Goal: Book appointment/travel/reservation

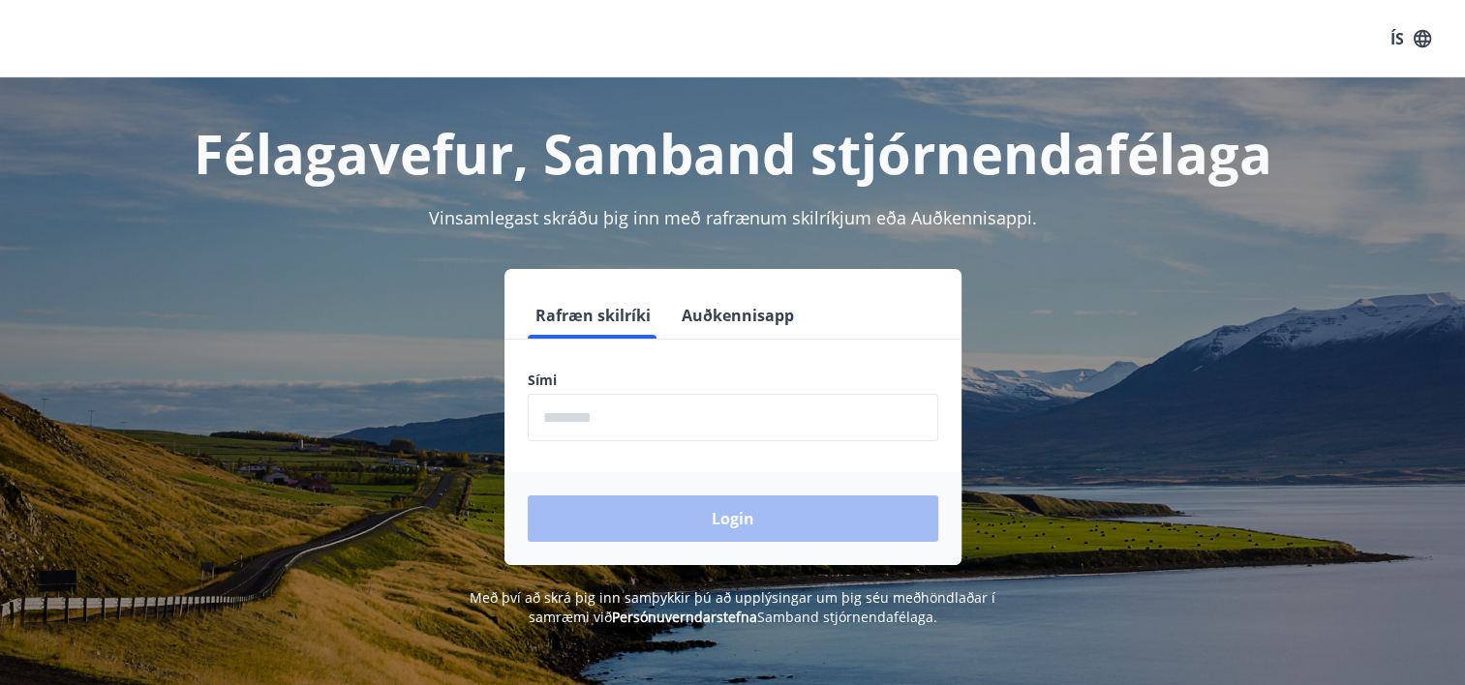
click at [603, 418] on input "phone" at bounding box center [733, 417] width 410 height 47
type input "********"
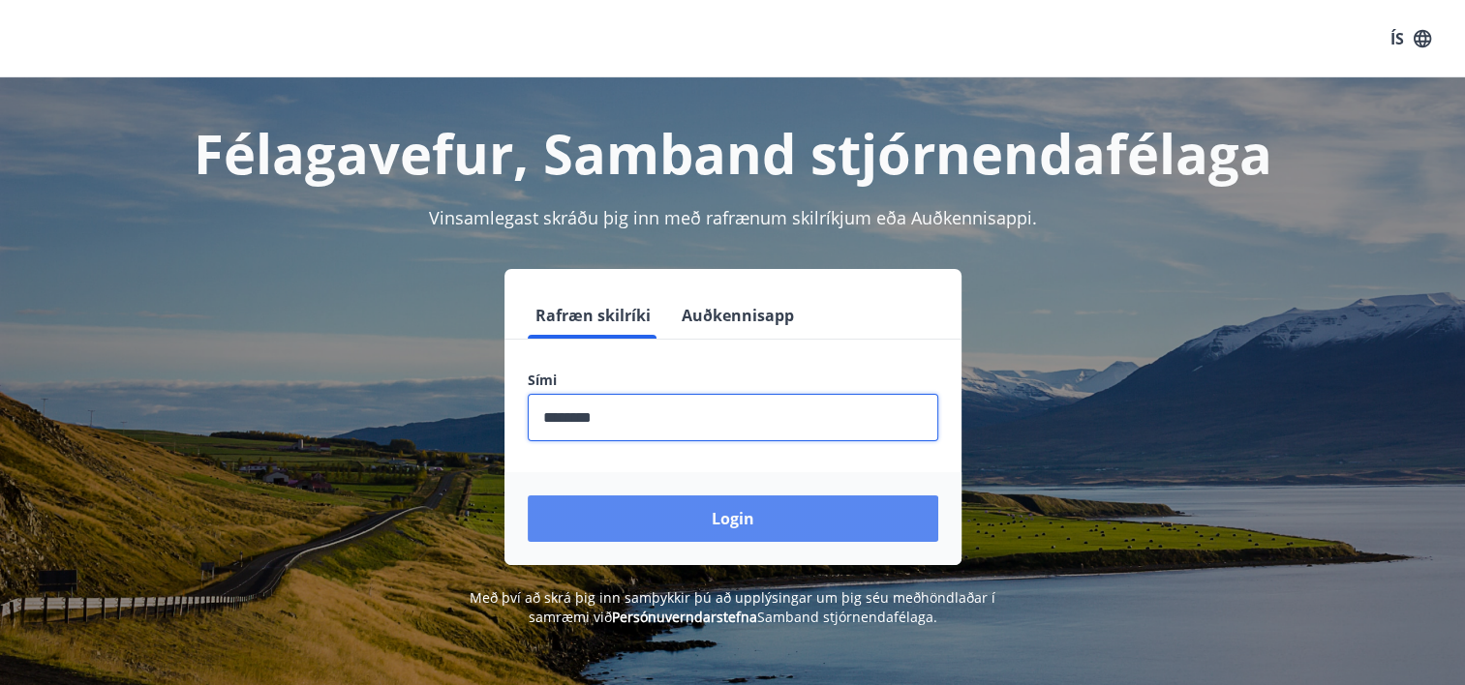
click at [736, 528] on button "Login" at bounding box center [733, 519] width 410 height 46
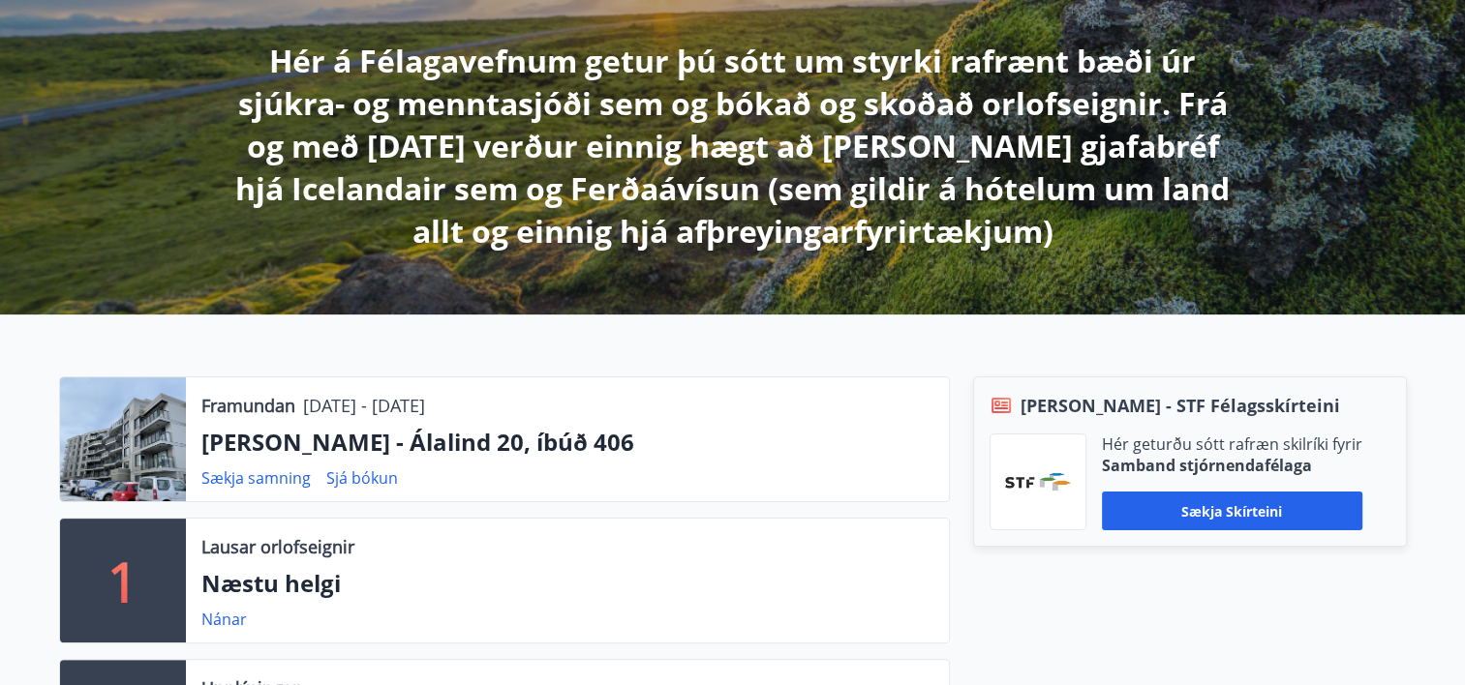
scroll to position [341, 0]
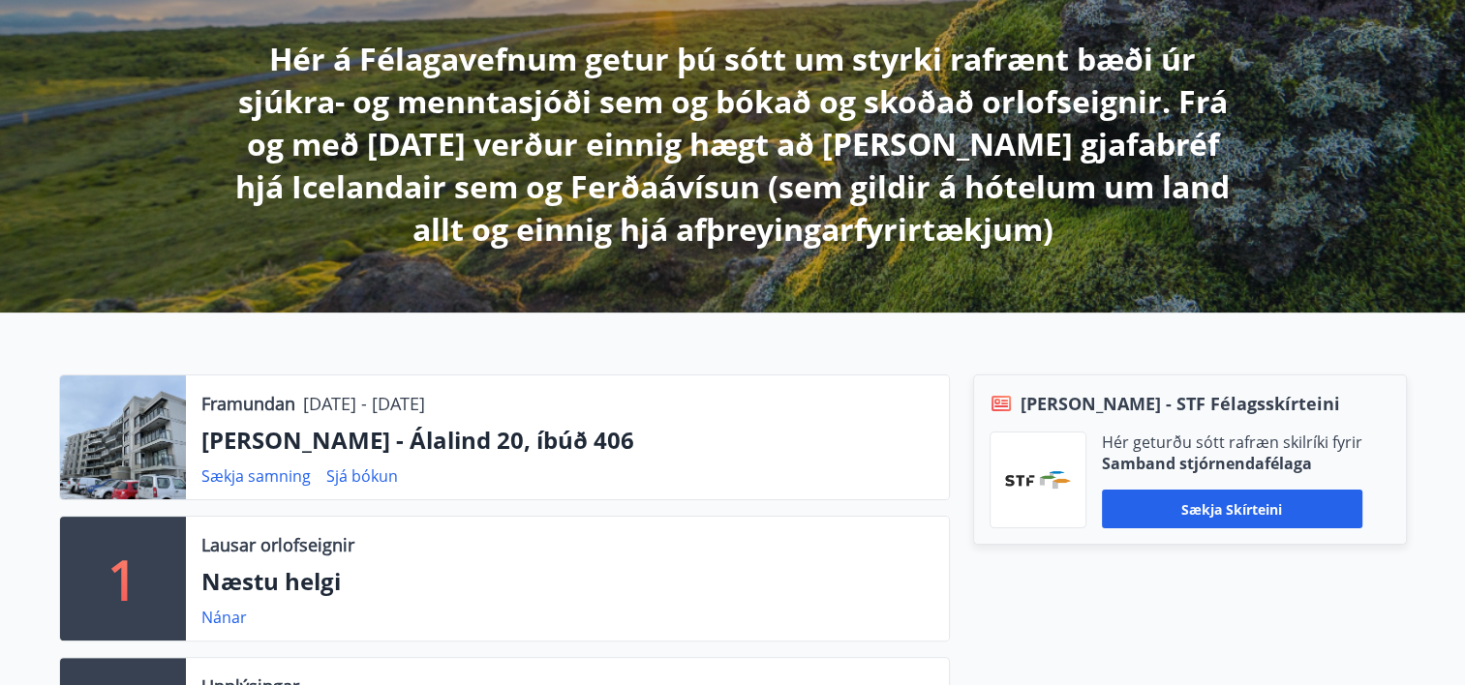
click at [133, 430] on div at bounding box center [123, 438] width 126 height 124
click at [146, 444] on div at bounding box center [123, 438] width 126 height 124
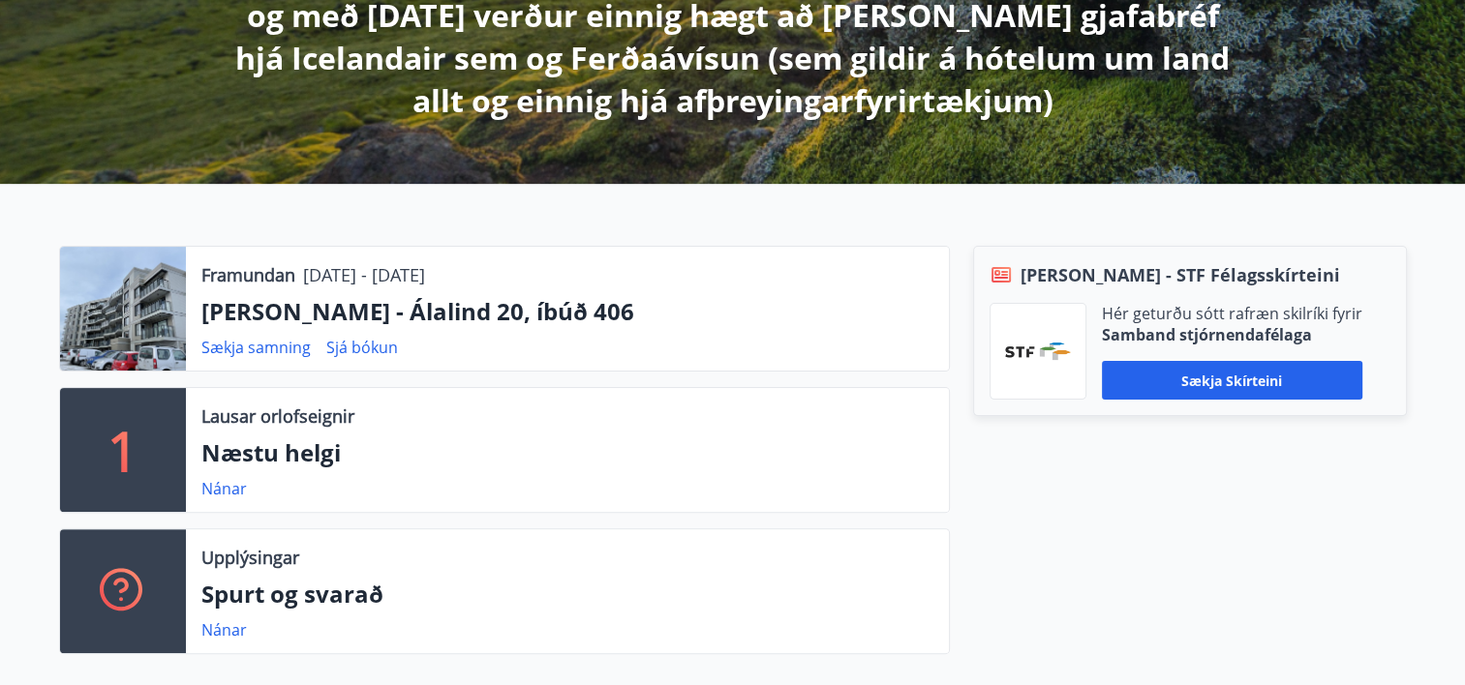
scroll to position [445, 0]
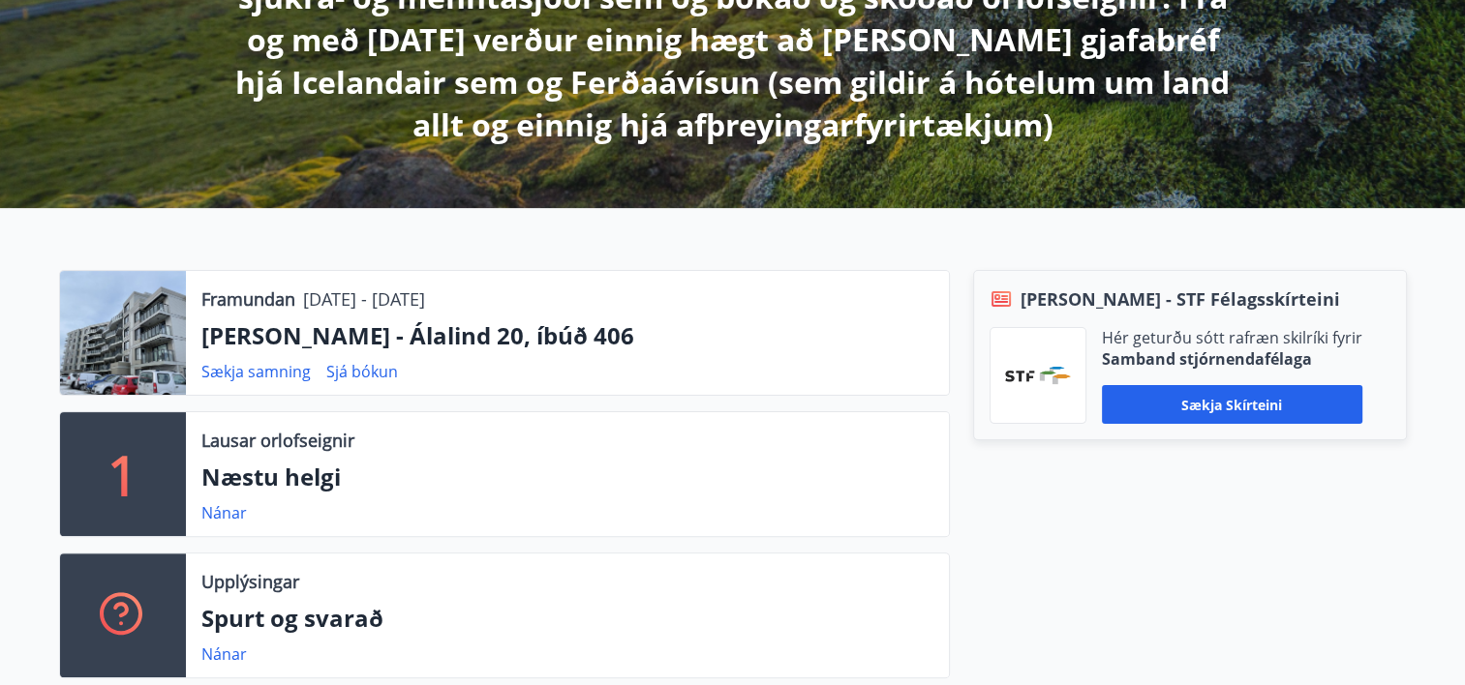
click at [1398, 515] on div "Berg - STF Félagsskírteini Hér geturðu sótt rafræn skilríki fyrir Samband stjór…" at bounding box center [1178, 482] width 457 height 424
click at [260, 380] on link "Sækja samning" at bounding box center [255, 371] width 109 height 21
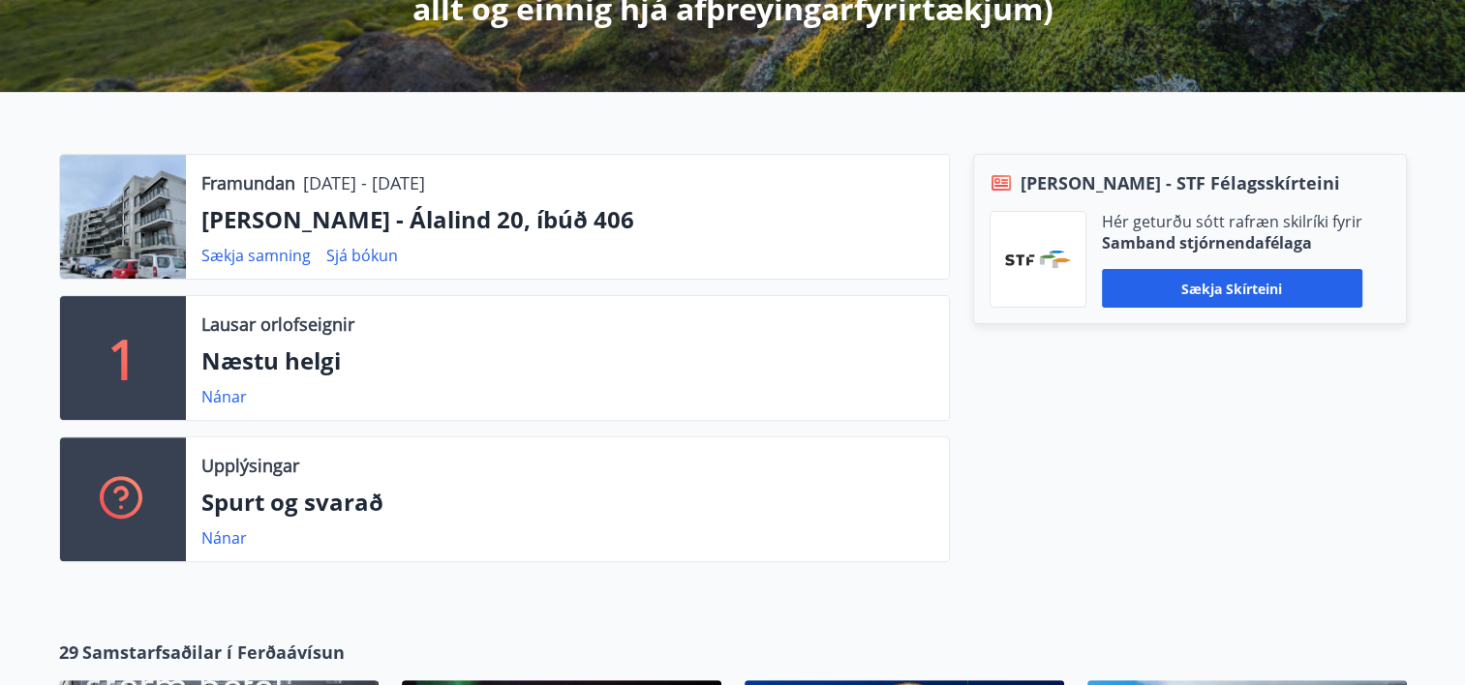
scroll to position [558, 0]
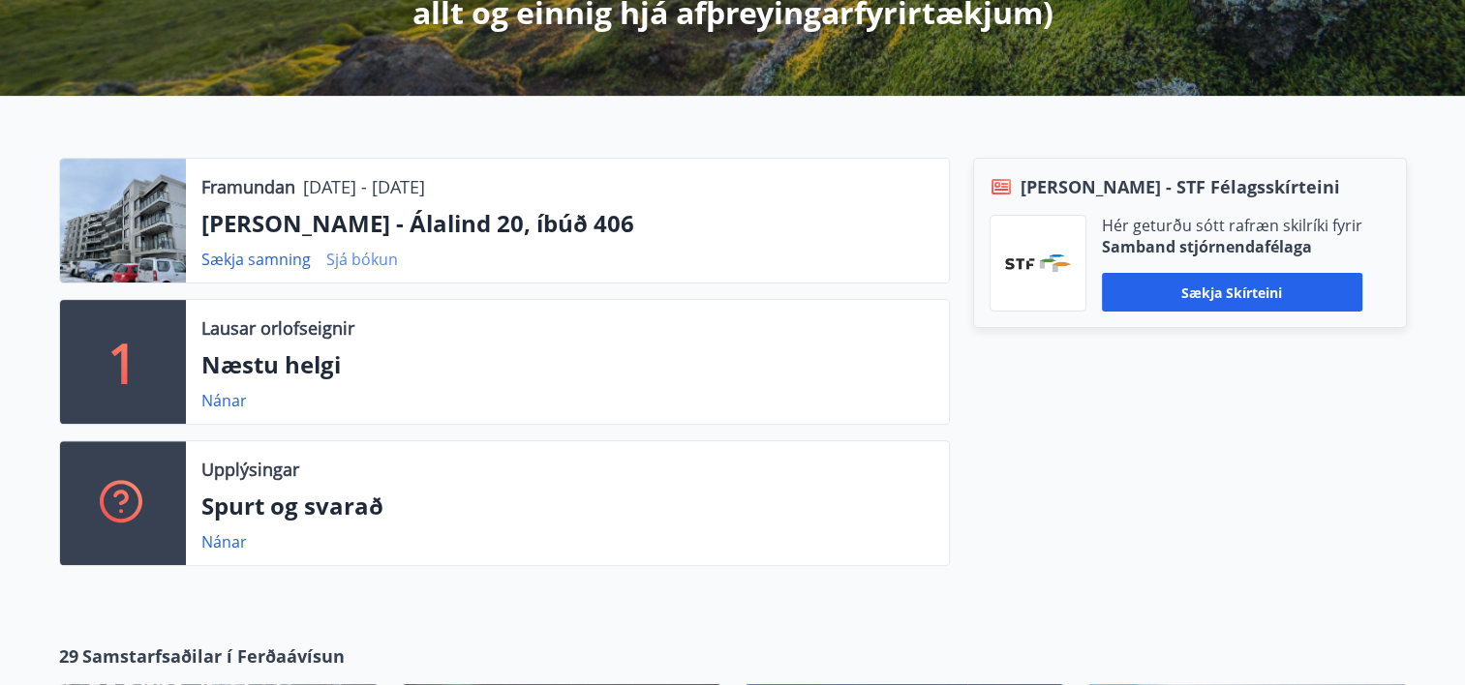
click at [362, 263] on link "Sjá bókun" at bounding box center [362, 259] width 72 height 21
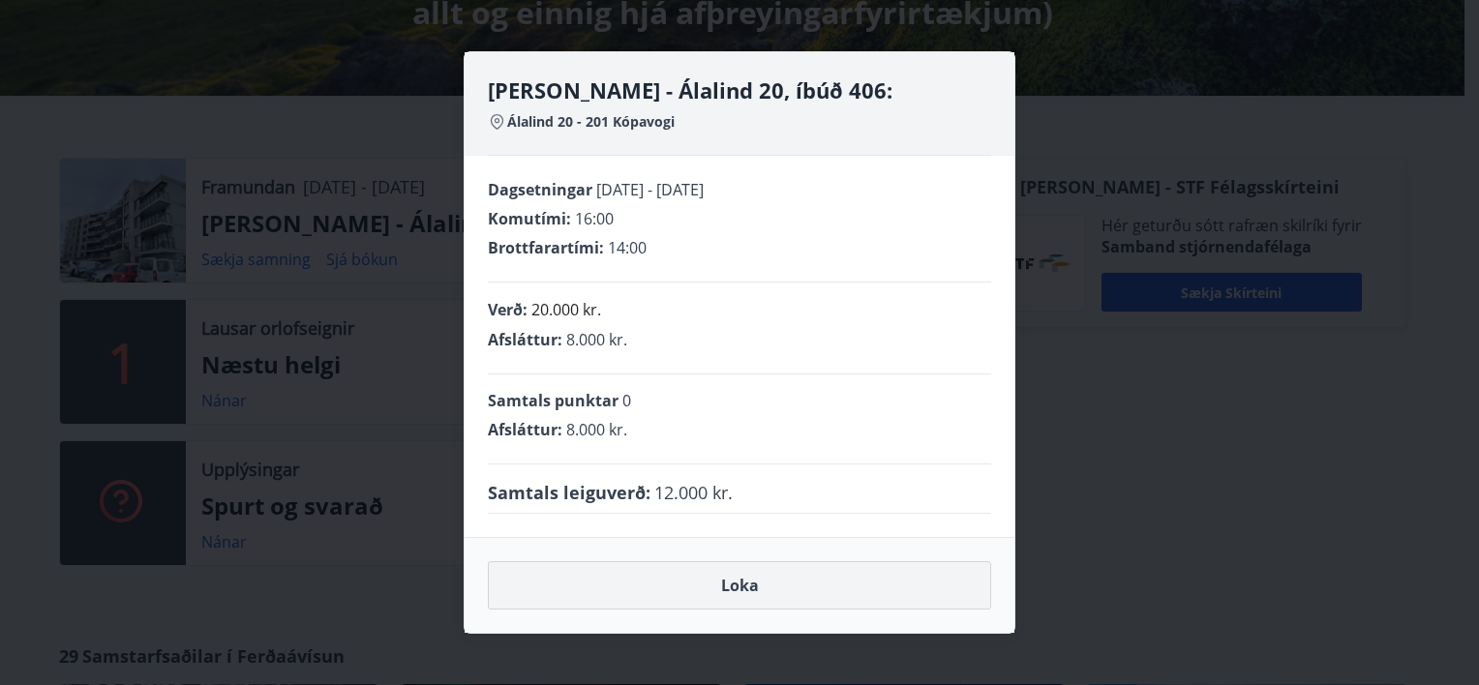
click at [734, 585] on button "Loka" at bounding box center [739, 585] width 503 height 48
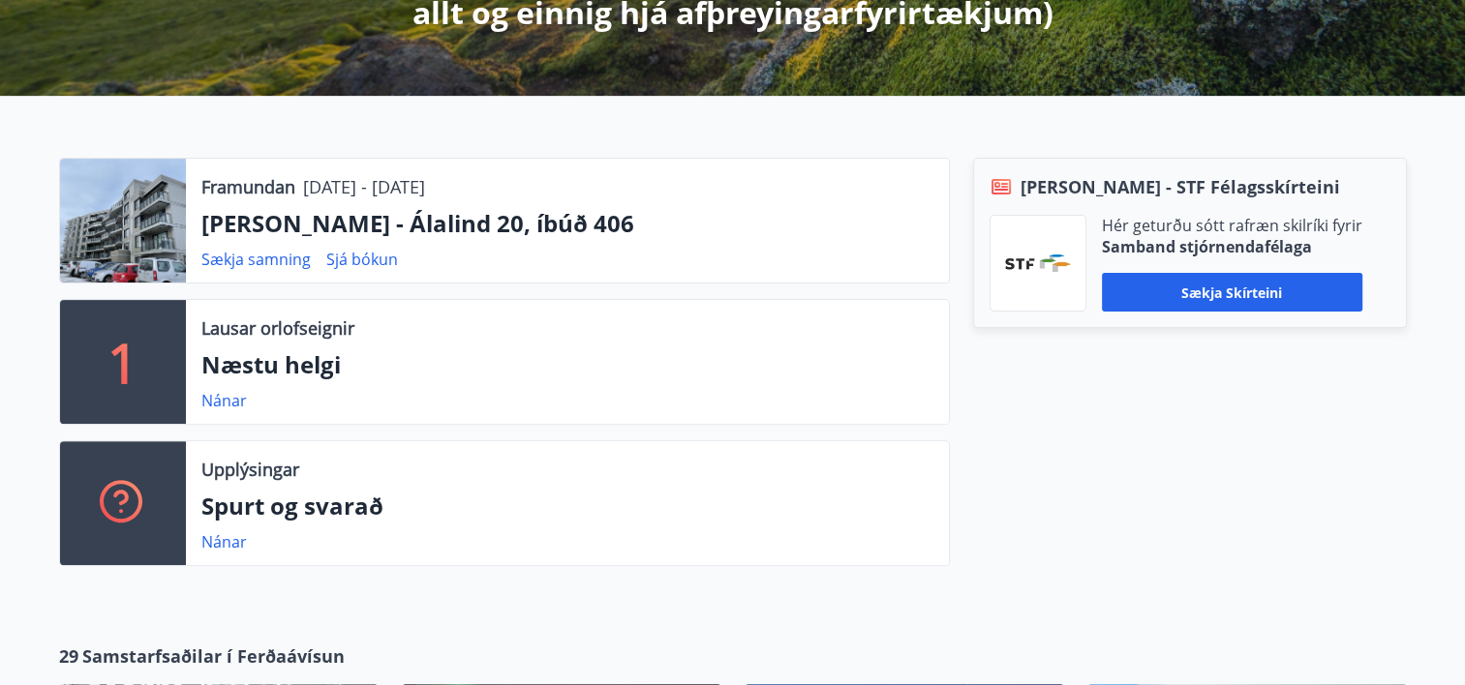
click at [120, 234] on div at bounding box center [123, 221] width 126 height 124
click at [232, 234] on p "[PERSON_NAME] - Álalind 20, íbúð 406" at bounding box center [567, 223] width 732 height 33
click at [315, 225] on p "[PERSON_NAME] - Álalind 20, íbúð 406" at bounding box center [567, 223] width 732 height 33
click at [318, 234] on p "[PERSON_NAME] - Álalind 20, íbúð 406" at bounding box center [567, 223] width 732 height 33
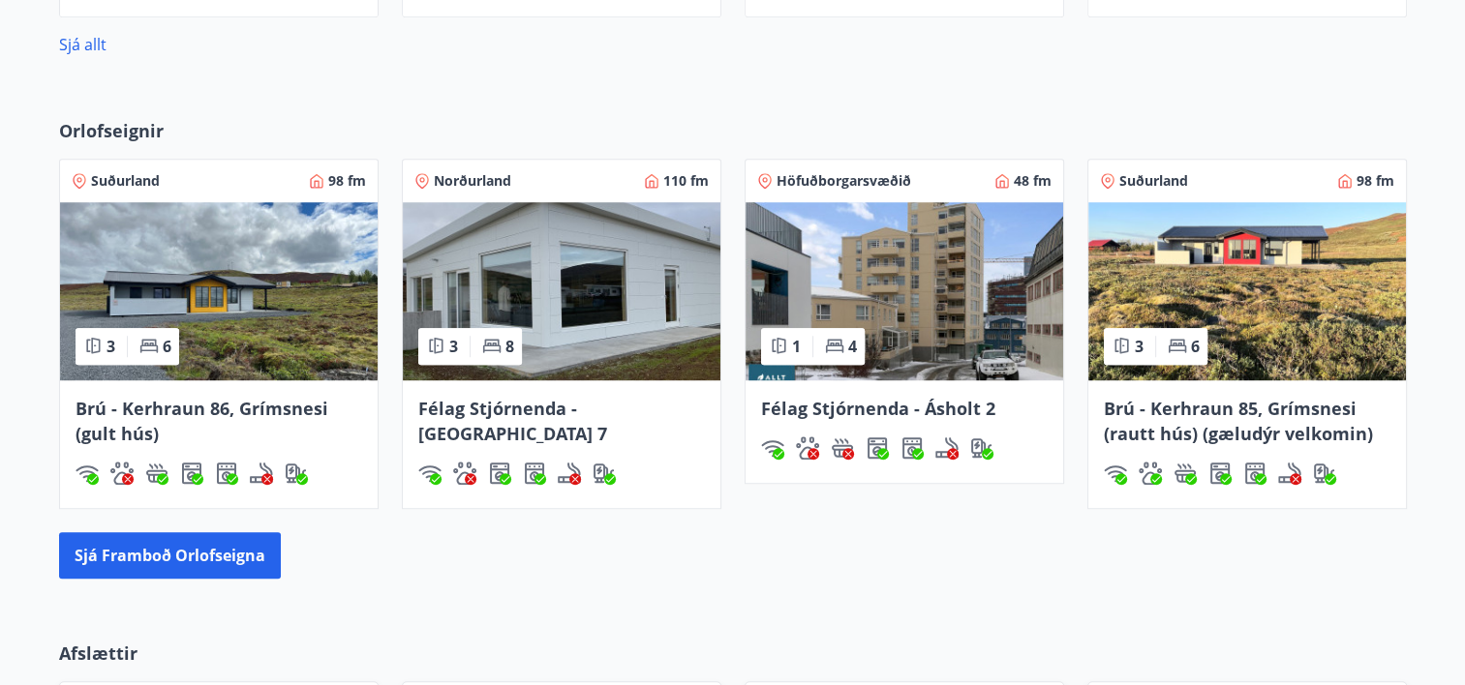
scroll to position [1460, 0]
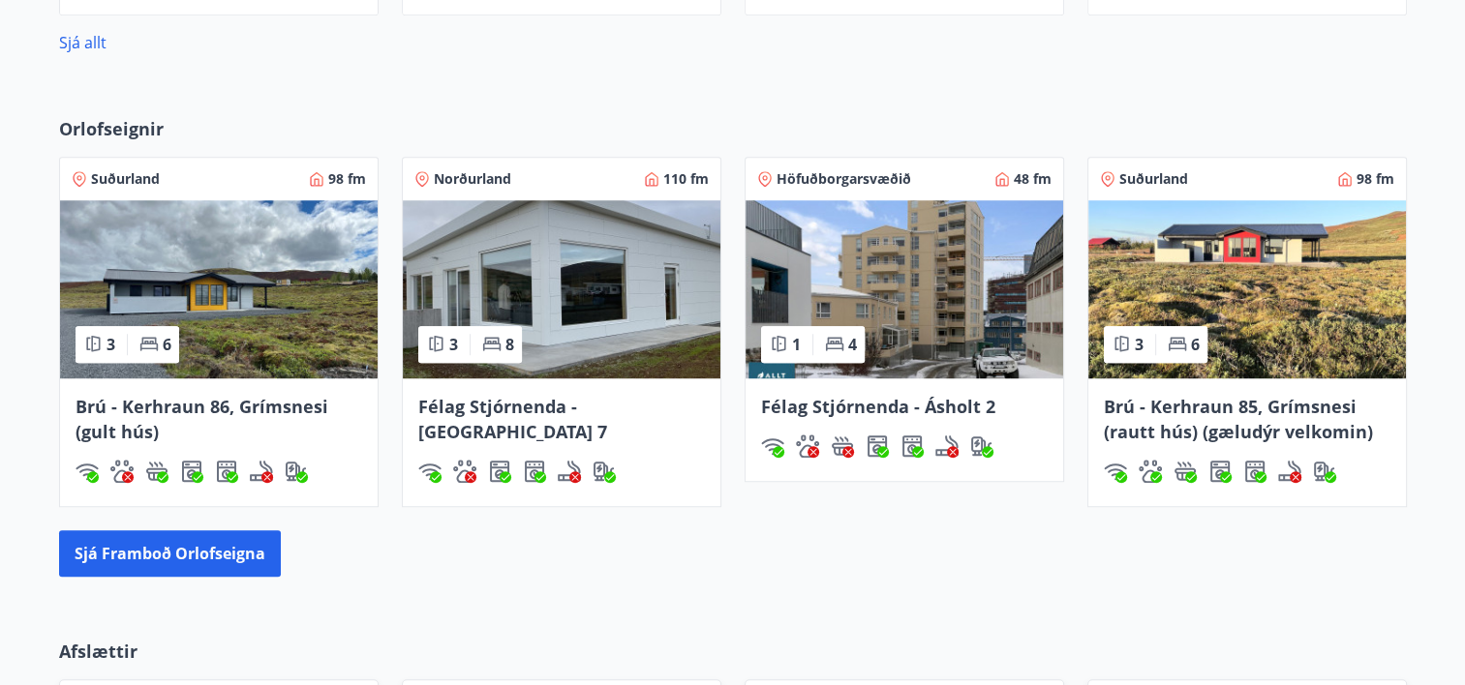
click at [829, 182] on span "Höfuðborgarsvæðið" at bounding box center [843, 178] width 135 height 19
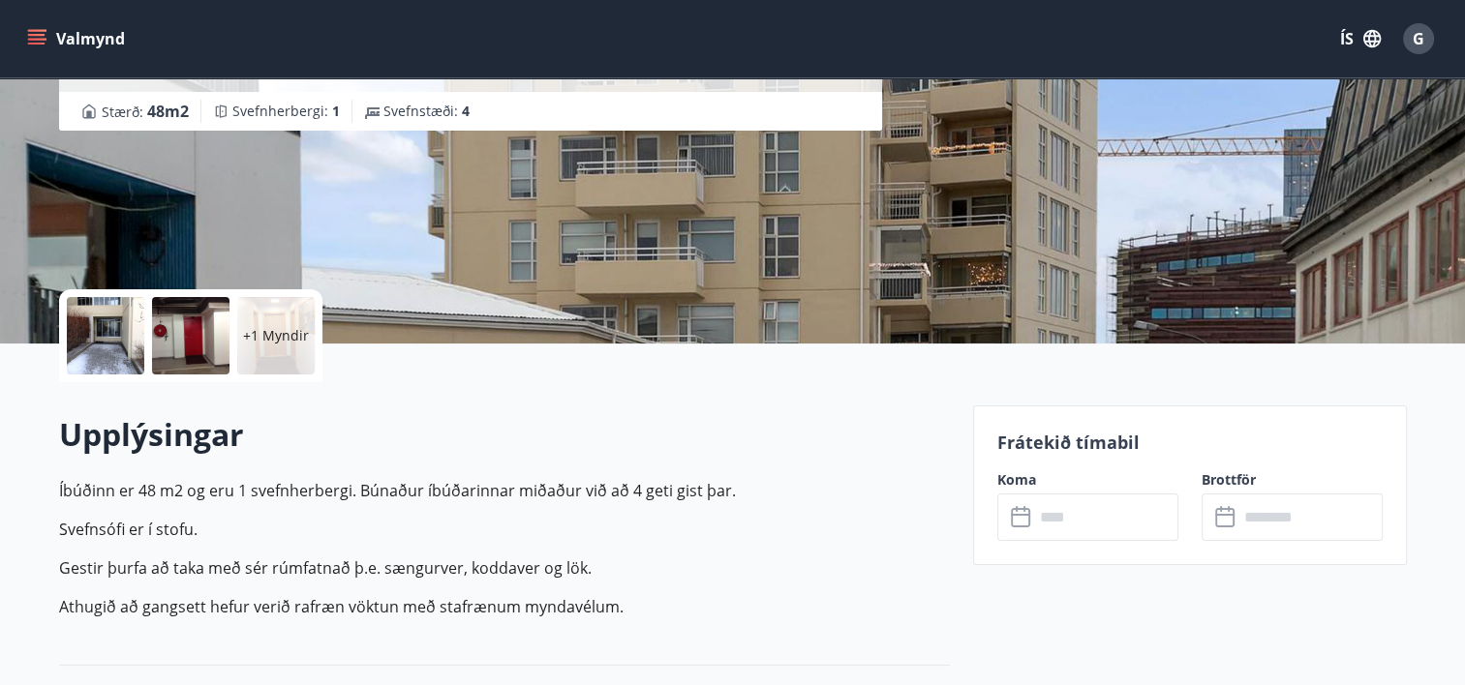
scroll to position [248, 0]
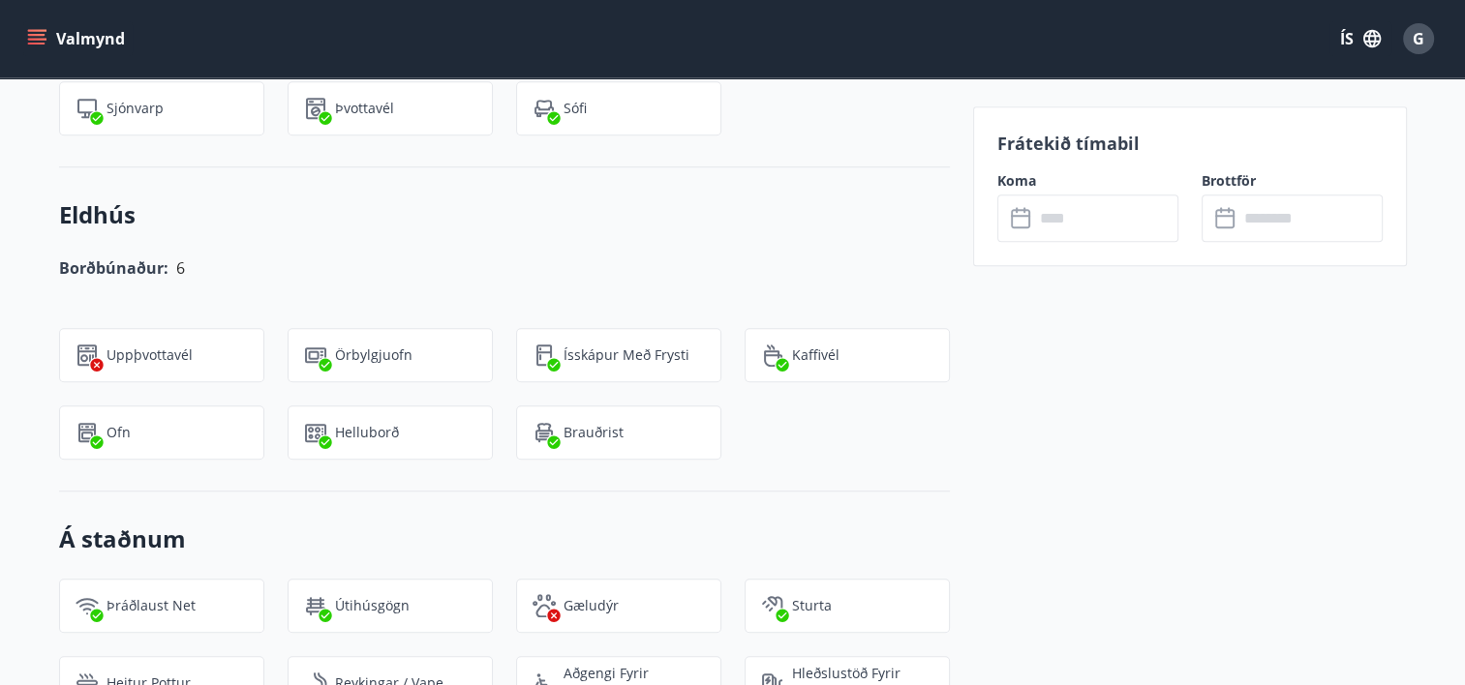
click at [1297, 523] on div "Frátekið tímabil Koma ​ ​ Brottför ​ ​" at bounding box center [1190, 460] width 434 height 2576
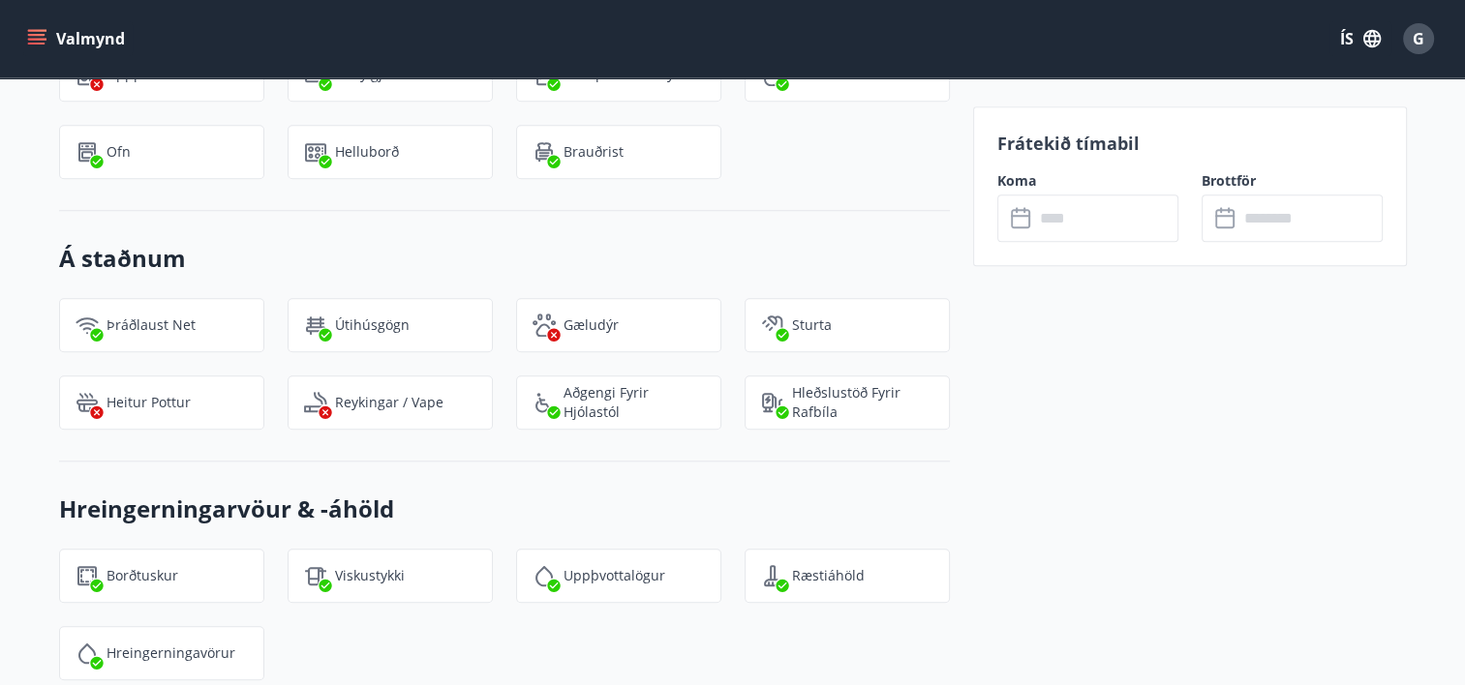
click at [1297, 519] on div "Frátekið tímabil Koma ​ ​ Brottför ​ ​" at bounding box center [1190, 180] width 434 height 2576
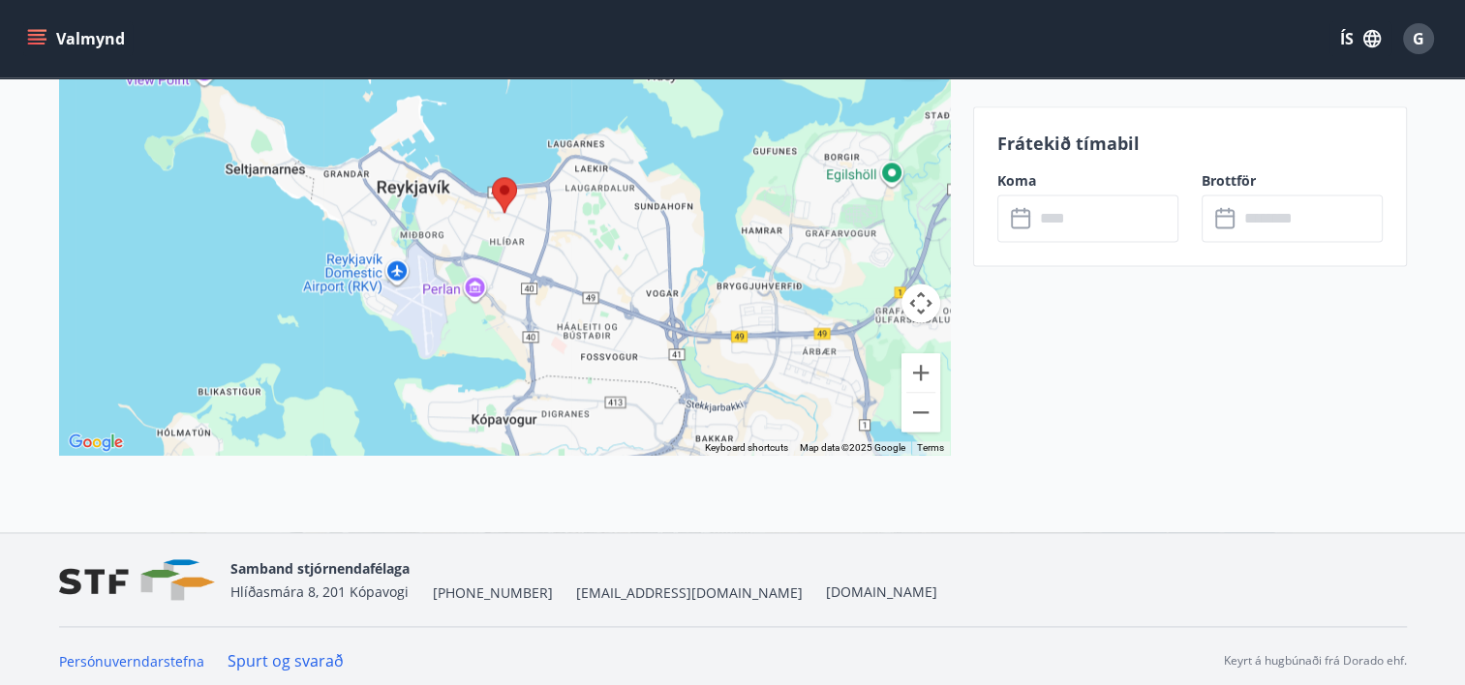
scroll to position [2632, 0]
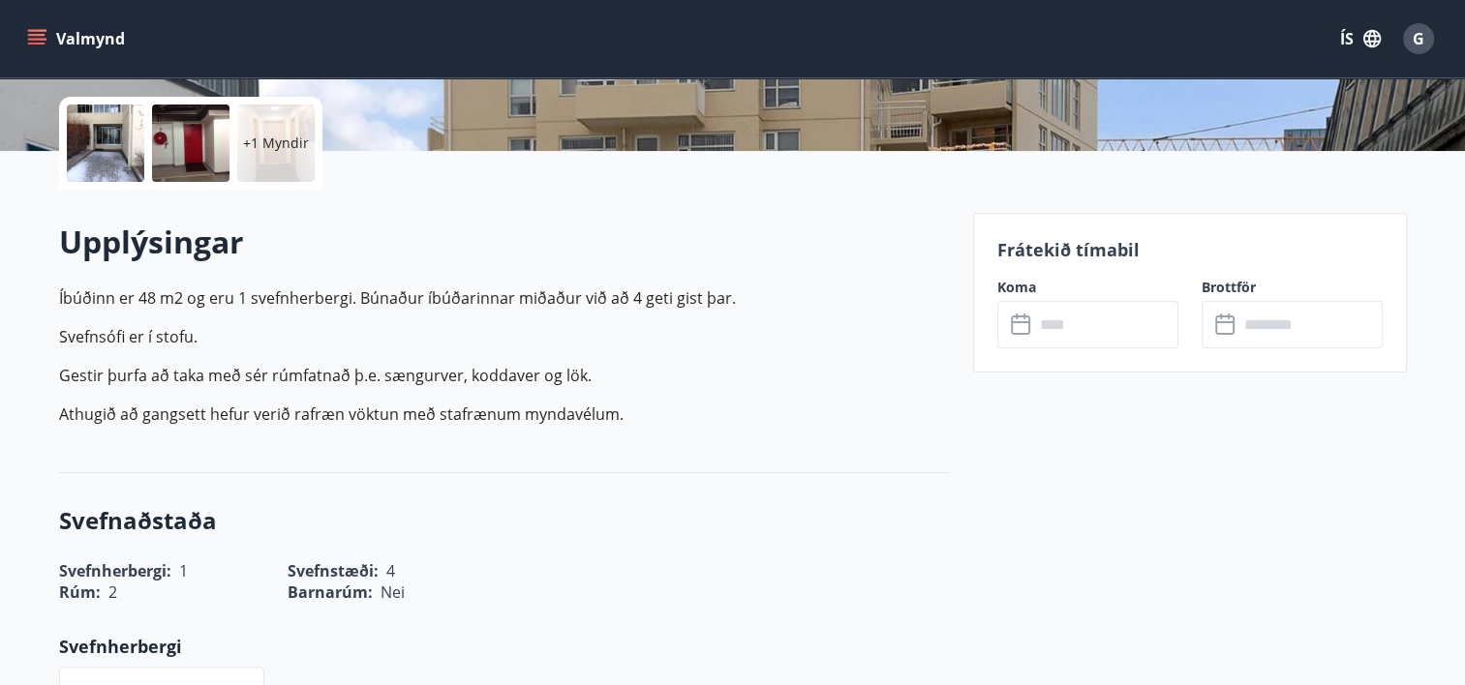
scroll to position [0, 0]
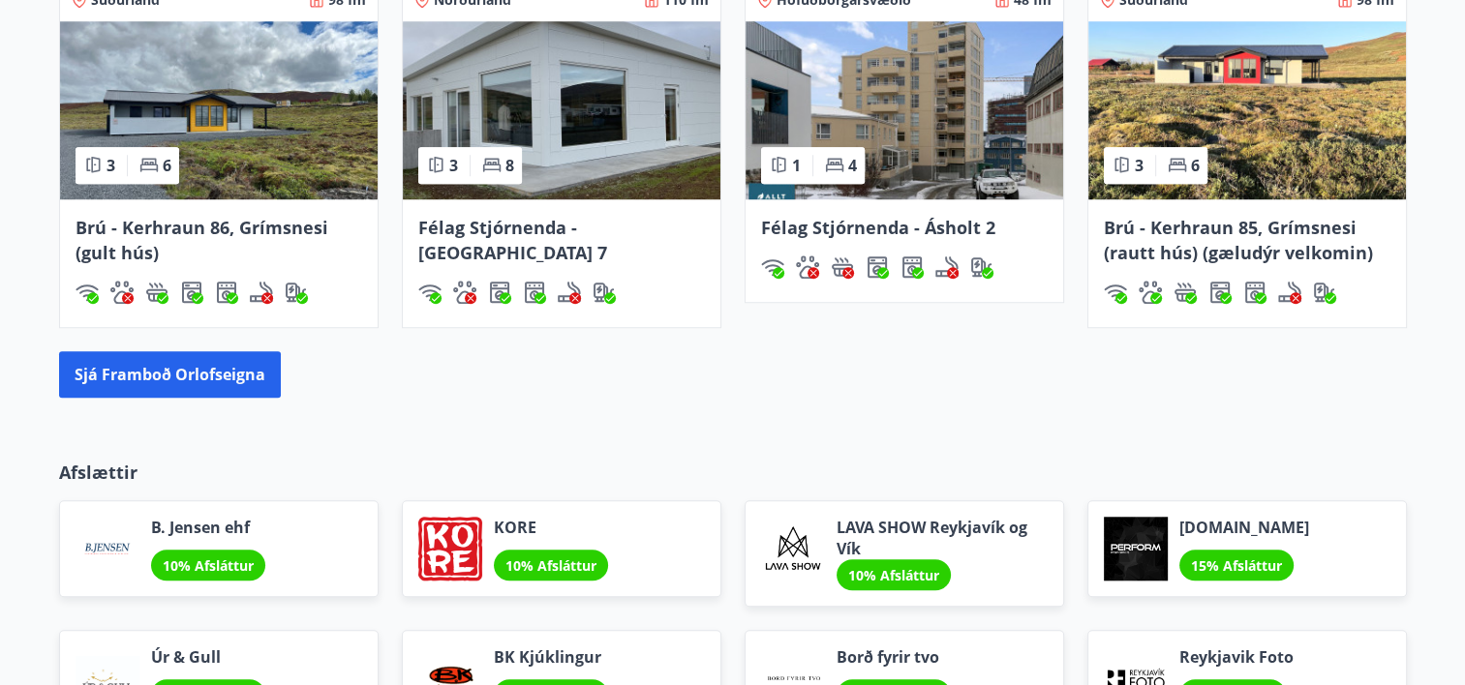
scroll to position [1631, 0]
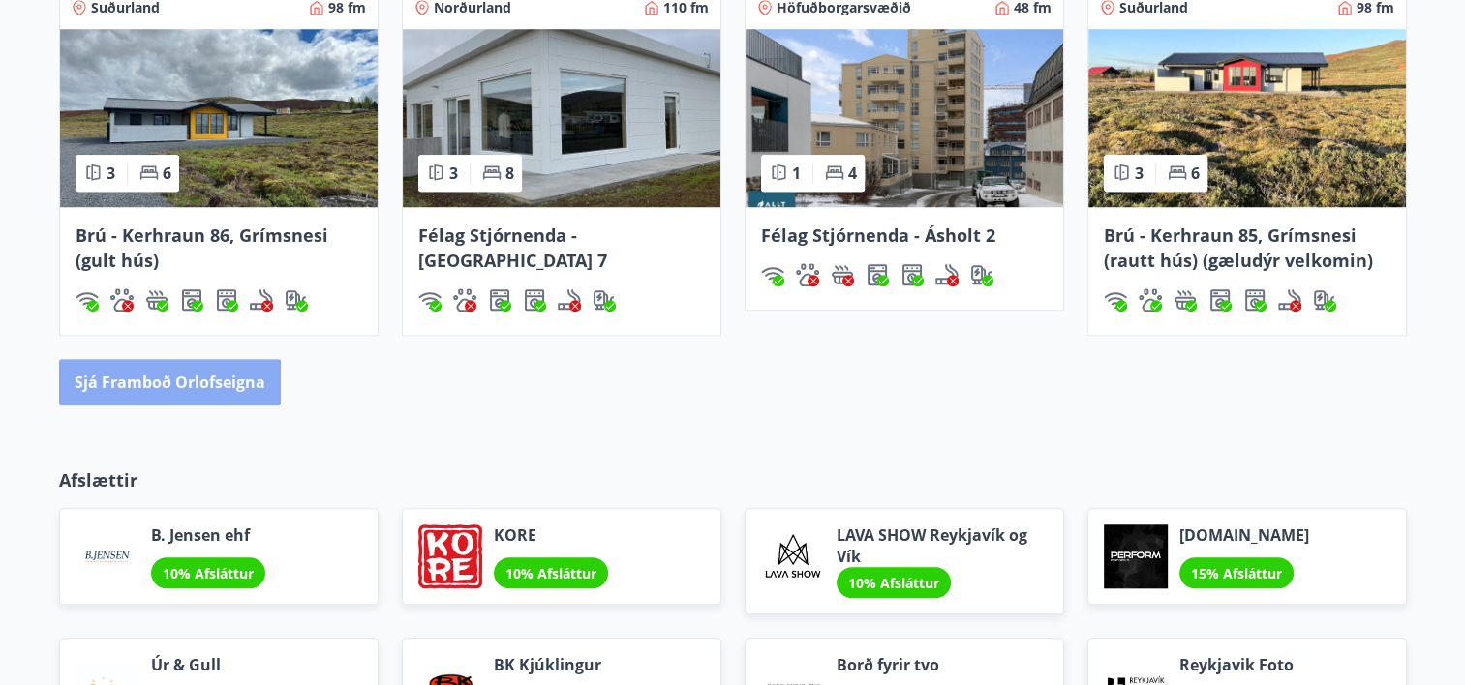
click at [156, 388] on button "Sjá framboð orlofseigna" at bounding box center [170, 382] width 222 height 46
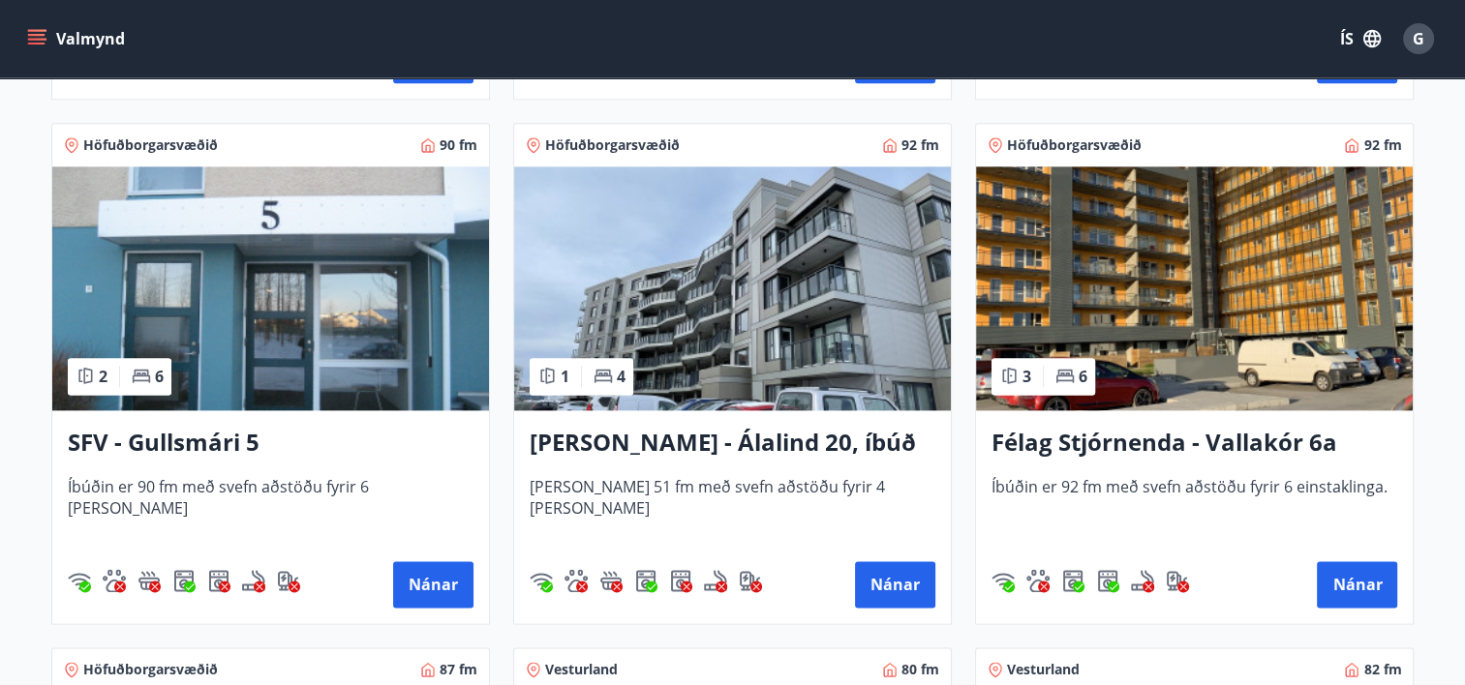
scroll to position [2424, 0]
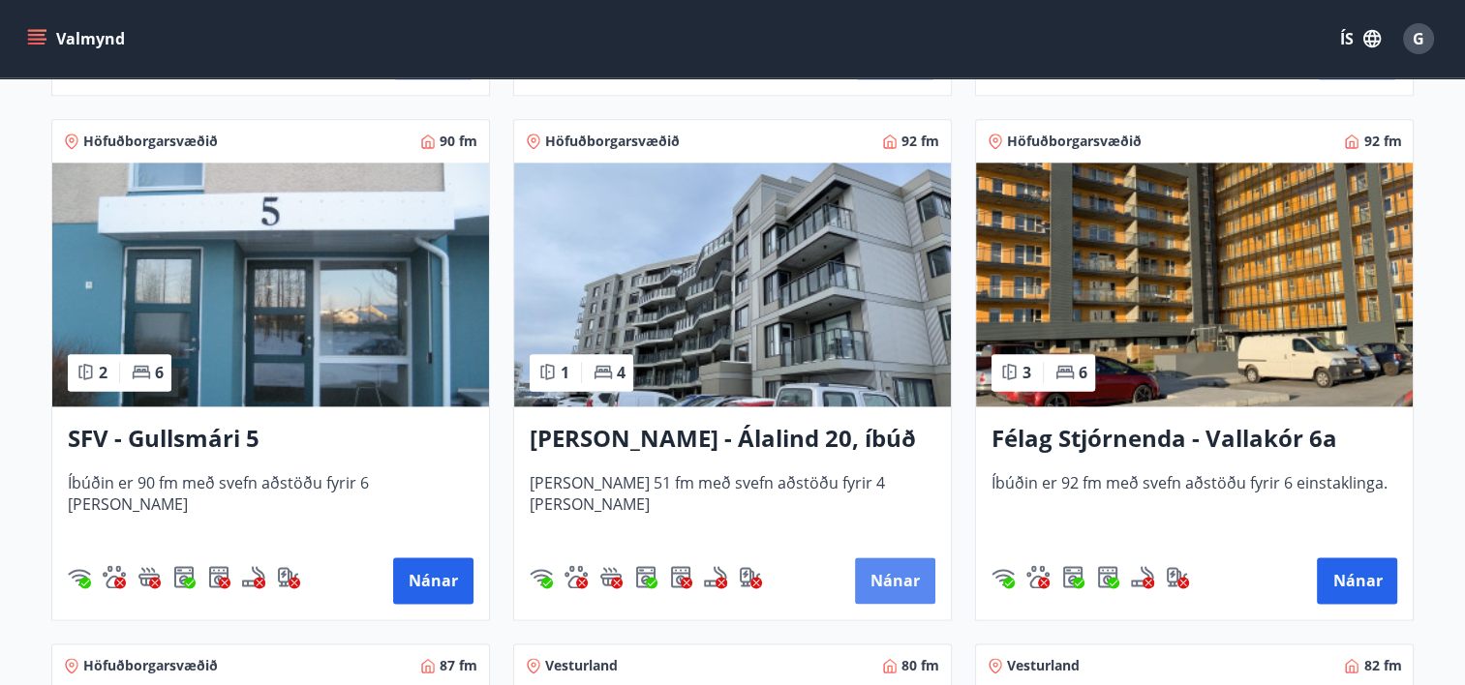
click at [898, 585] on button "Nánar" at bounding box center [895, 581] width 80 height 46
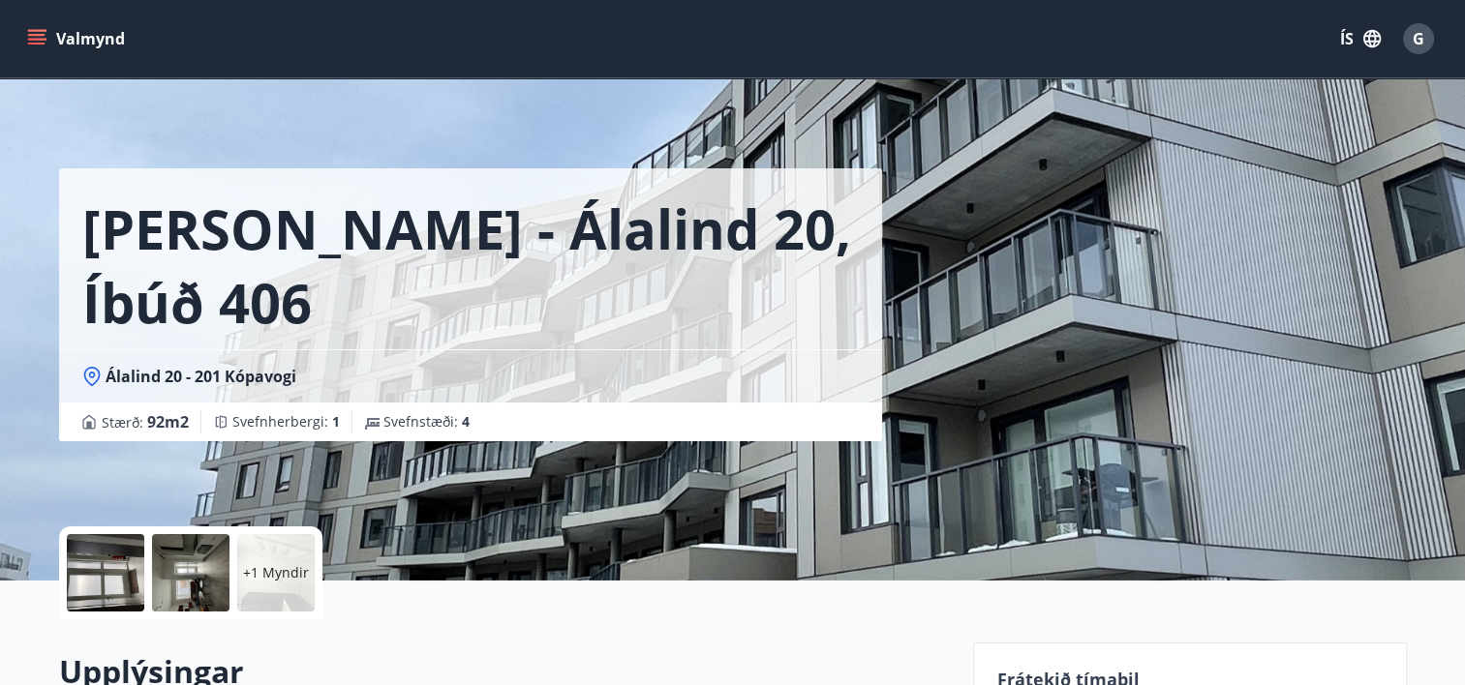
click at [1127, 569] on div "Berg - Álalind 20, íbúð 406 Álalind 20 - 201 Kópavogi Stærð : 92 m2 Svefnherber…" at bounding box center [733, 290] width 1348 height 581
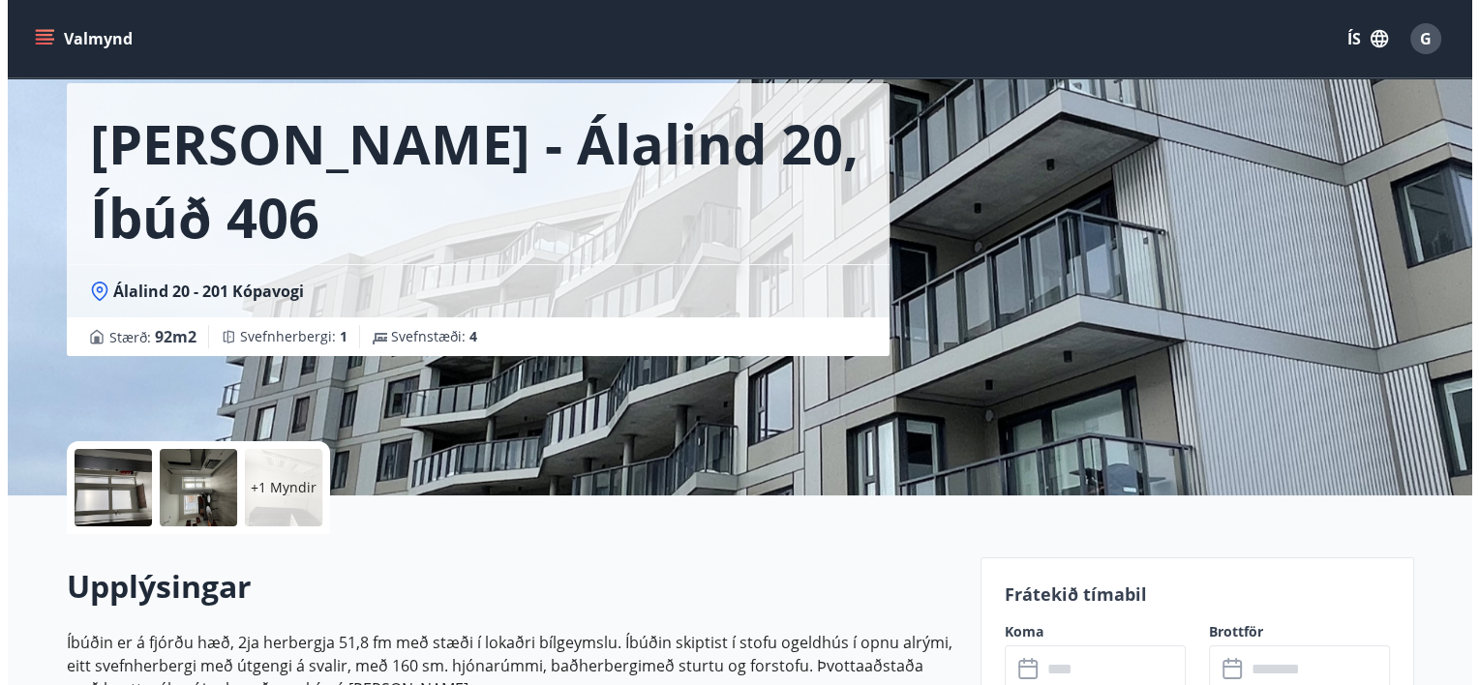
scroll to position [89, 0]
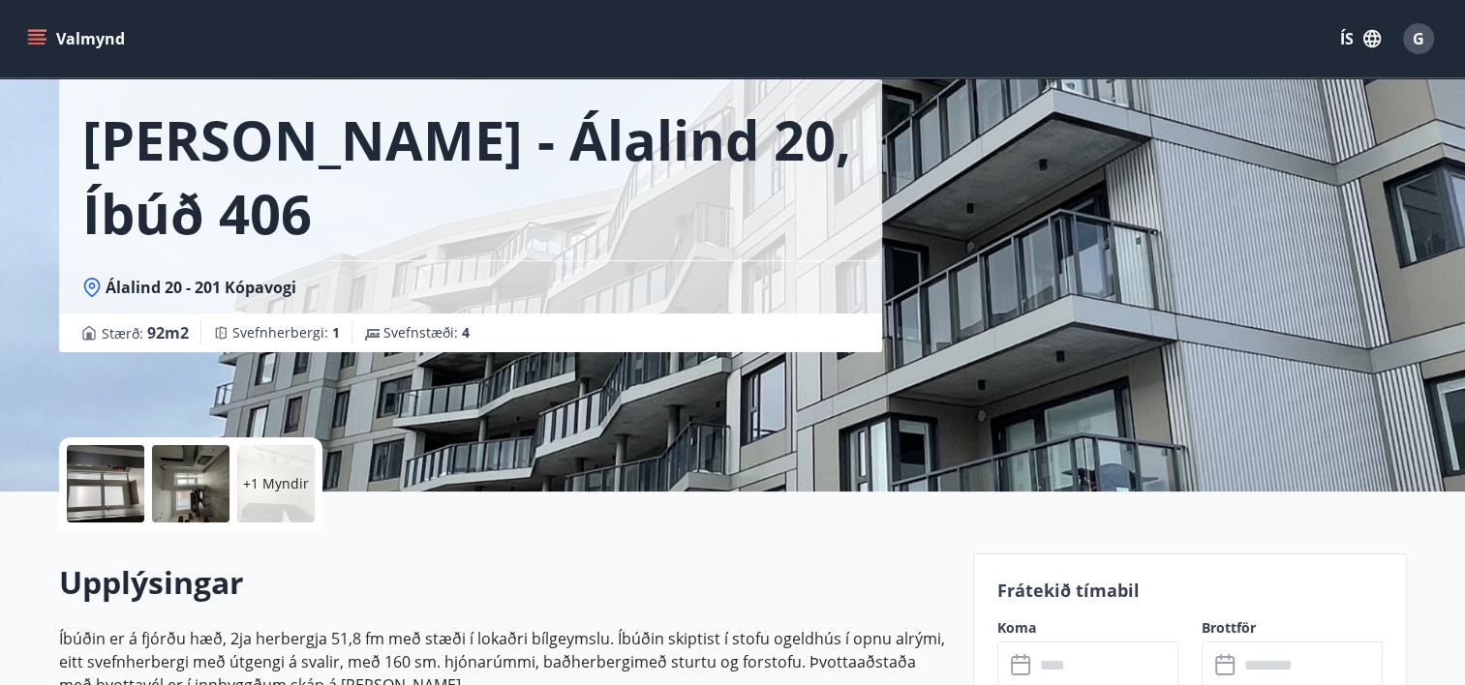
click at [108, 501] on div at bounding box center [105, 483] width 77 height 77
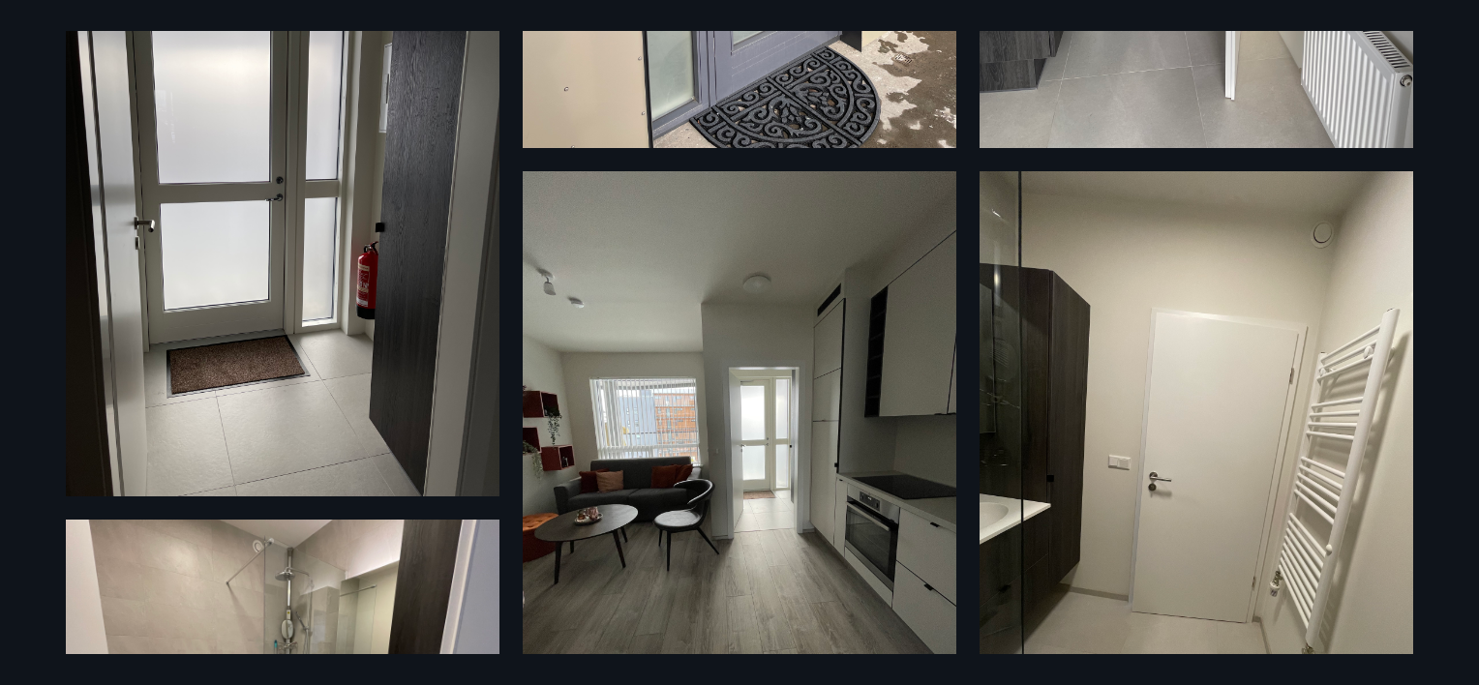
scroll to position [416, 0]
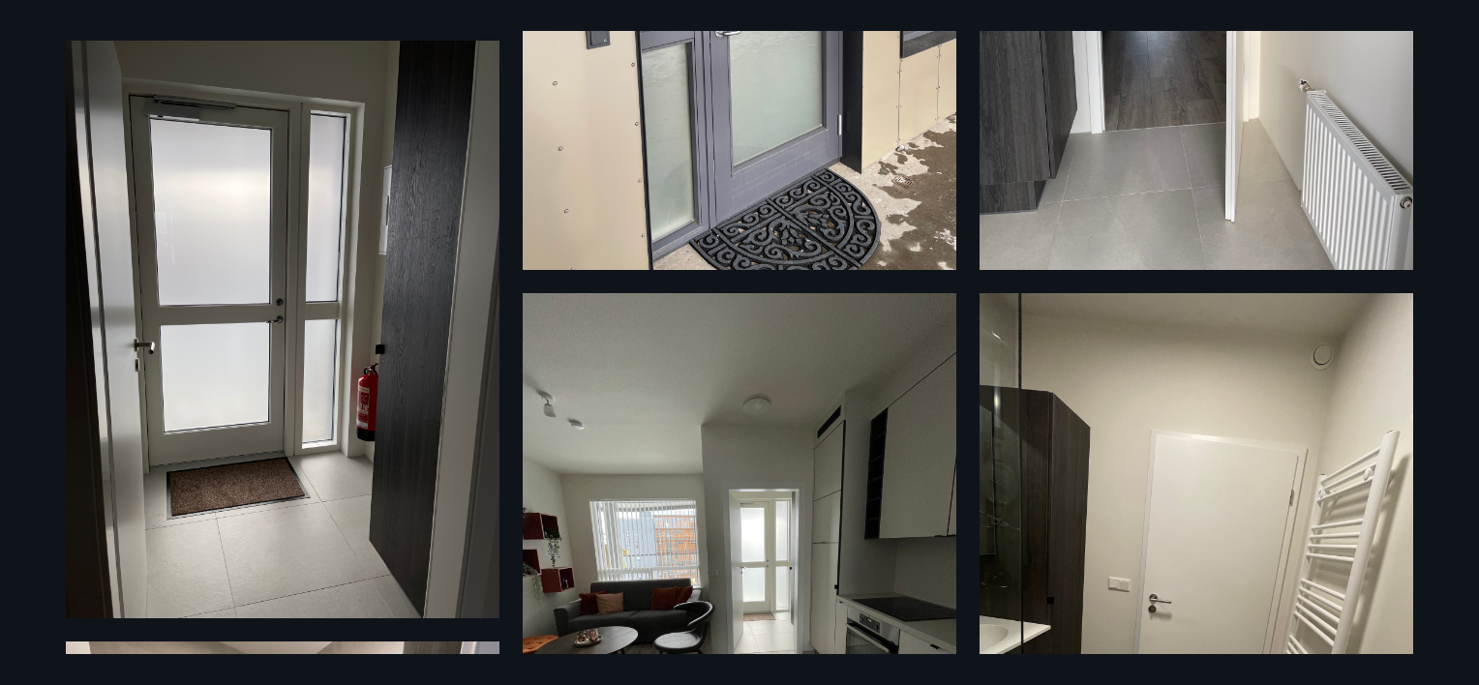
click at [846, 635] on img at bounding box center [740, 582] width 434 height 578
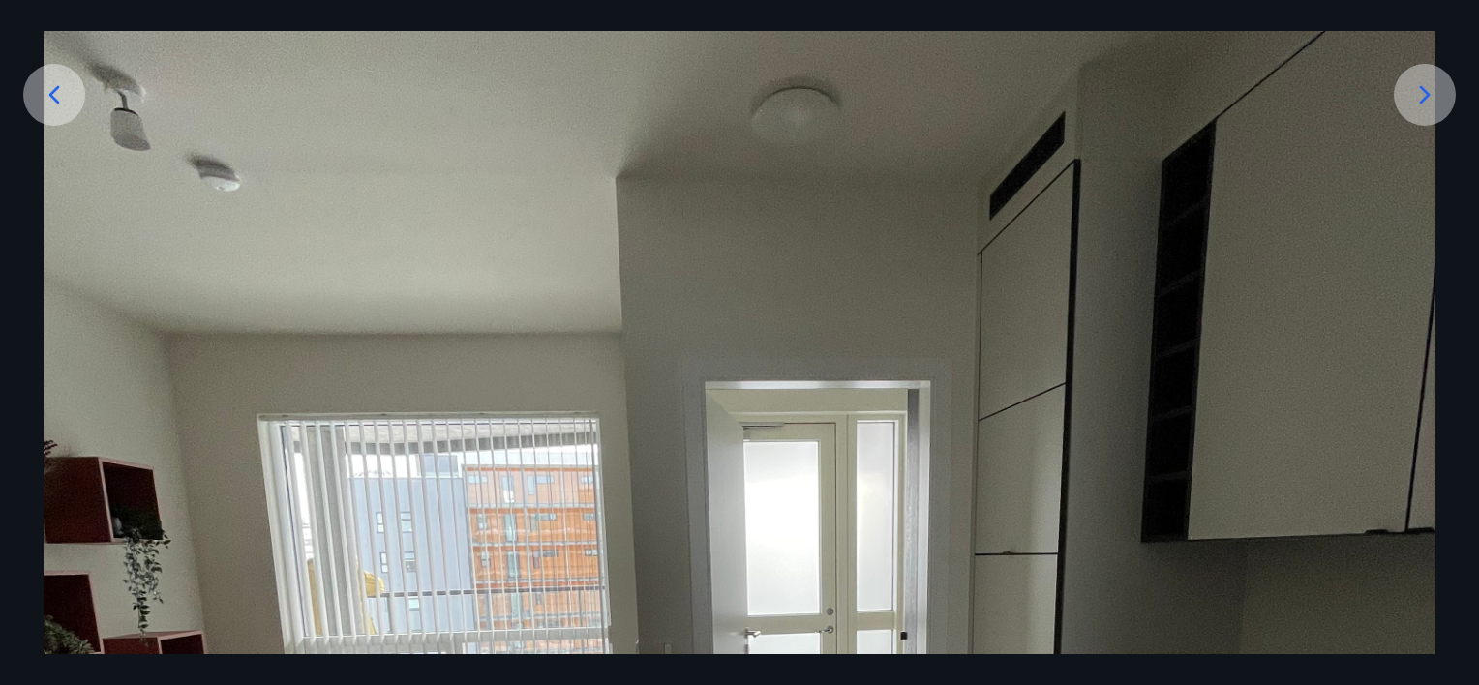
scroll to position [348, 0]
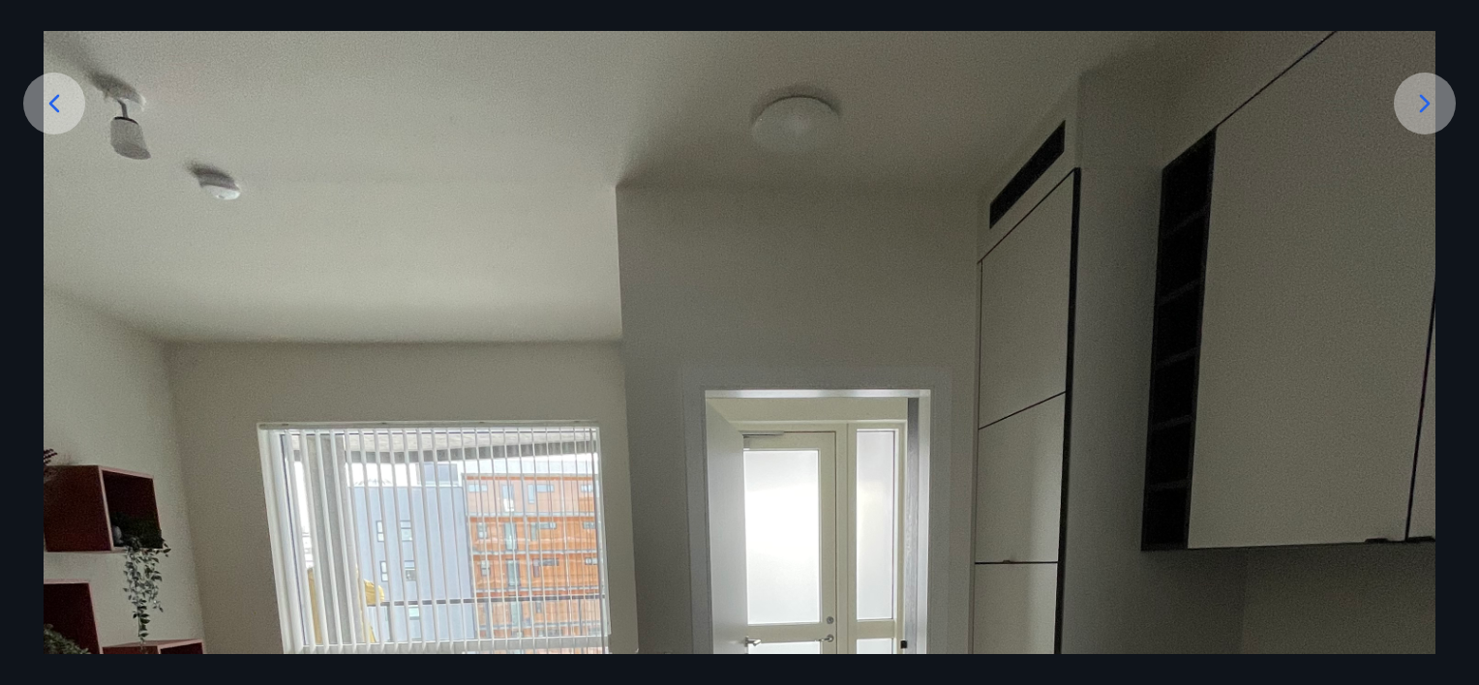
click at [1440, 92] on icon at bounding box center [1425, 103] width 31 height 31
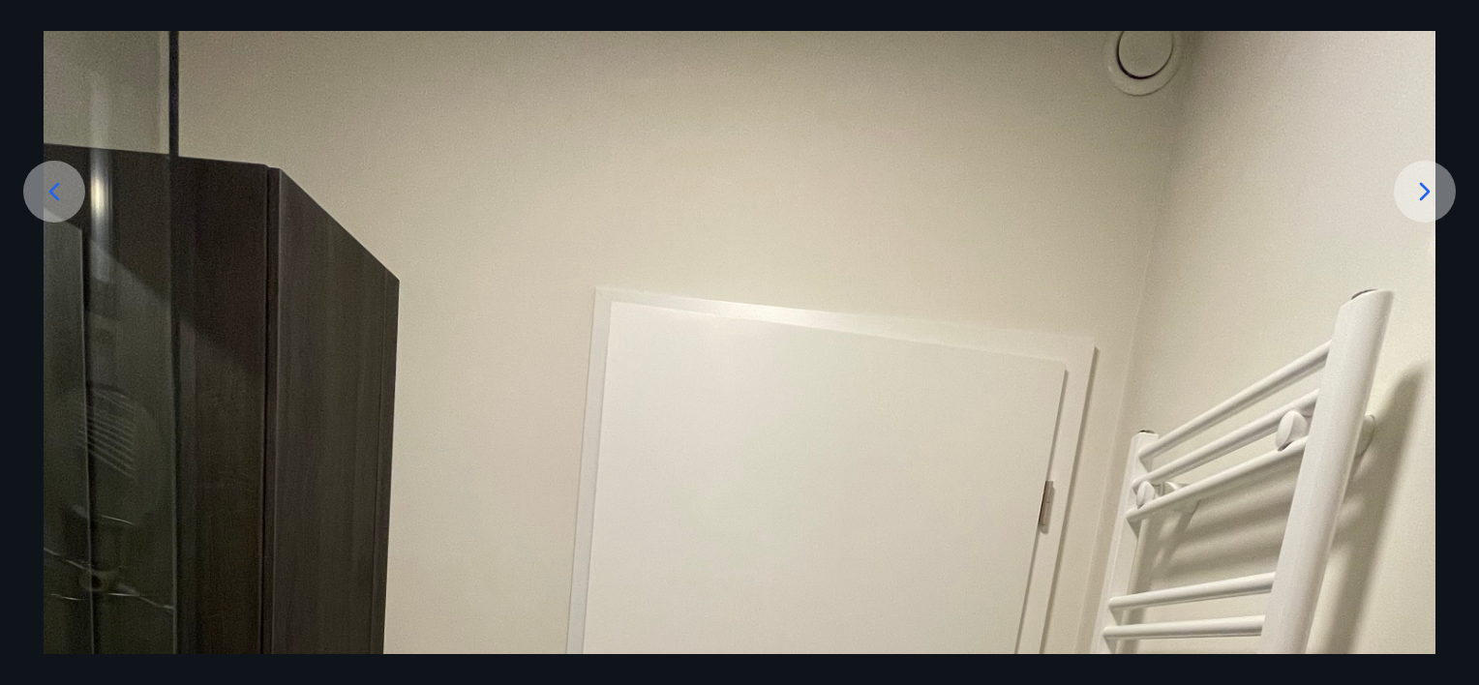
scroll to position [253, 0]
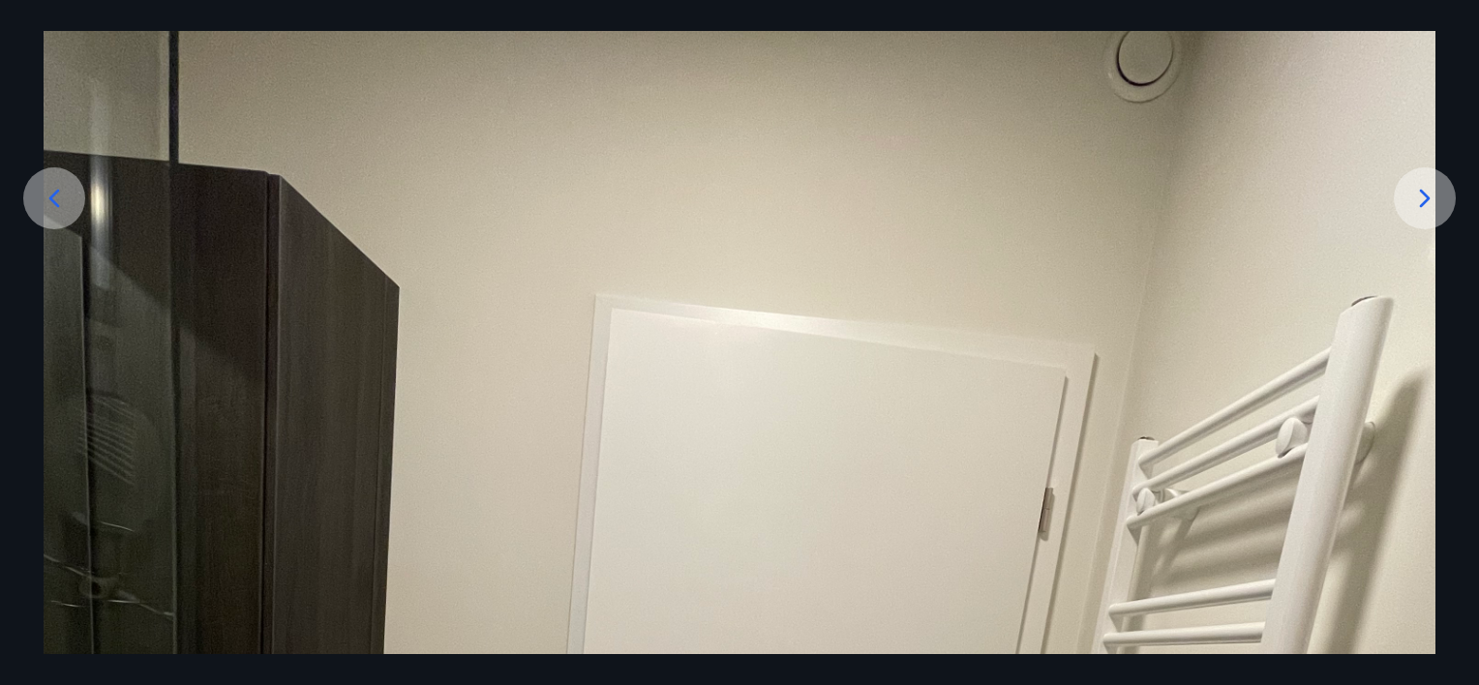
click at [1434, 198] on icon at bounding box center [1425, 198] width 31 height 31
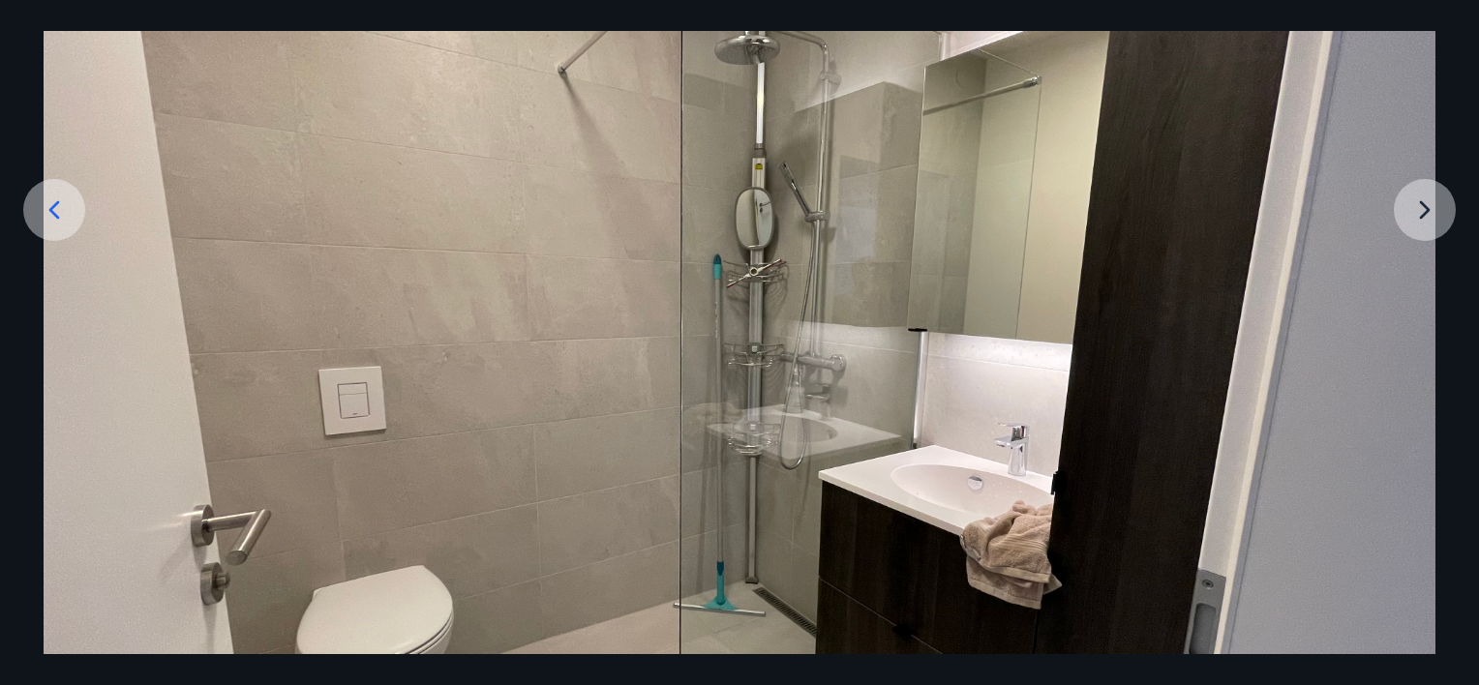
scroll to position [236, 0]
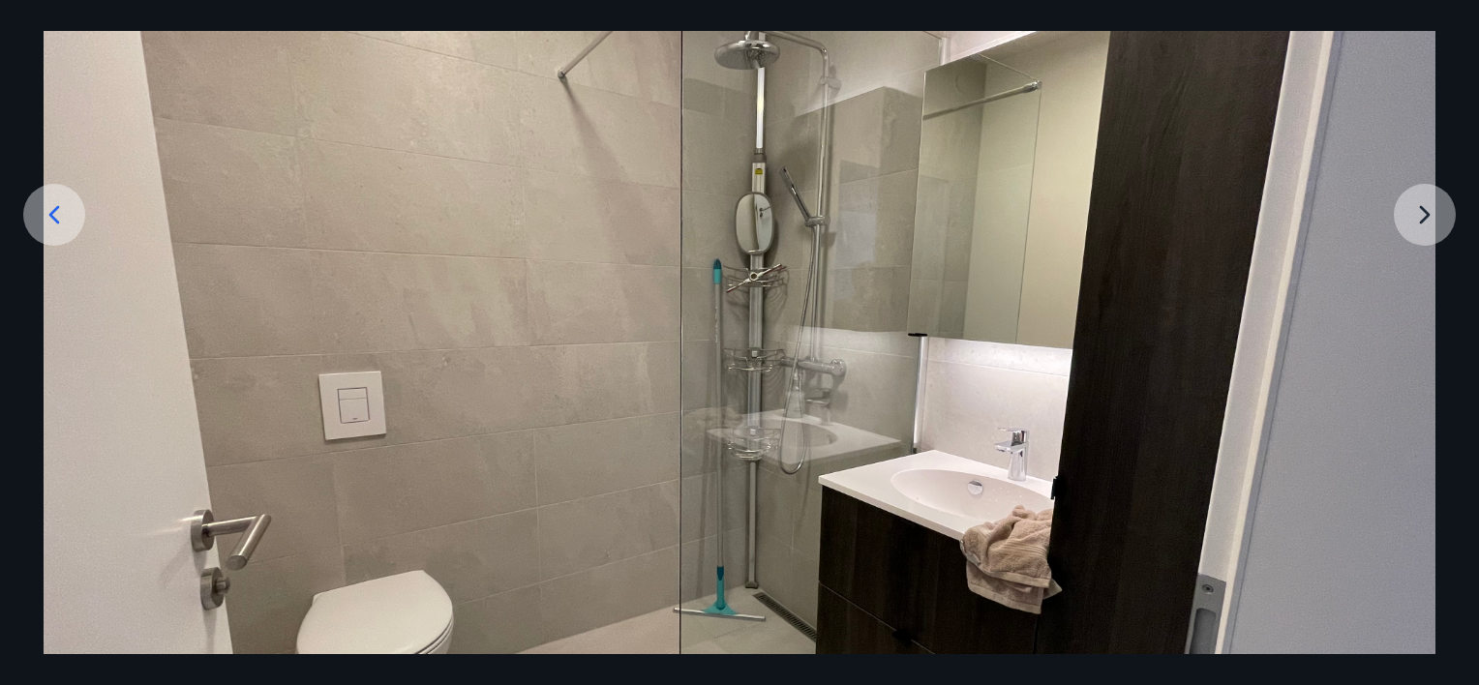
click at [1428, 211] on img at bounding box center [740, 394] width 1392 height 1045
click at [1433, 214] on img at bounding box center [740, 394] width 1392 height 1045
click at [1431, 220] on img at bounding box center [740, 394] width 1392 height 1045
click at [1430, 228] on img at bounding box center [740, 394] width 1392 height 1045
click at [1425, 228] on img at bounding box center [740, 394] width 1392 height 1045
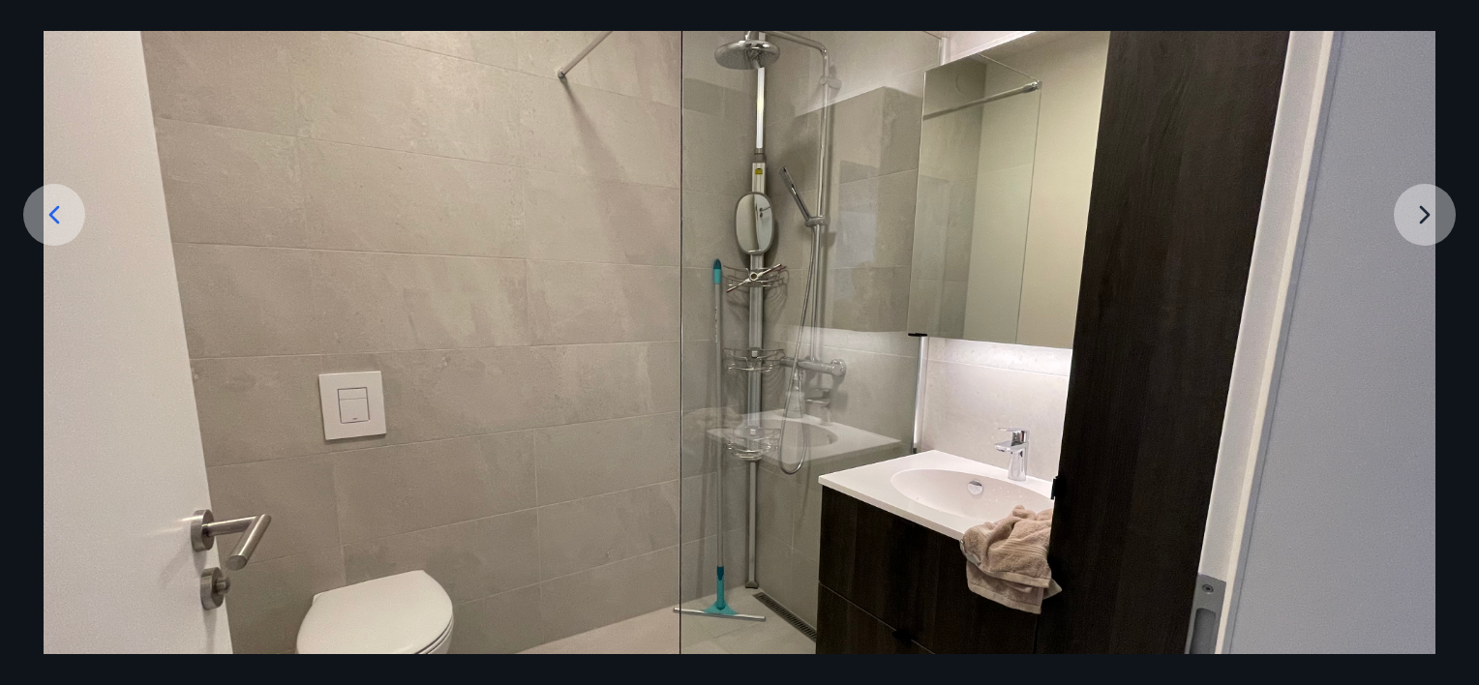
click at [1434, 228] on img at bounding box center [740, 394] width 1392 height 1045
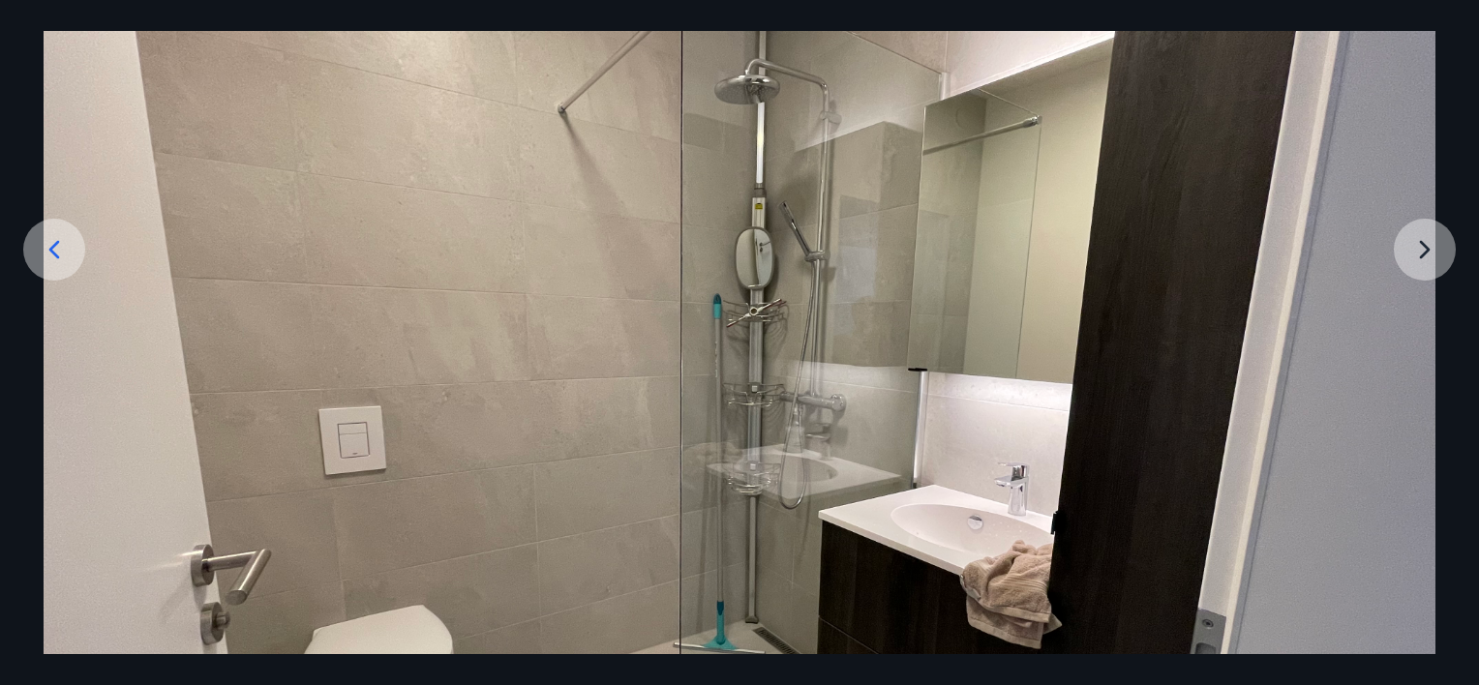
scroll to position [190, 0]
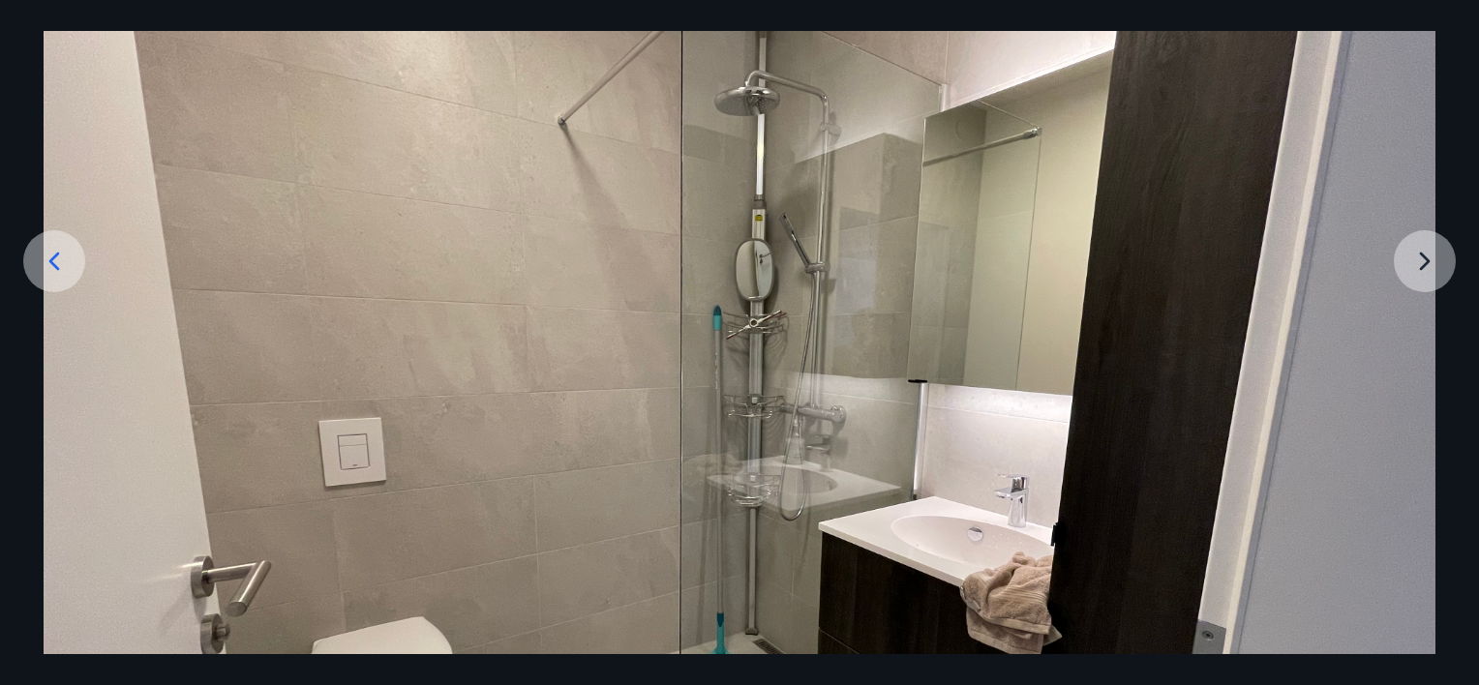
click at [1427, 270] on img at bounding box center [740, 441] width 1392 height 1045
click at [1426, 279] on img at bounding box center [740, 441] width 1392 height 1045
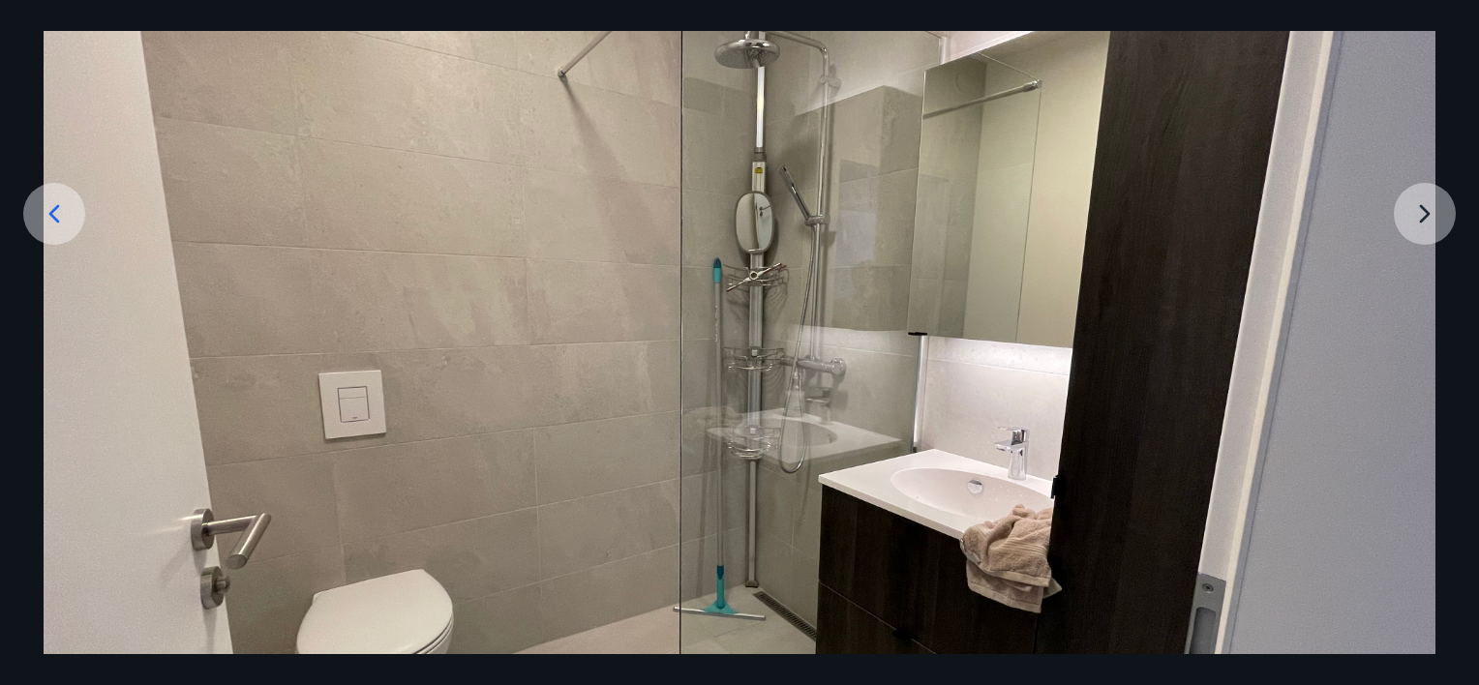
scroll to position [232, 0]
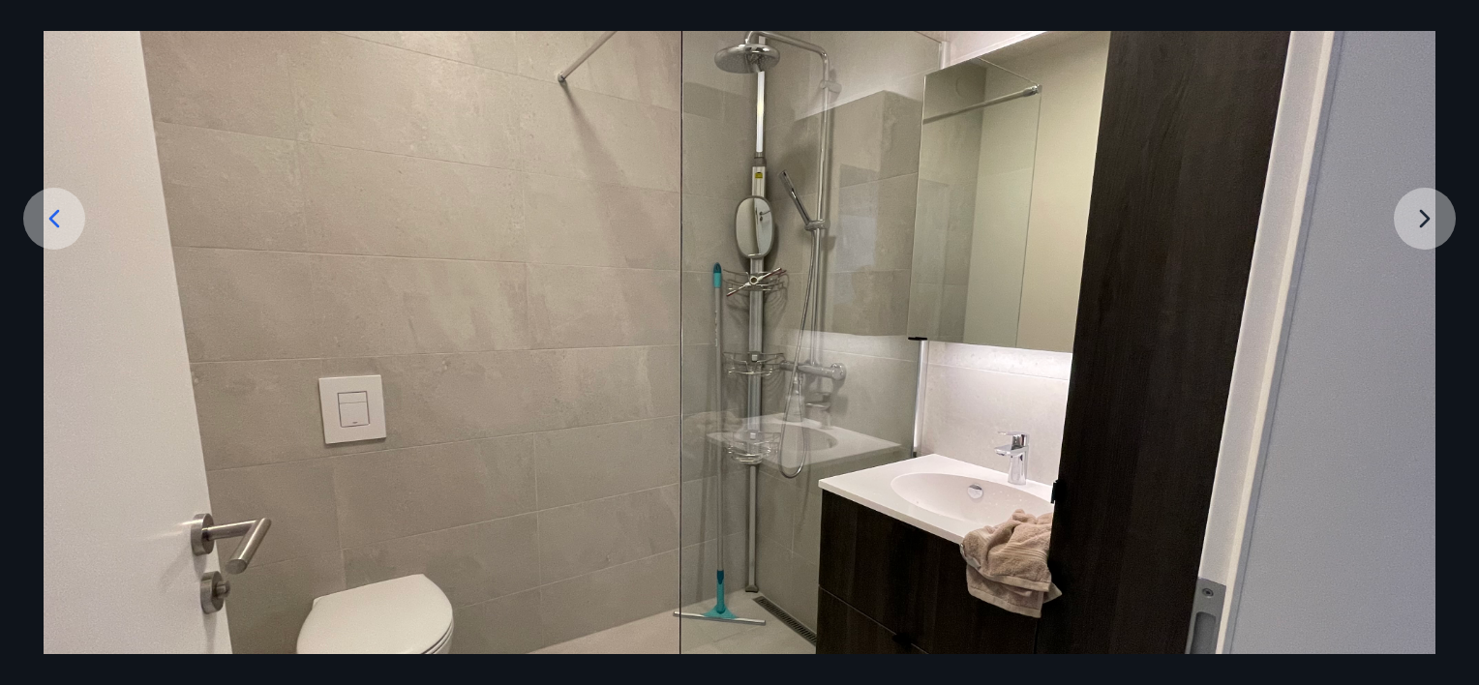
click at [51, 230] on icon at bounding box center [54, 218] width 31 height 31
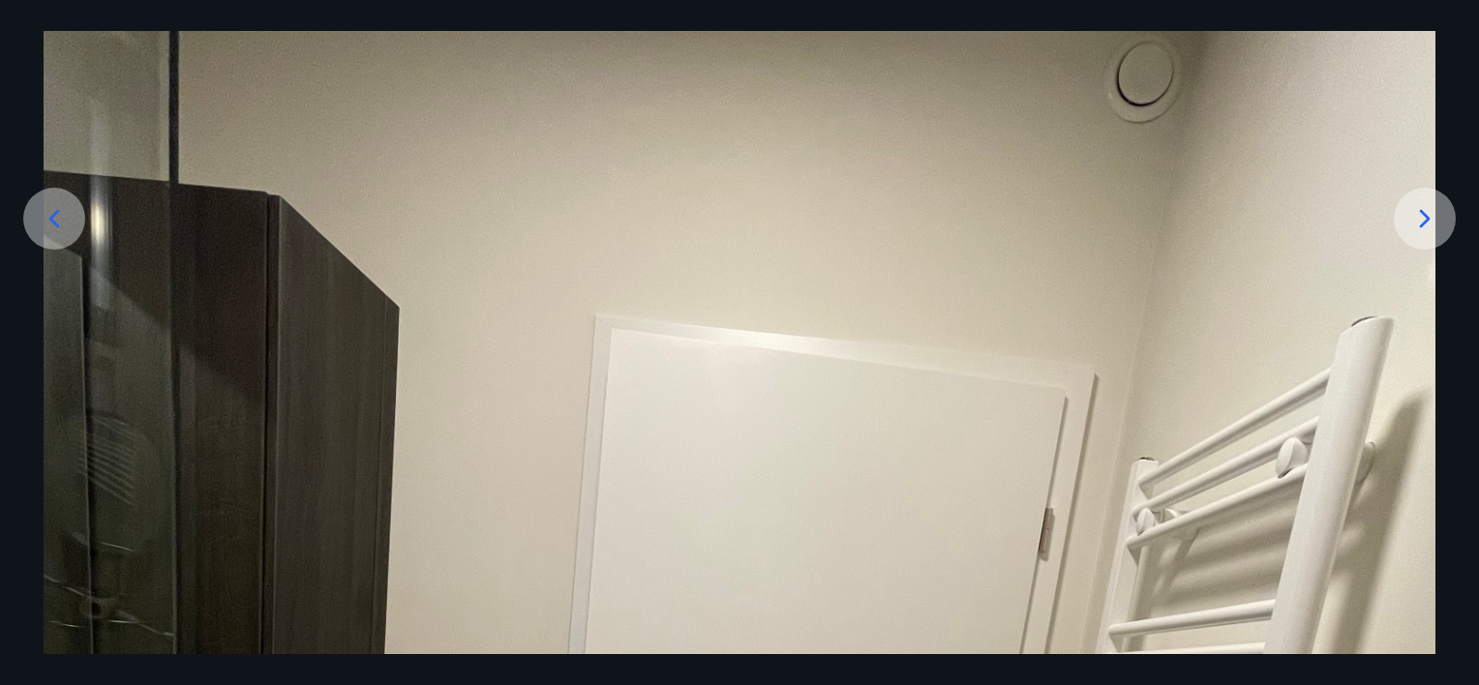
click at [57, 228] on icon at bounding box center [54, 218] width 31 height 31
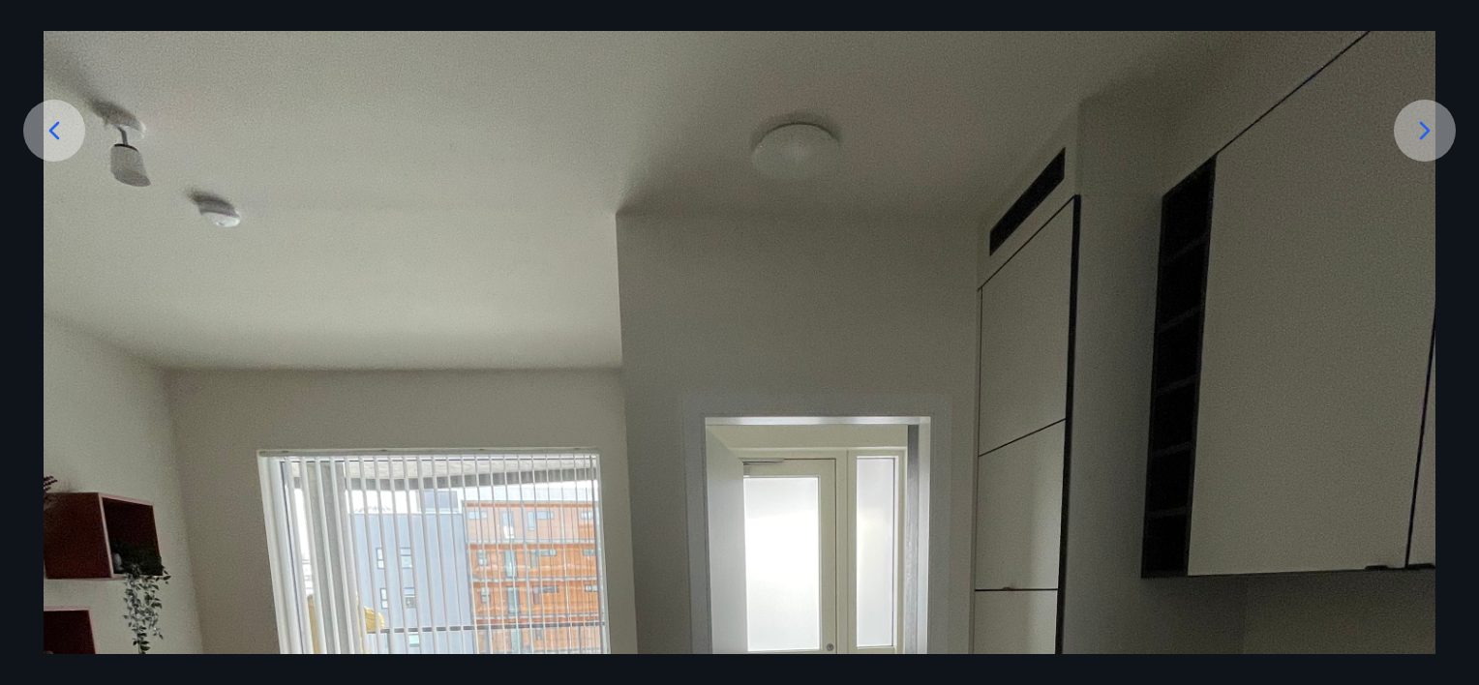
scroll to position [295, 0]
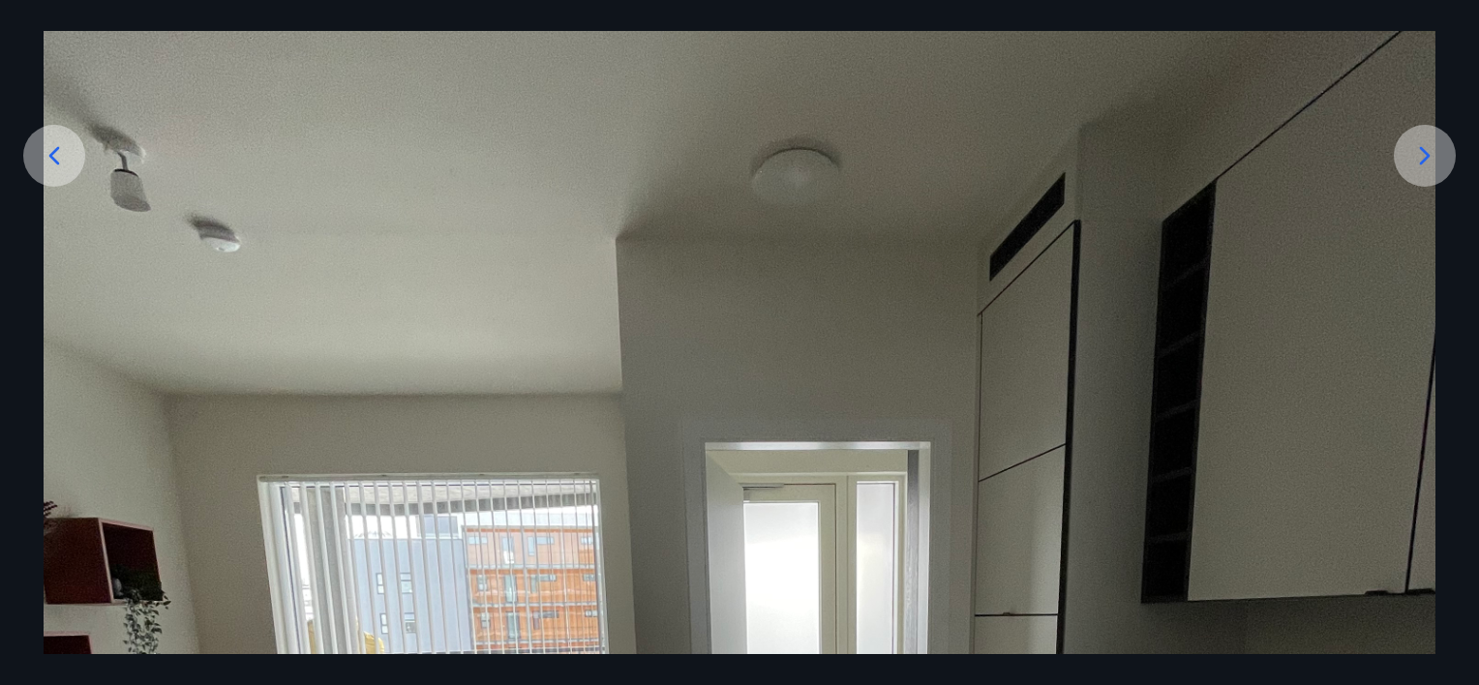
click at [50, 167] on icon at bounding box center [54, 155] width 31 height 31
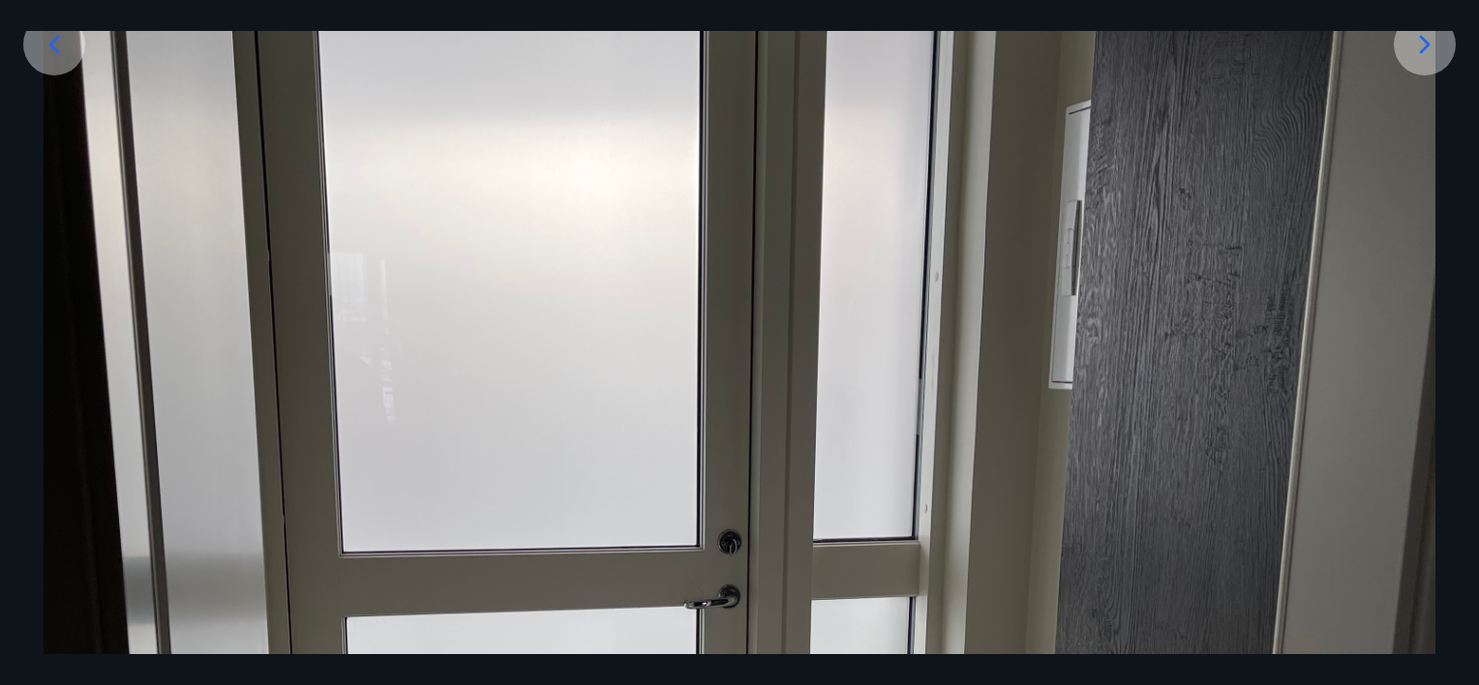
scroll to position [349, 0]
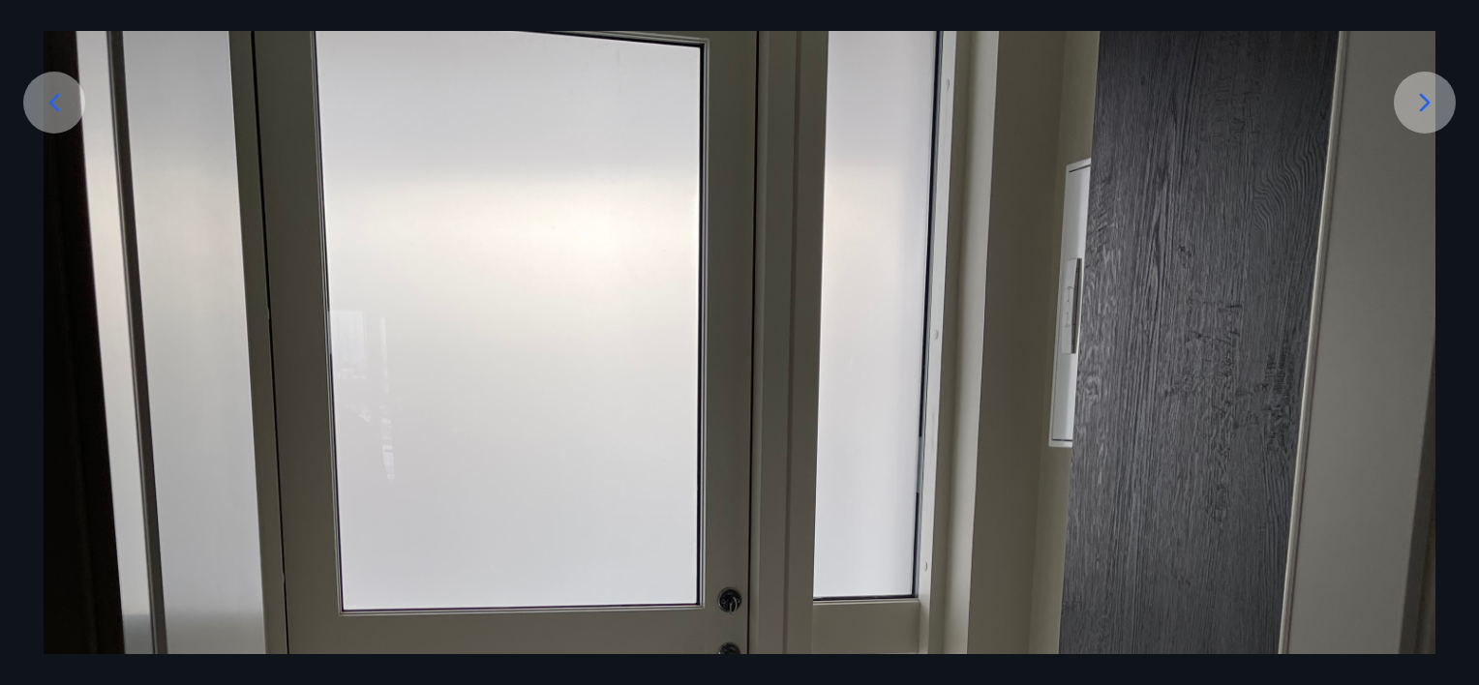
click at [60, 114] on icon at bounding box center [54, 102] width 31 height 31
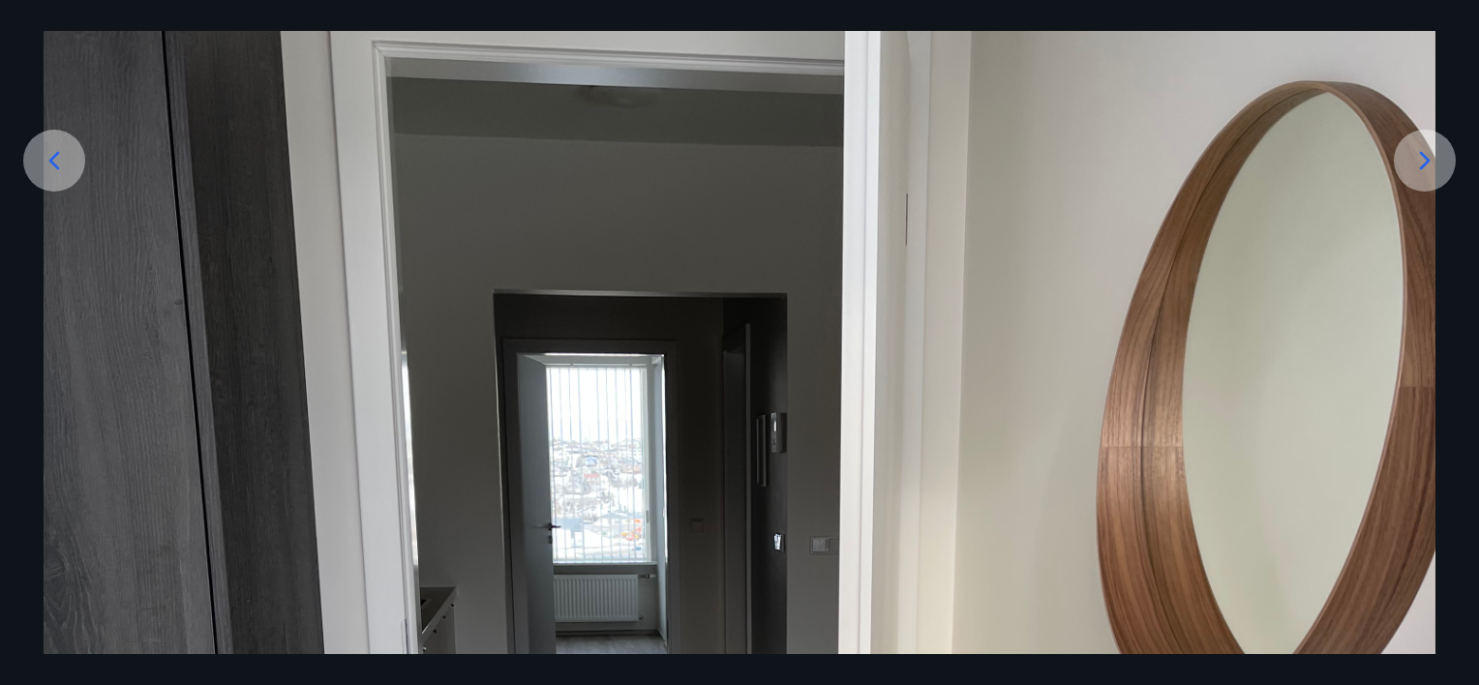
scroll to position [284, 0]
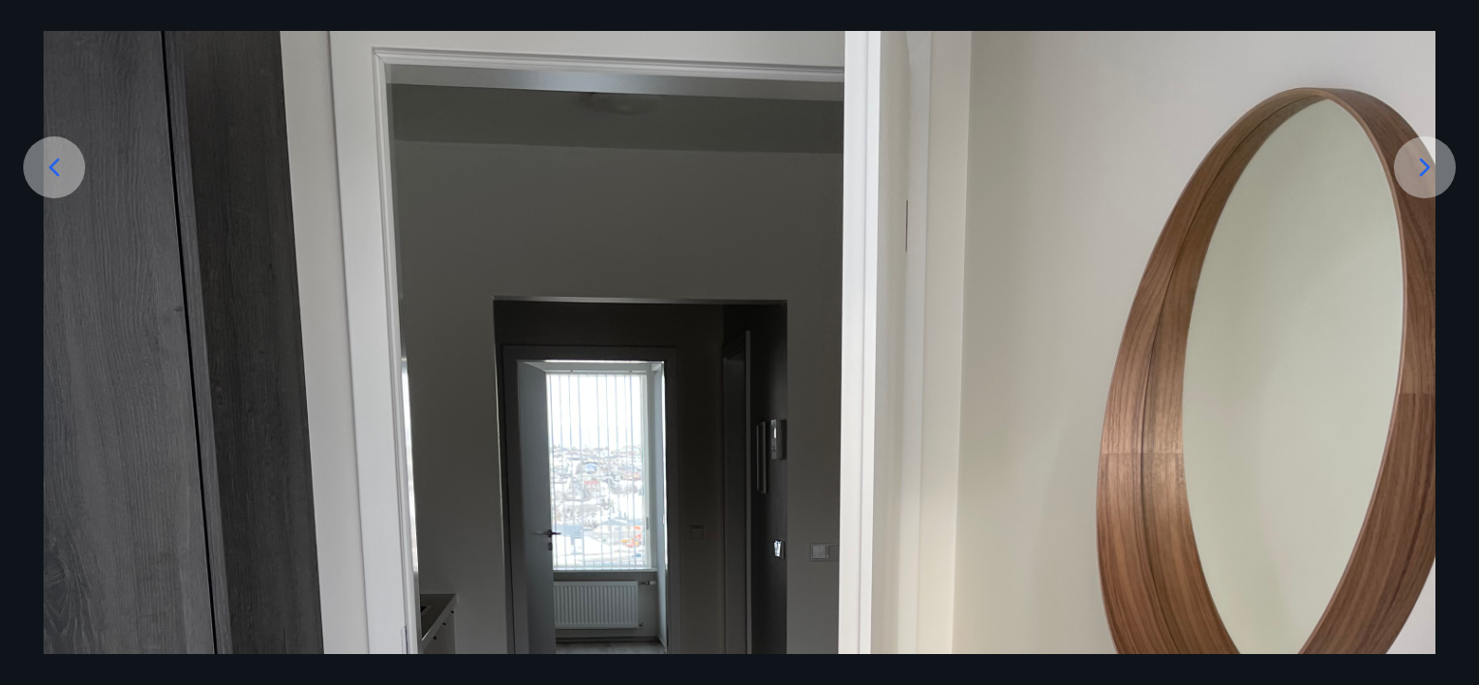
click at [59, 177] on icon at bounding box center [54, 167] width 31 height 31
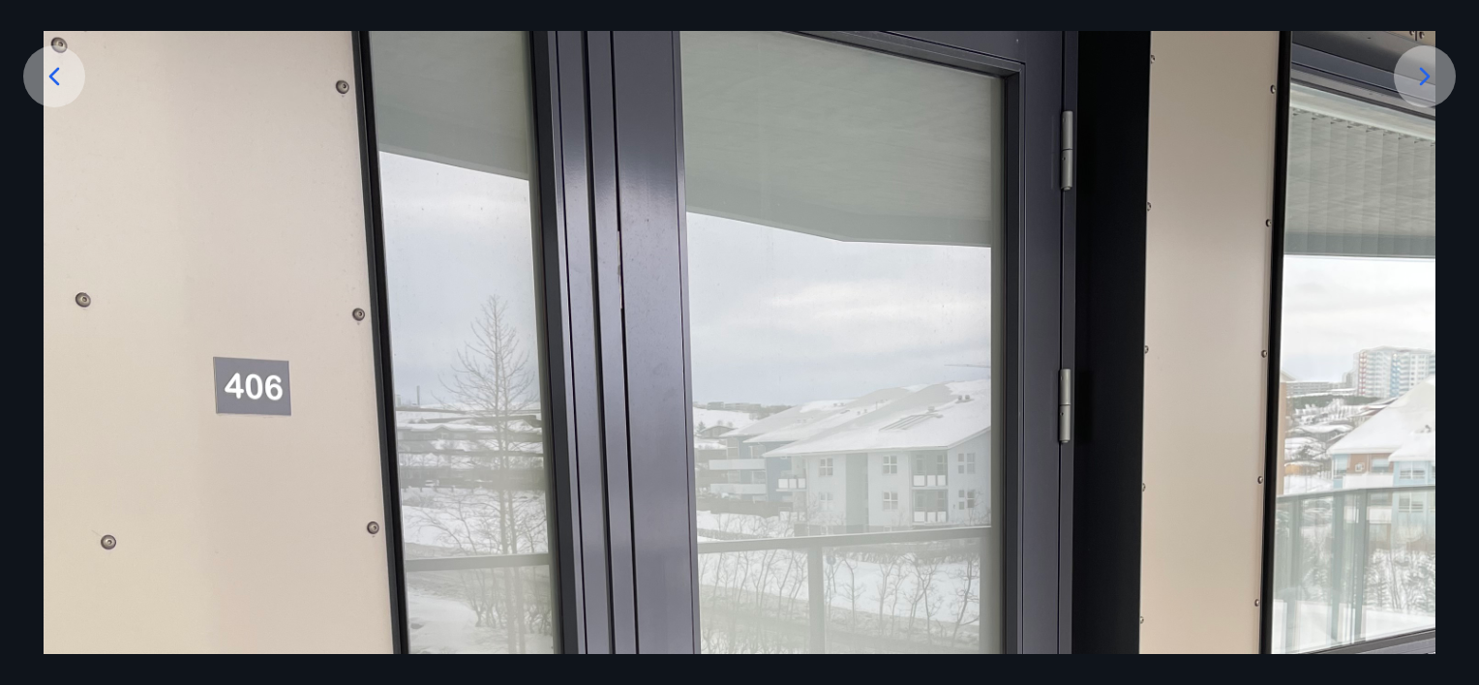
scroll to position [391, 0]
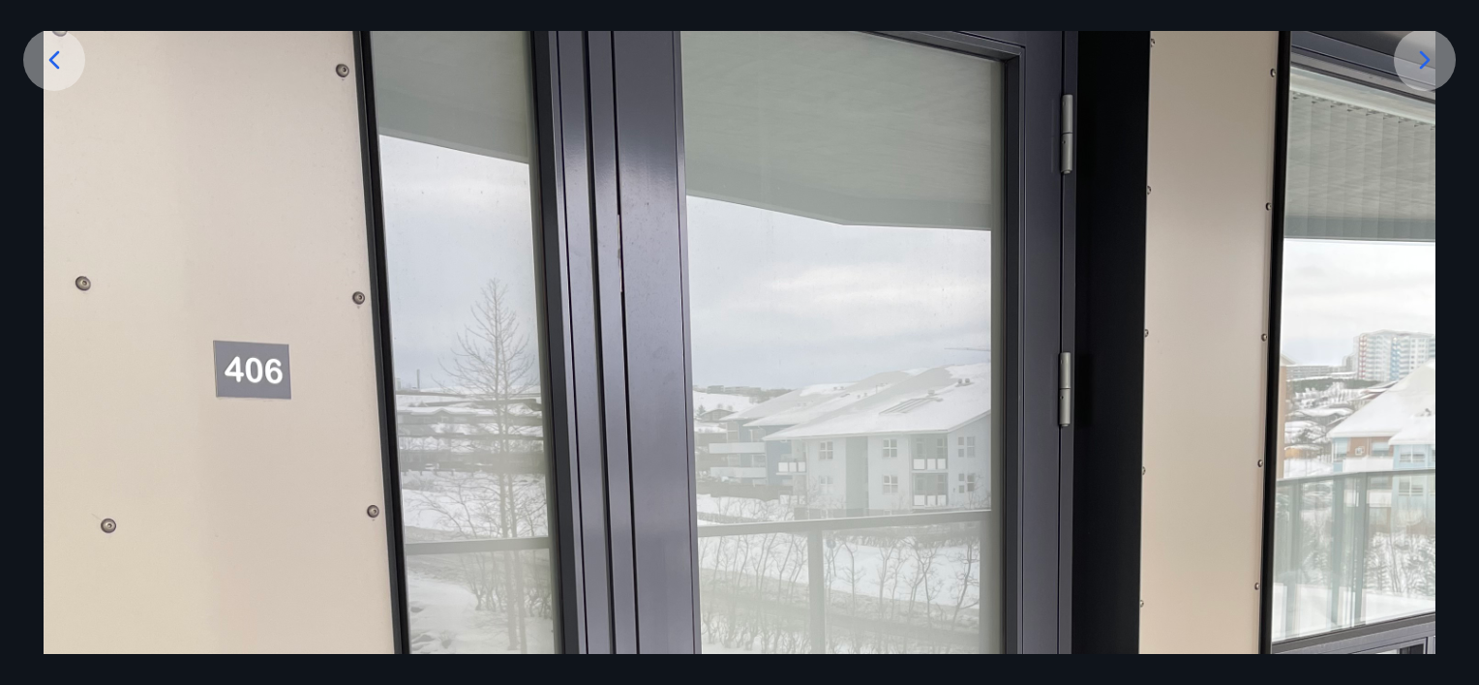
click at [49, 66] on icon at bounding box center [54, 60] width 31 height 31
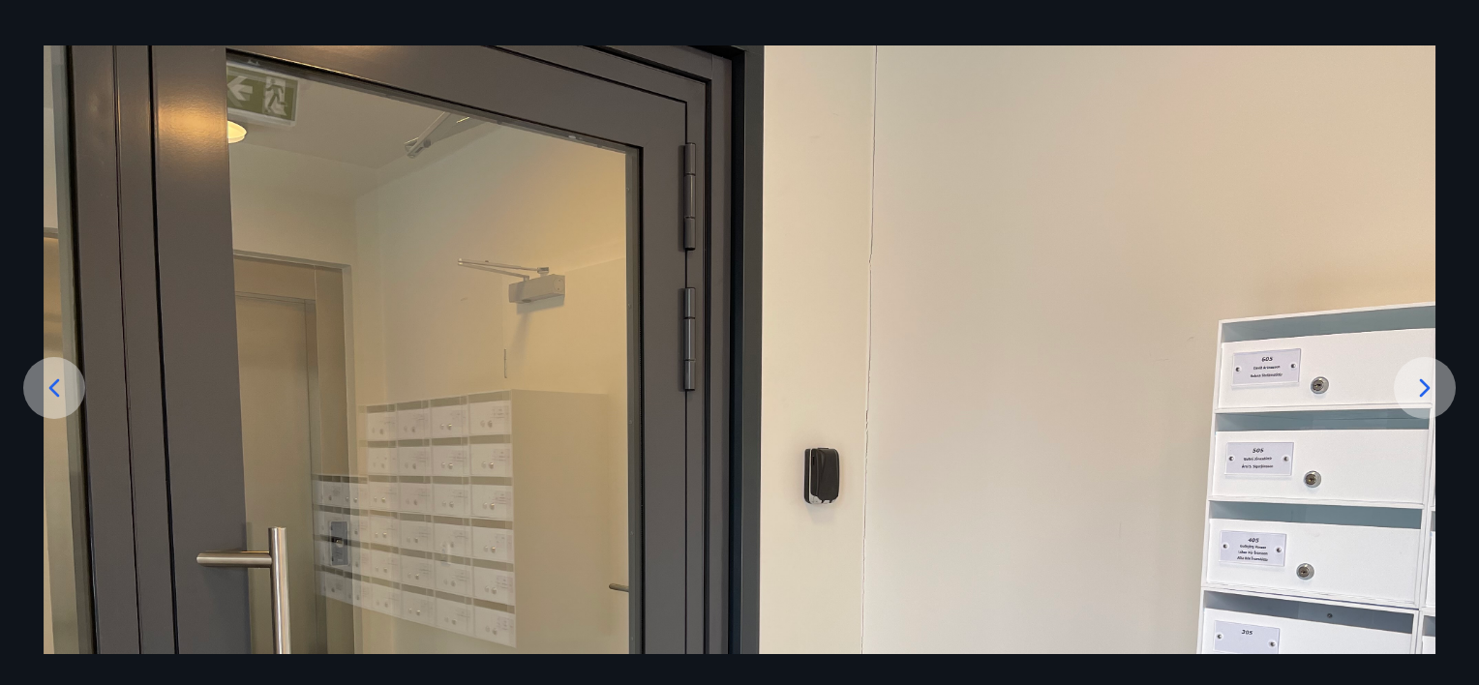
scroll to position [66, 0]
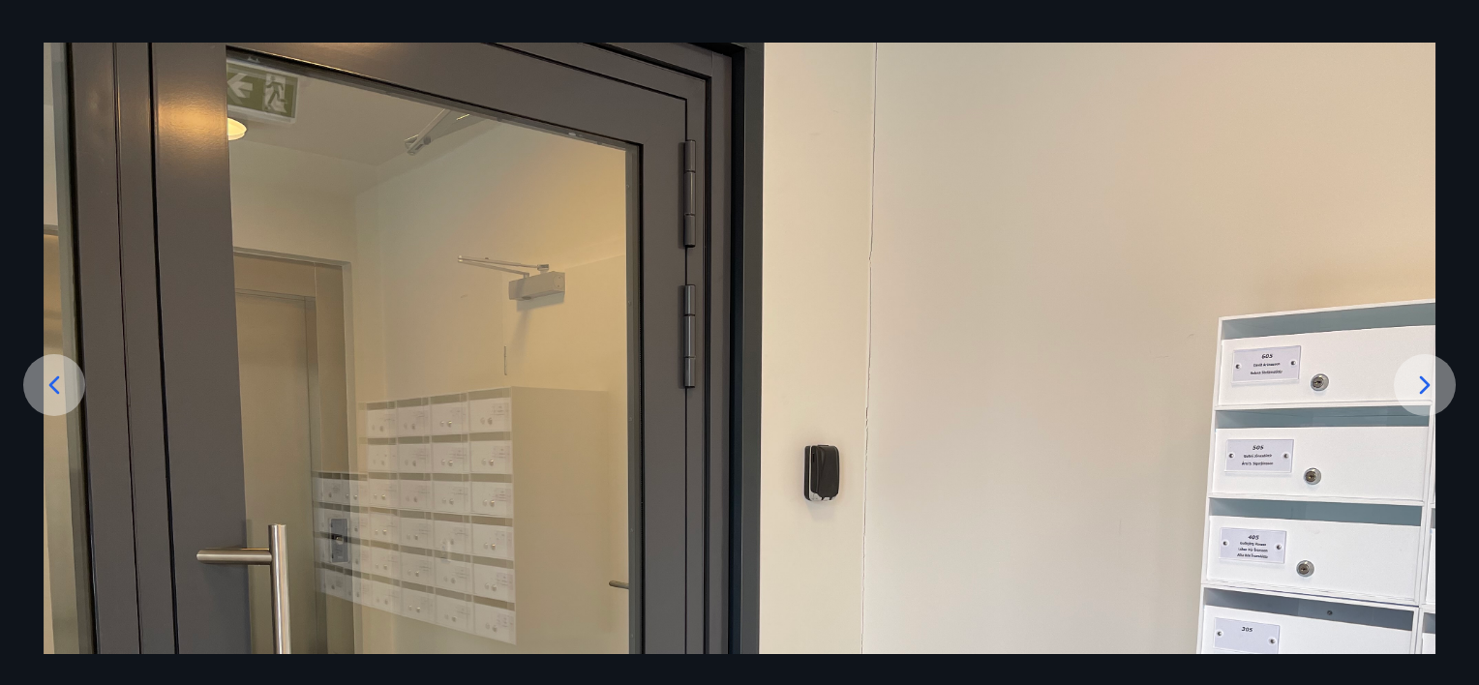
click at [57, 389] on icon at bounding box center [54, 385] width 31 height 31
click at [57, 403] on div at bounding box center [54, 385] width 62 height 62
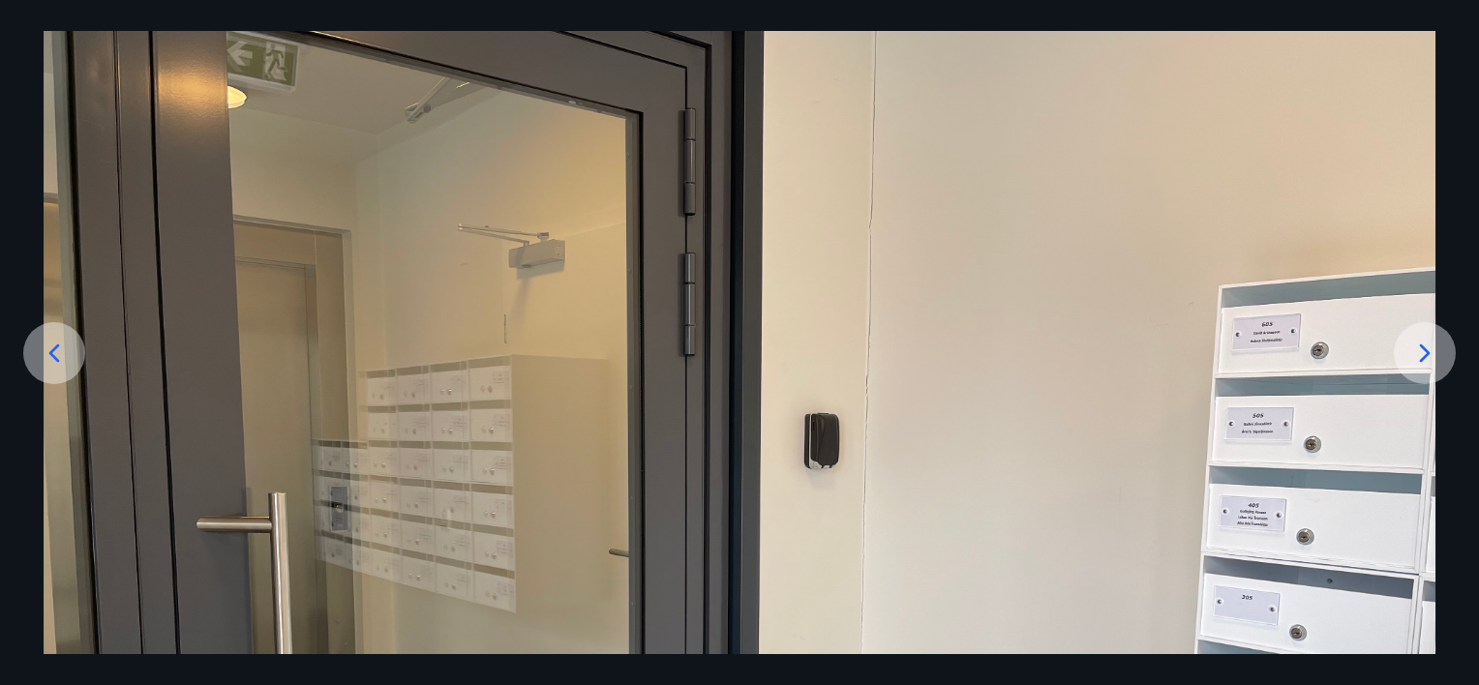
scroll to position [115, 0]
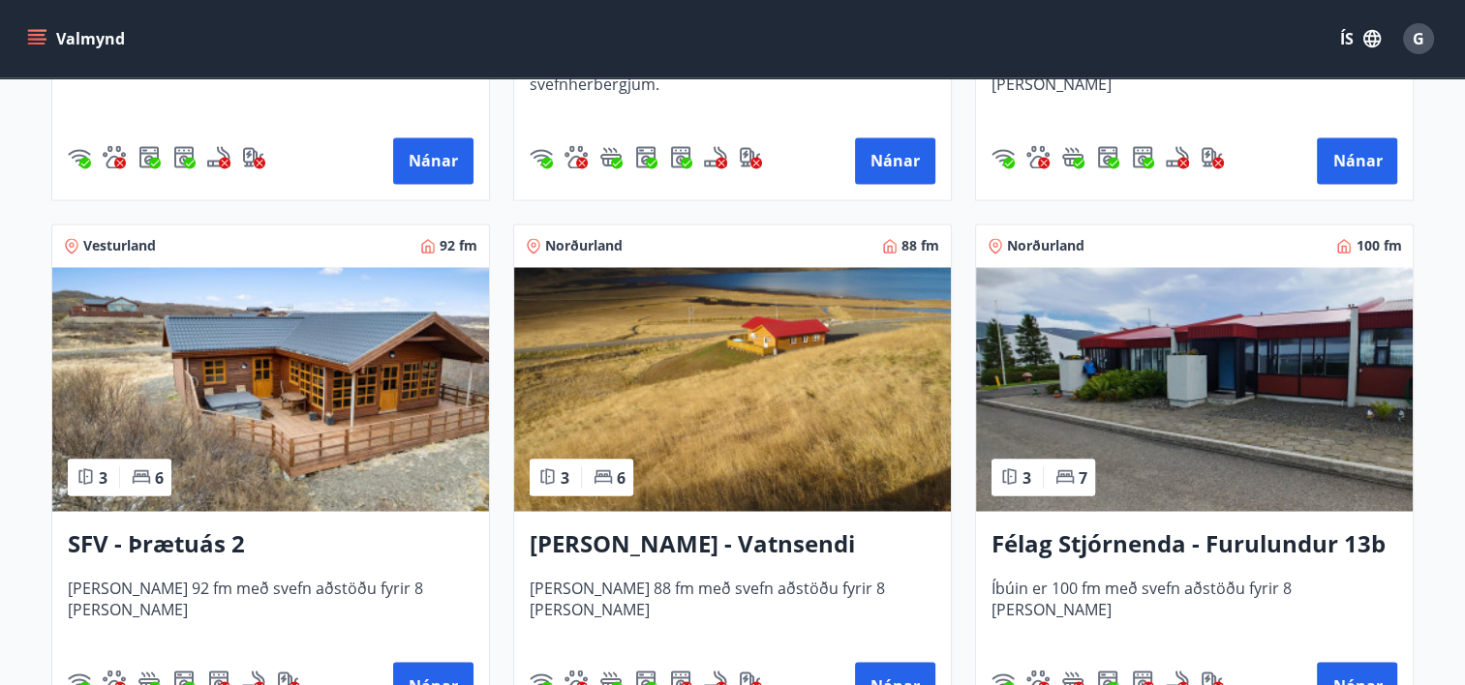
scroll to position [3372, 0]
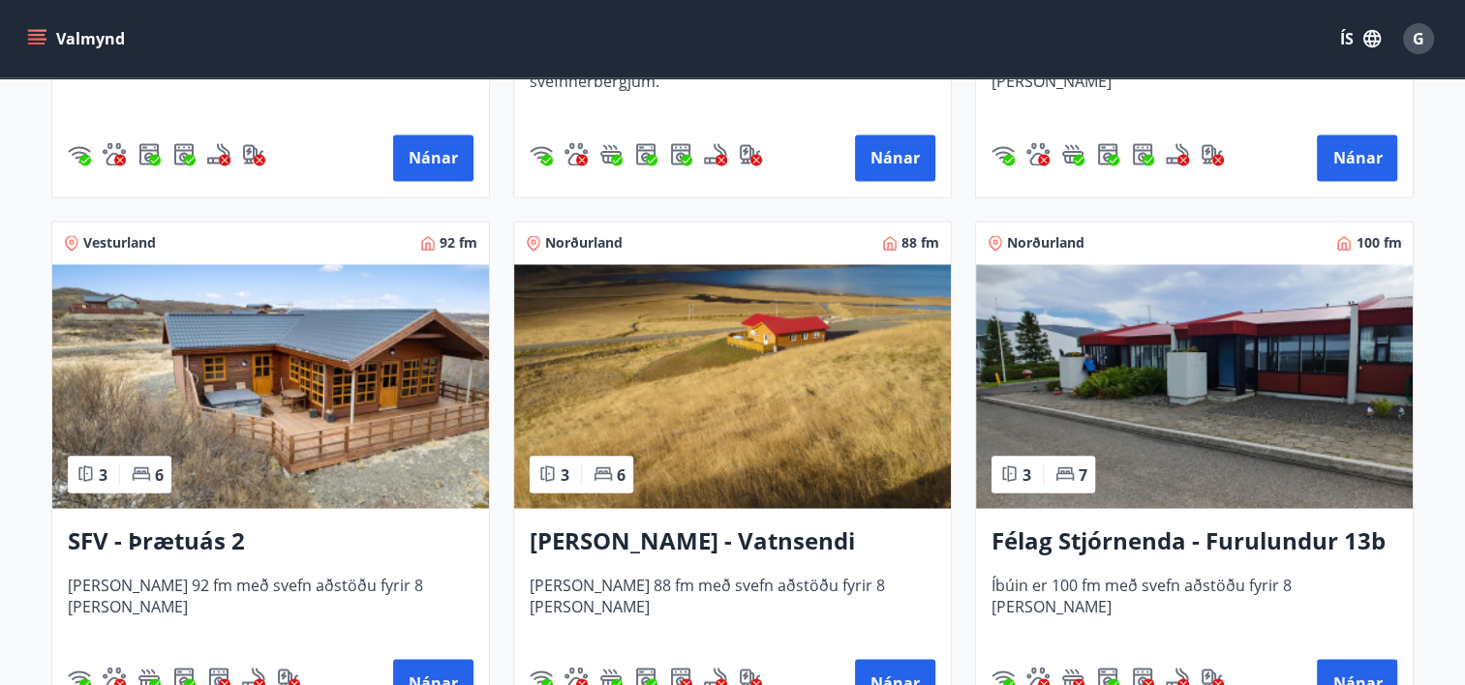
click at [105, 526] on h3 "SFV - Þrætuás 2" at bounding box center [271, 541] width 406 height 35
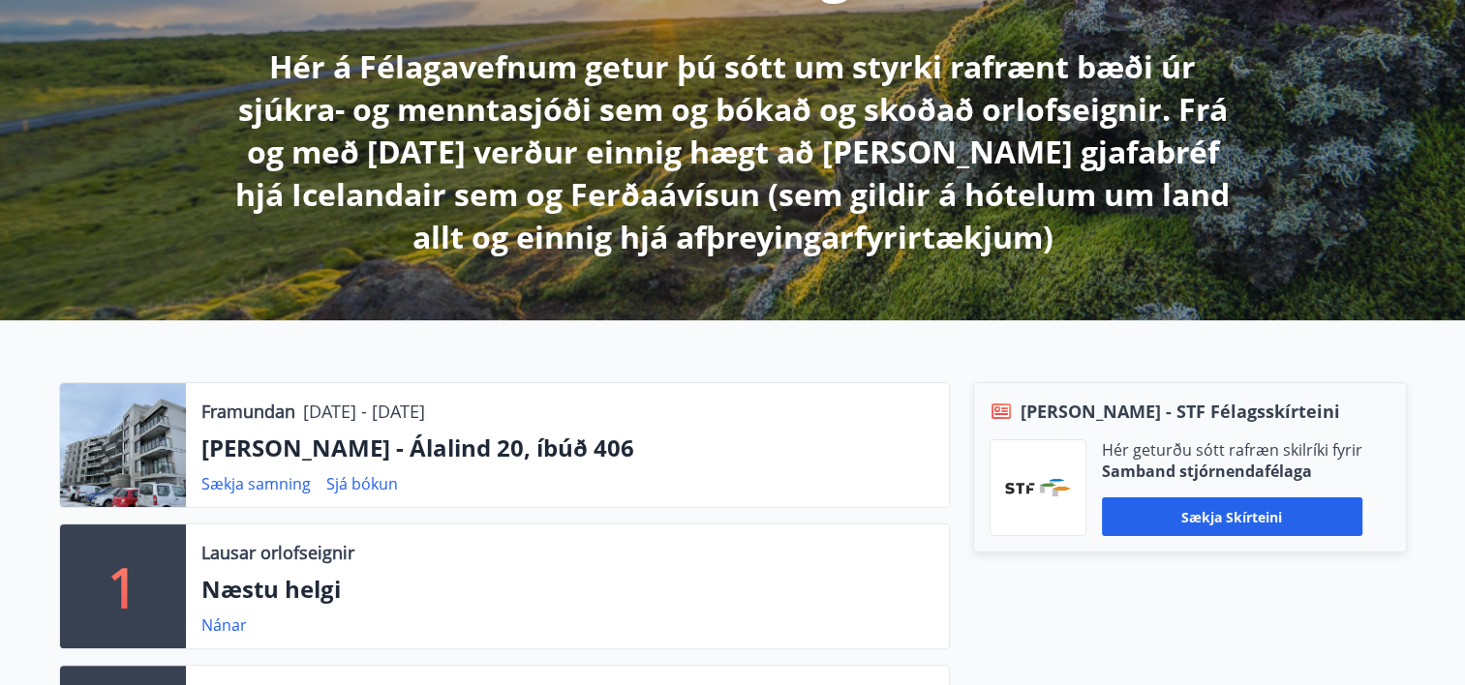
scroll to position [337, 0]
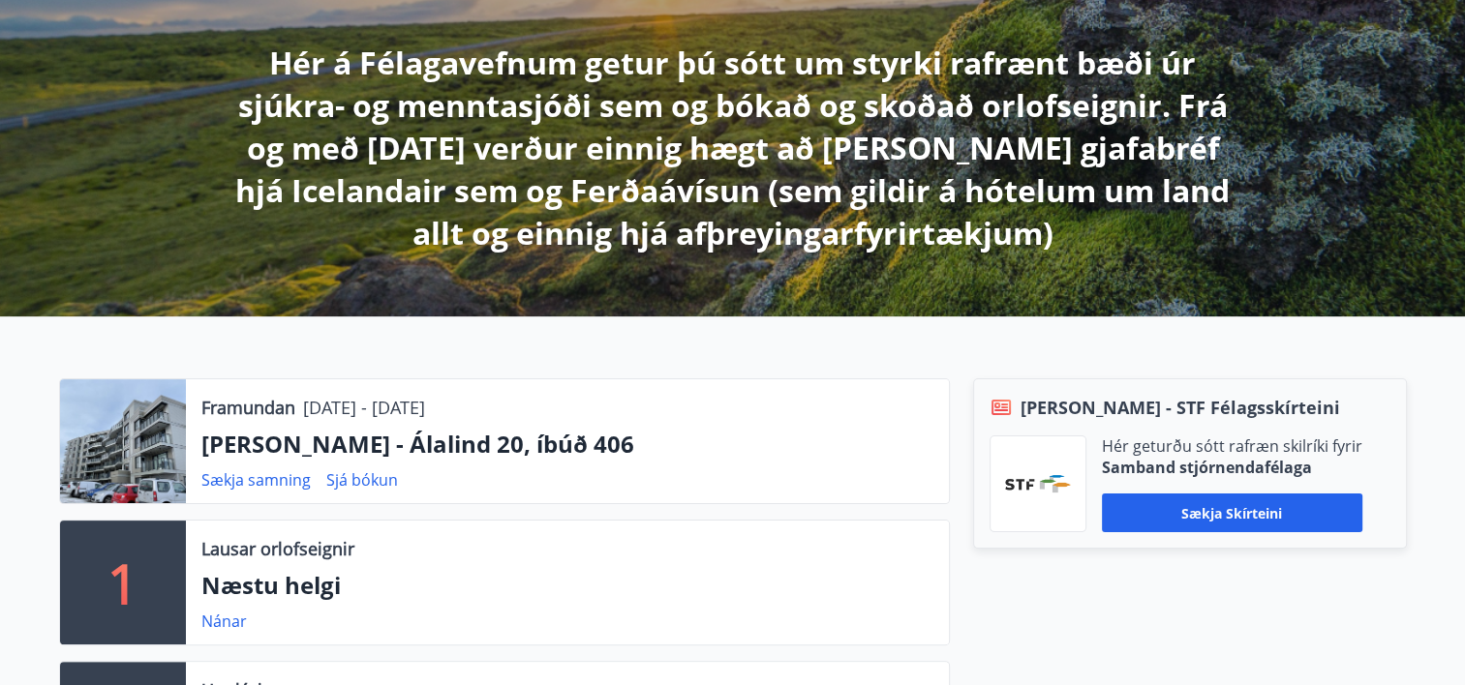
click at [108, 449] on div at bounding box center [123, 441] width 126 height 124
click at [121, 449] on div at bounding box center [123, 441] width 126 height 124
click at [137, 457] on div at bounding box center [123, 441] width 126 height 124
click at [312, 442] on p "[PERSON_NAME] - Álalind 20, íbúð 406" at bounding box center [567, 444] width 732 height 33
click at [303, 451] on p "[PERSON_NAME] - Álalind 20, íbúð 406" at bounding box center [567, 444] width 732 height 33
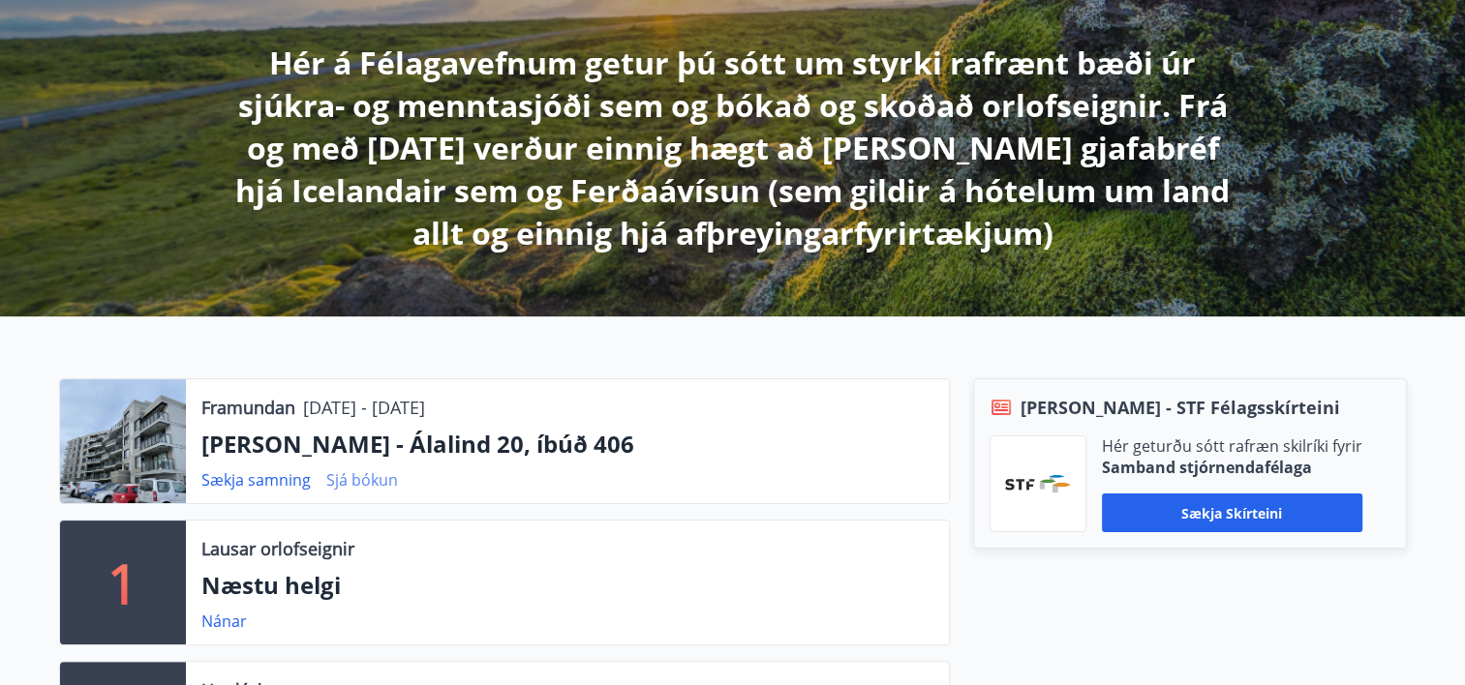
click at [357, 488] on link "Sjá bókun" at bounding box center [362, 480] width 72 height 21
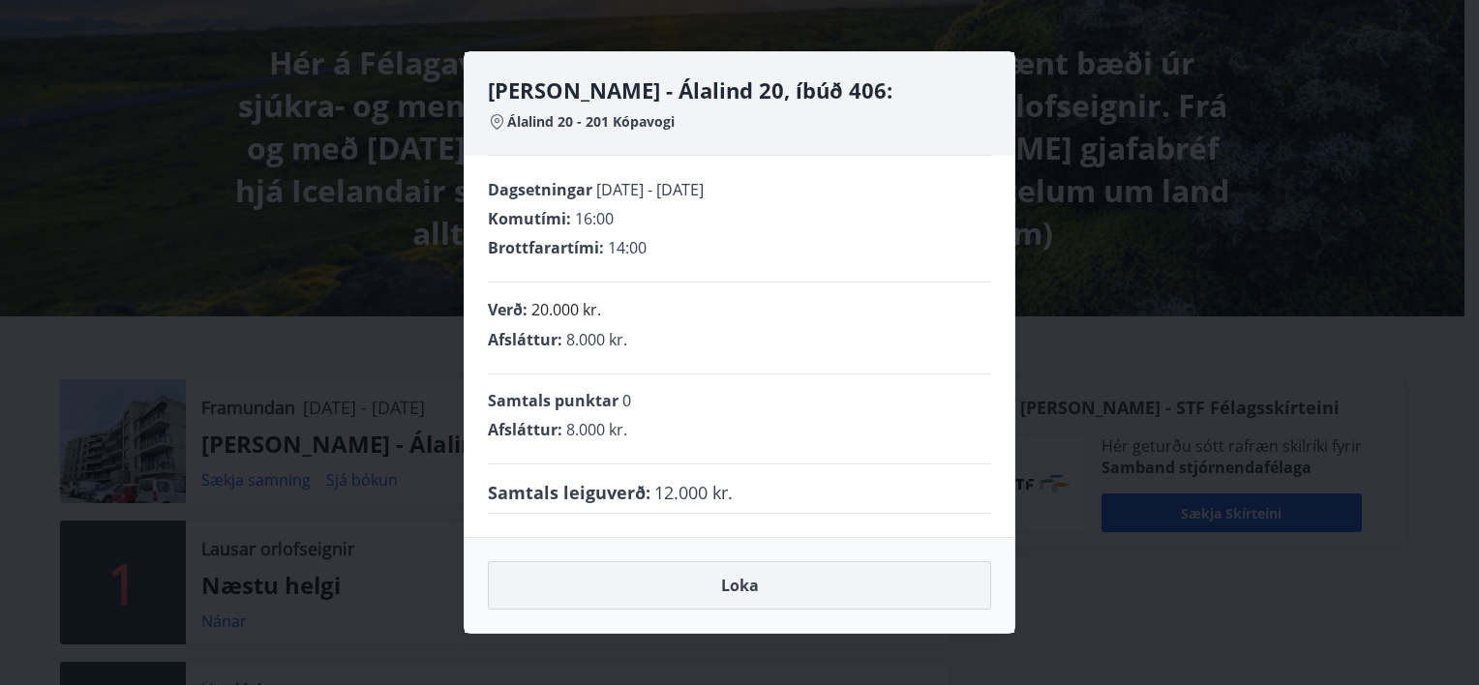
click at [744, 592] on button "Loka" at bounding box center [739, 585] width 503 height 48
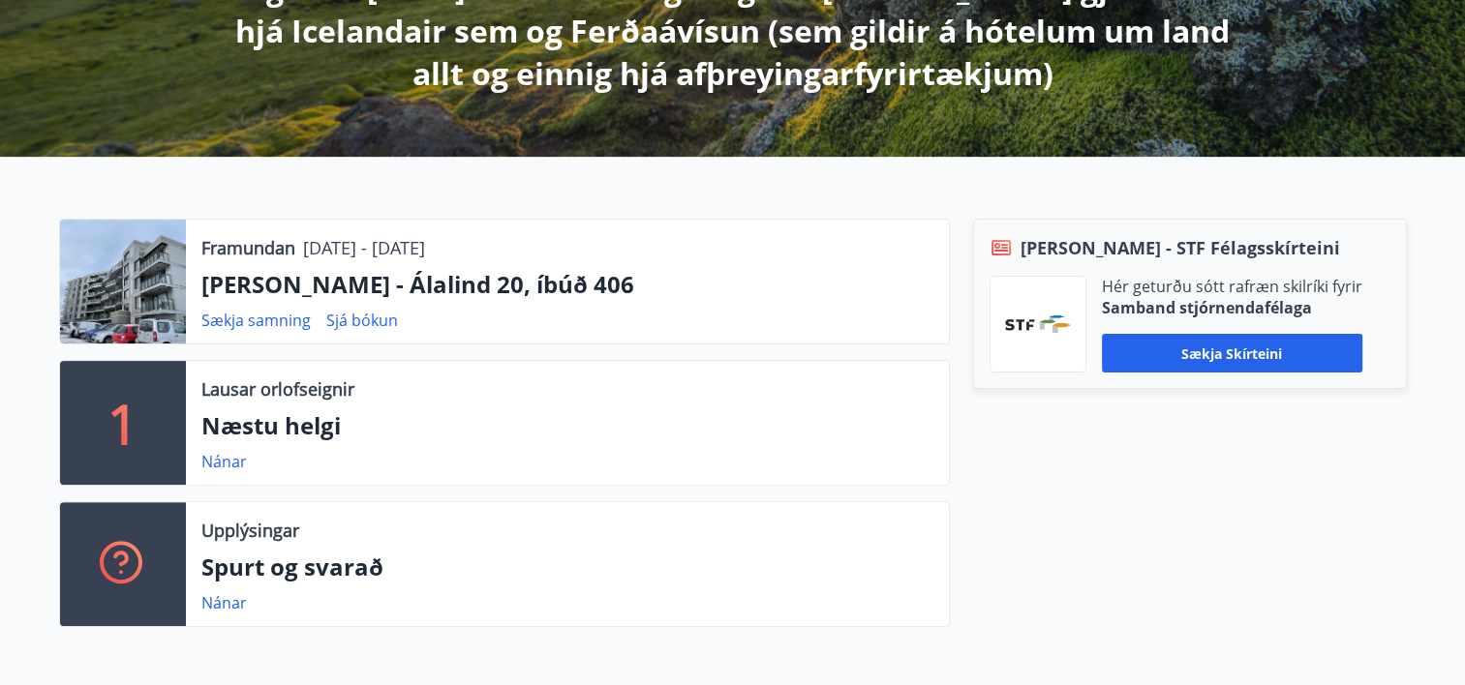
scroll to position [496, 0]
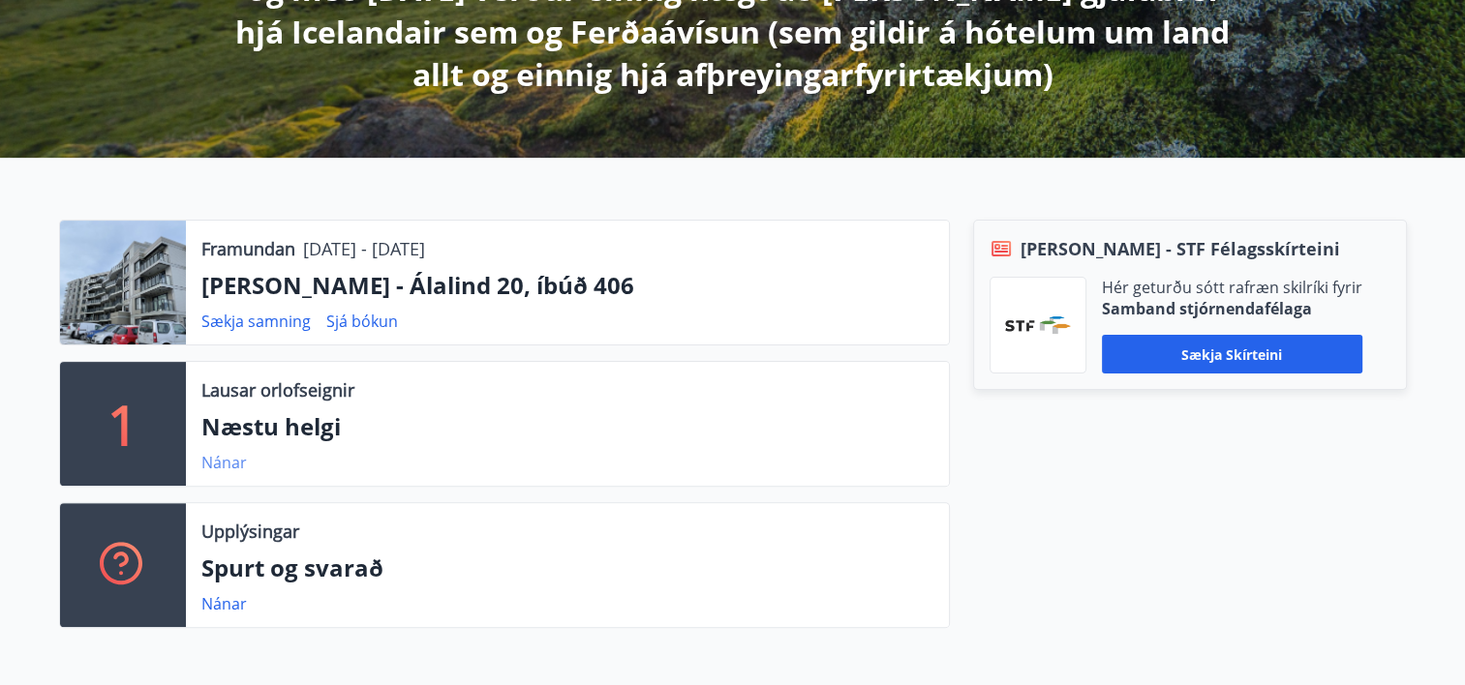
click at [223, 470] on link "Nánar" at bounding box center [224, 462] width 46 height 21
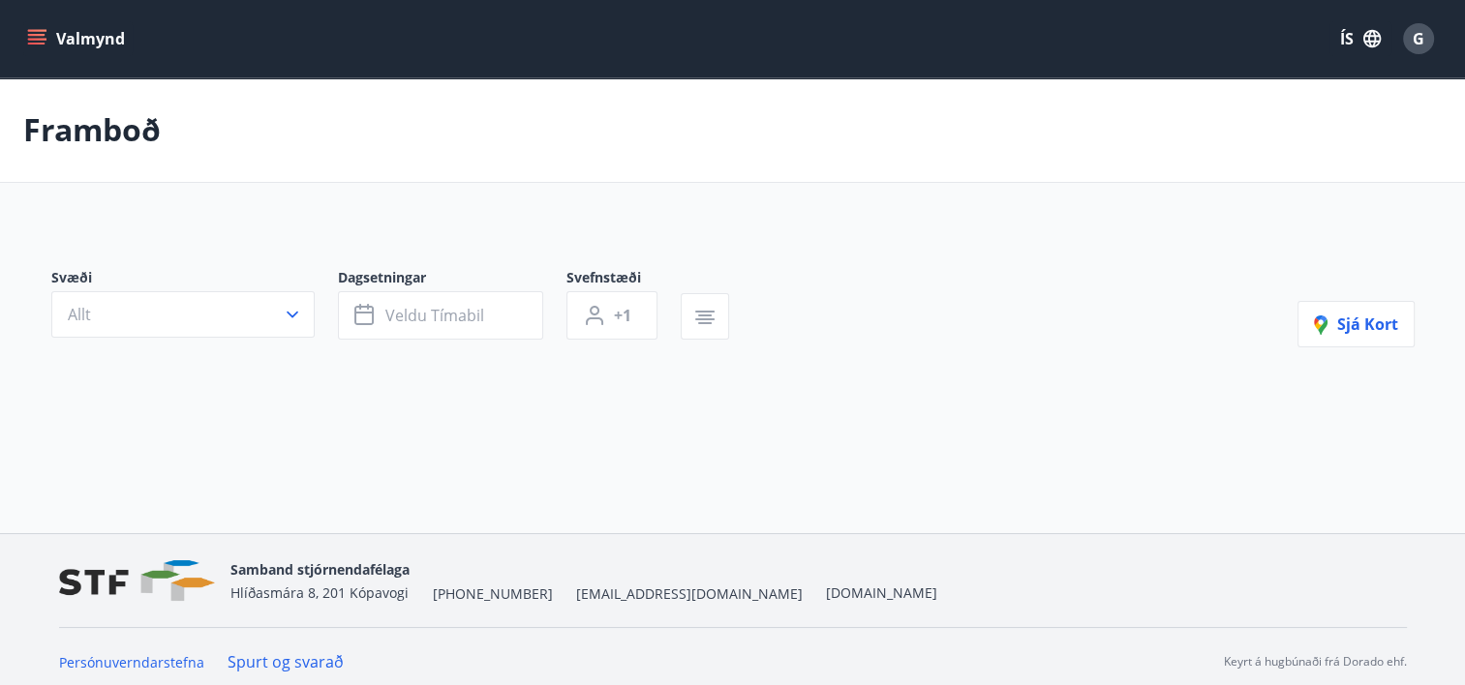
type input "*"
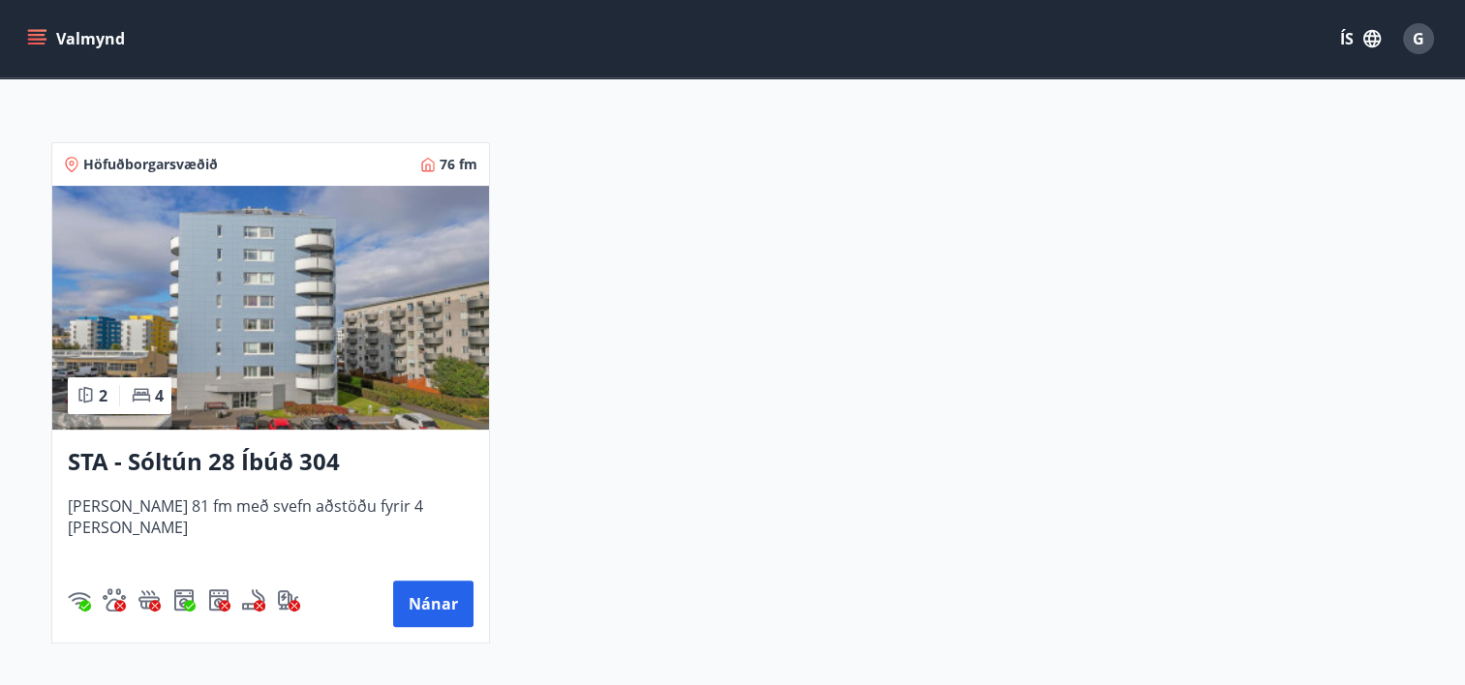
scroll to position [349, 0]
click at [434, 595] on button "Nánar" at bounding box center [433, 604] width 80 height 46
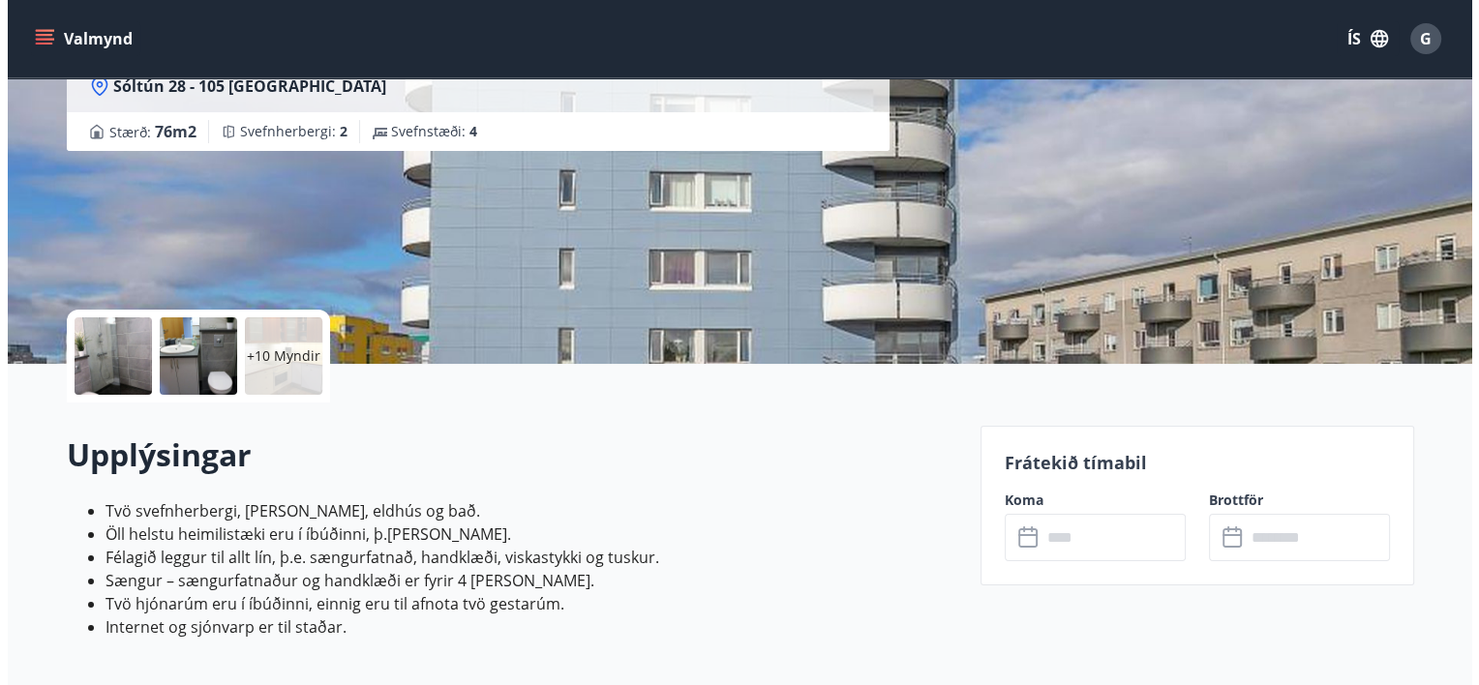
scroll to position [218, 0]
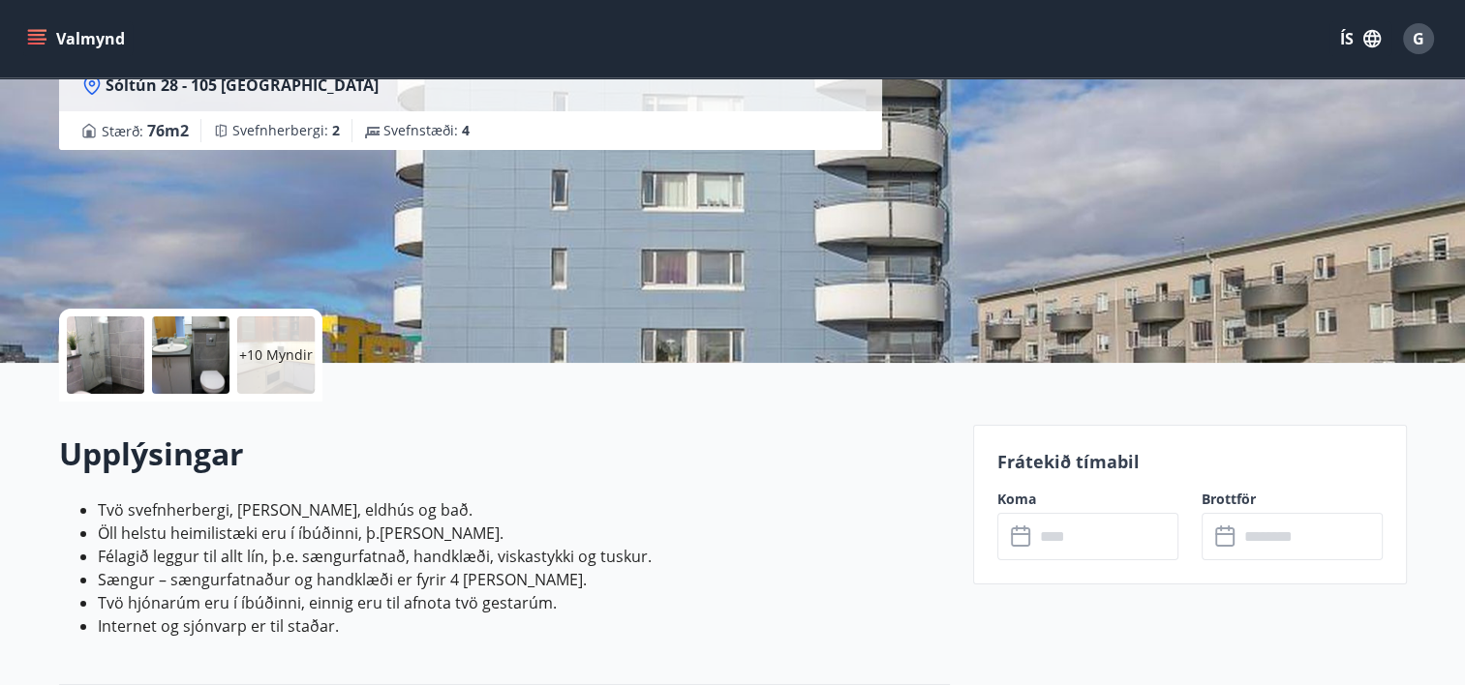
click at [275, 370] on div "+10 Myndir" at bounding box center [275, 355] width 77 height 77
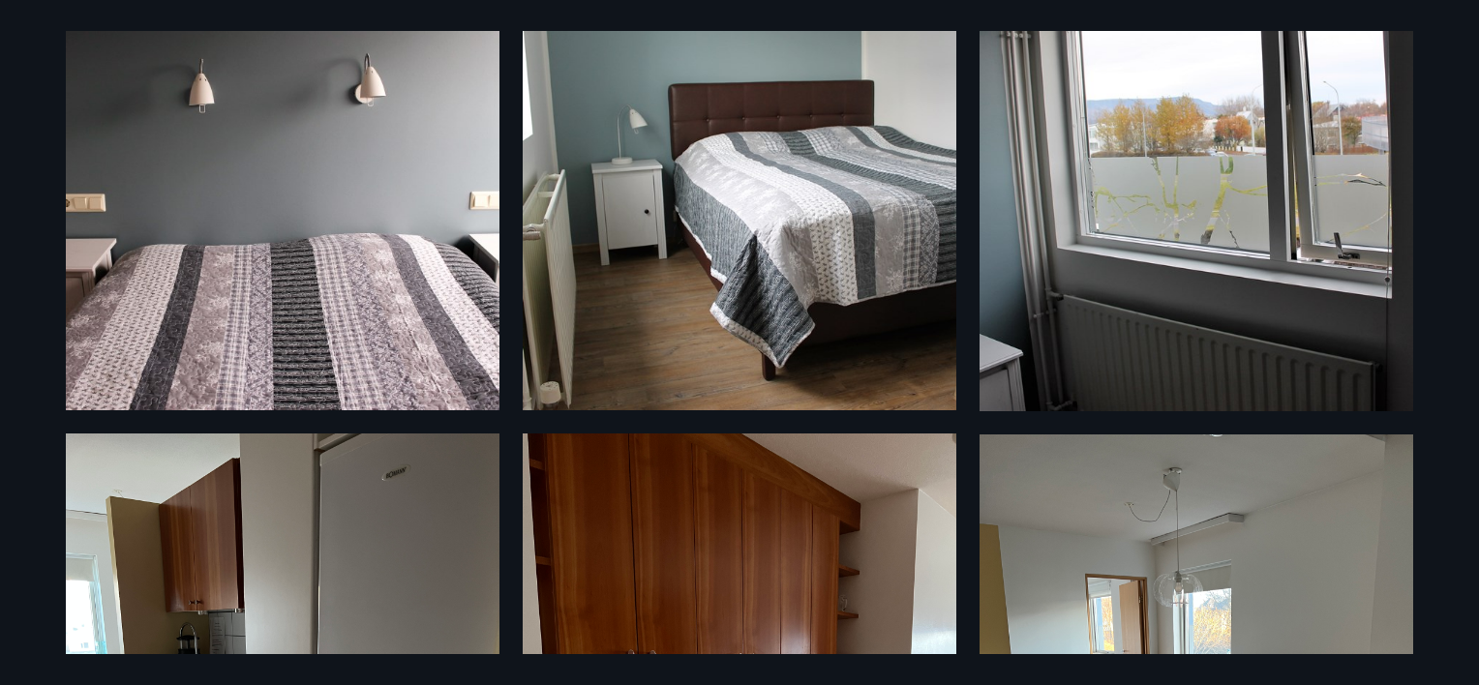
scroll to position [1049, 0]
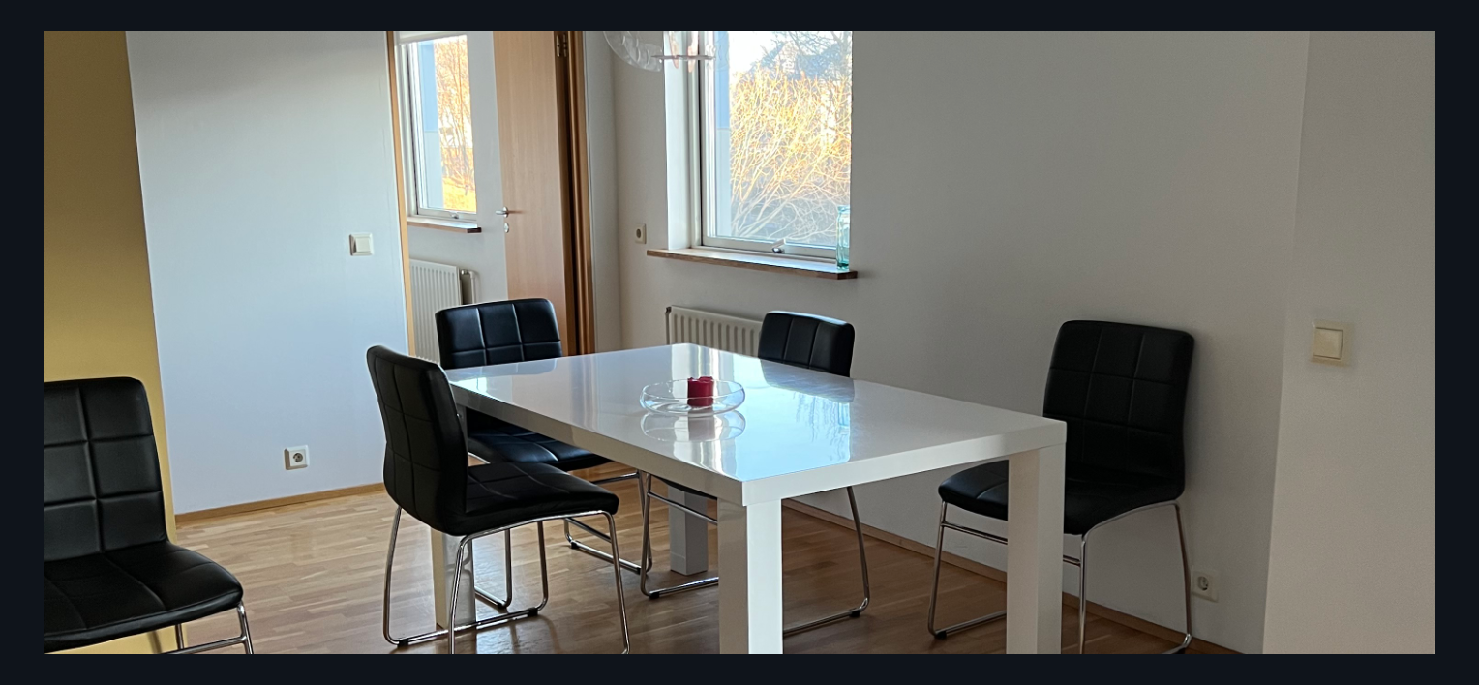
scroll to position [592, 0]
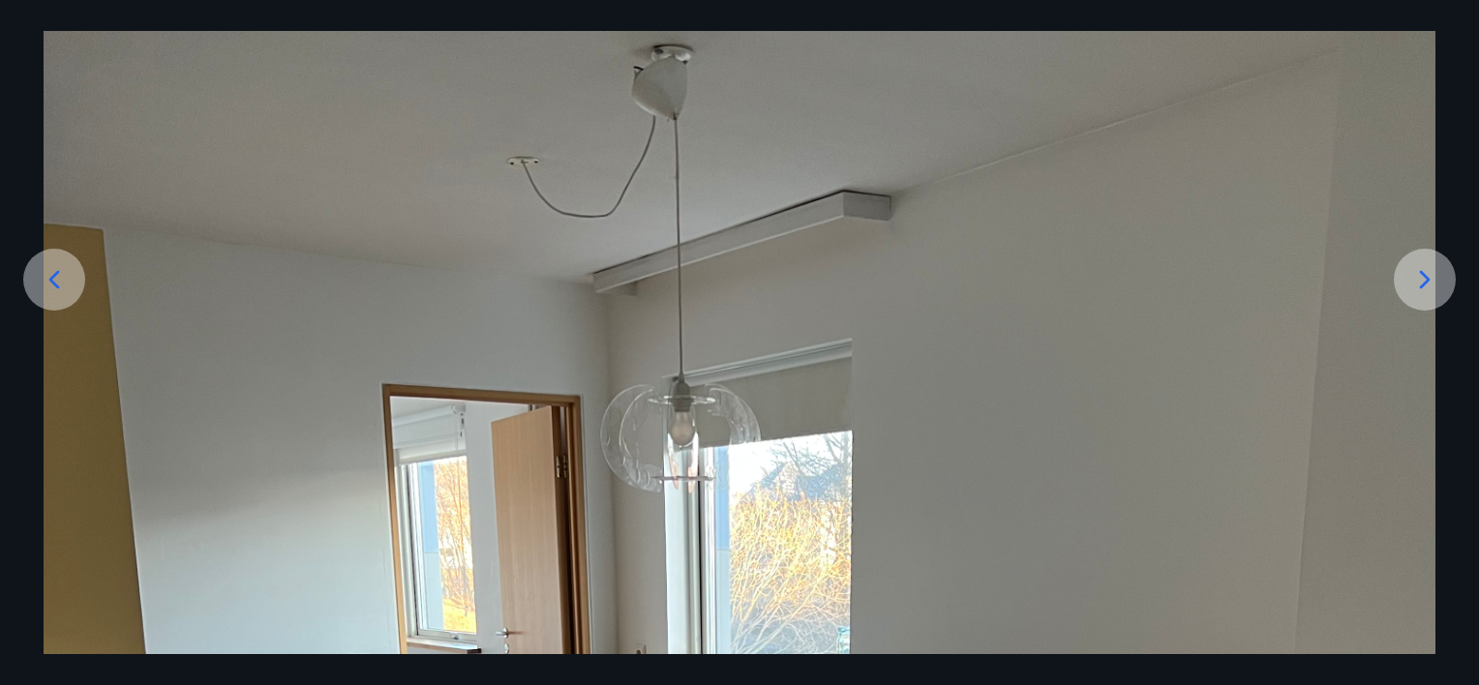
click at [1439, 277] on icon at bounding box center [1425, 279] width 31 height 31
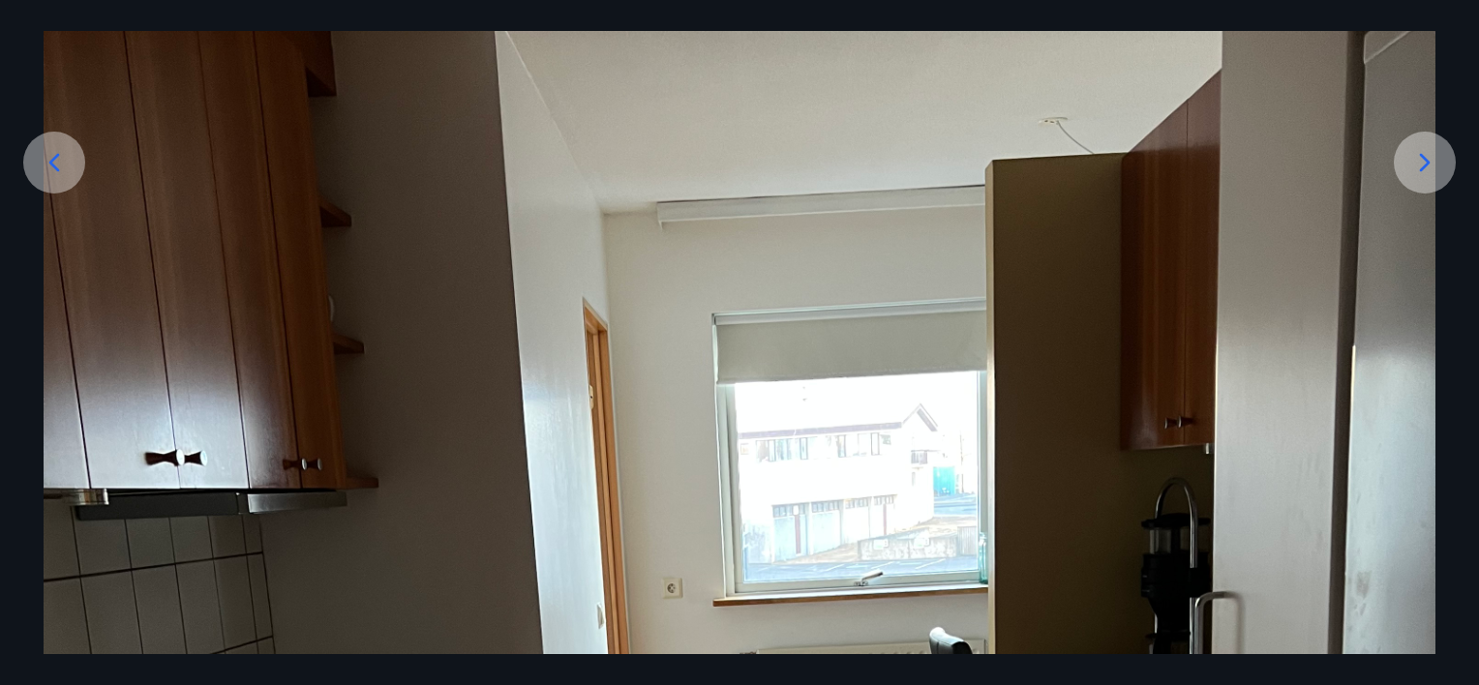
scroll to position [0, 0]
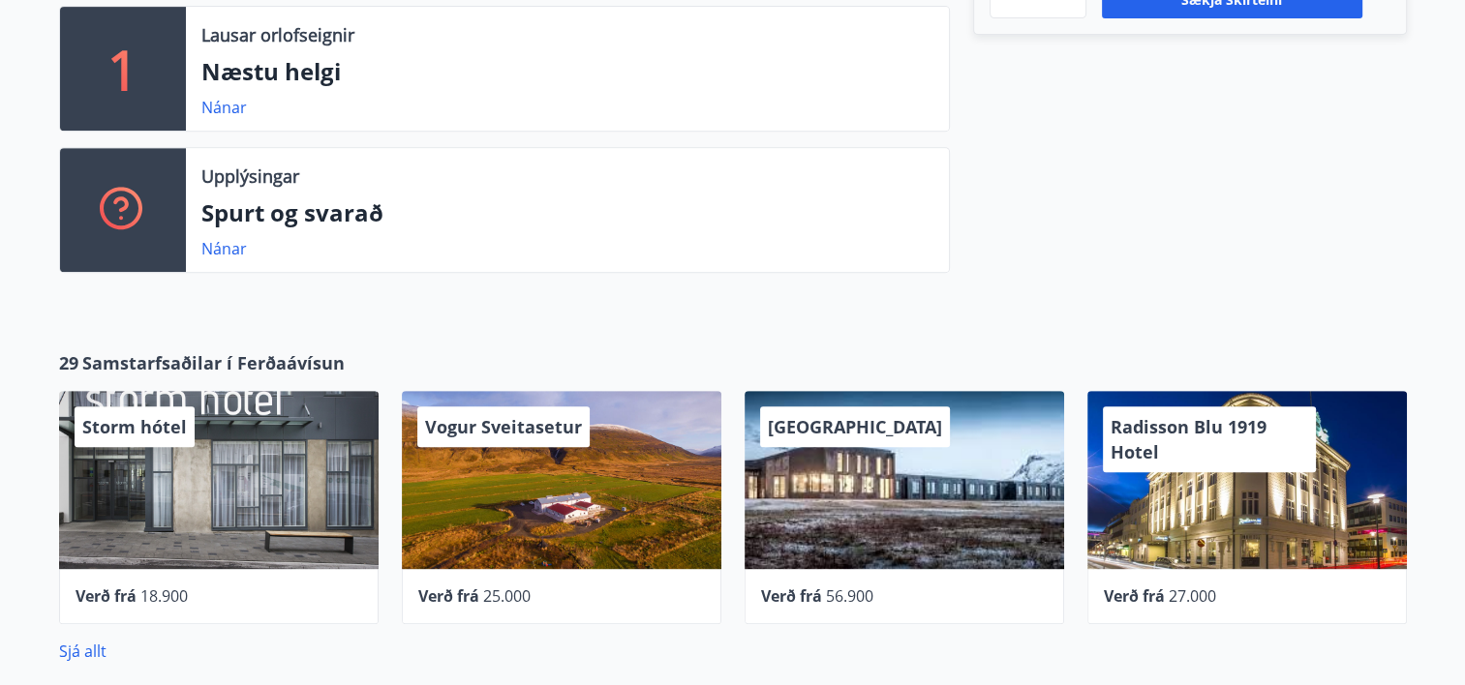
scroll to position [868, 0]
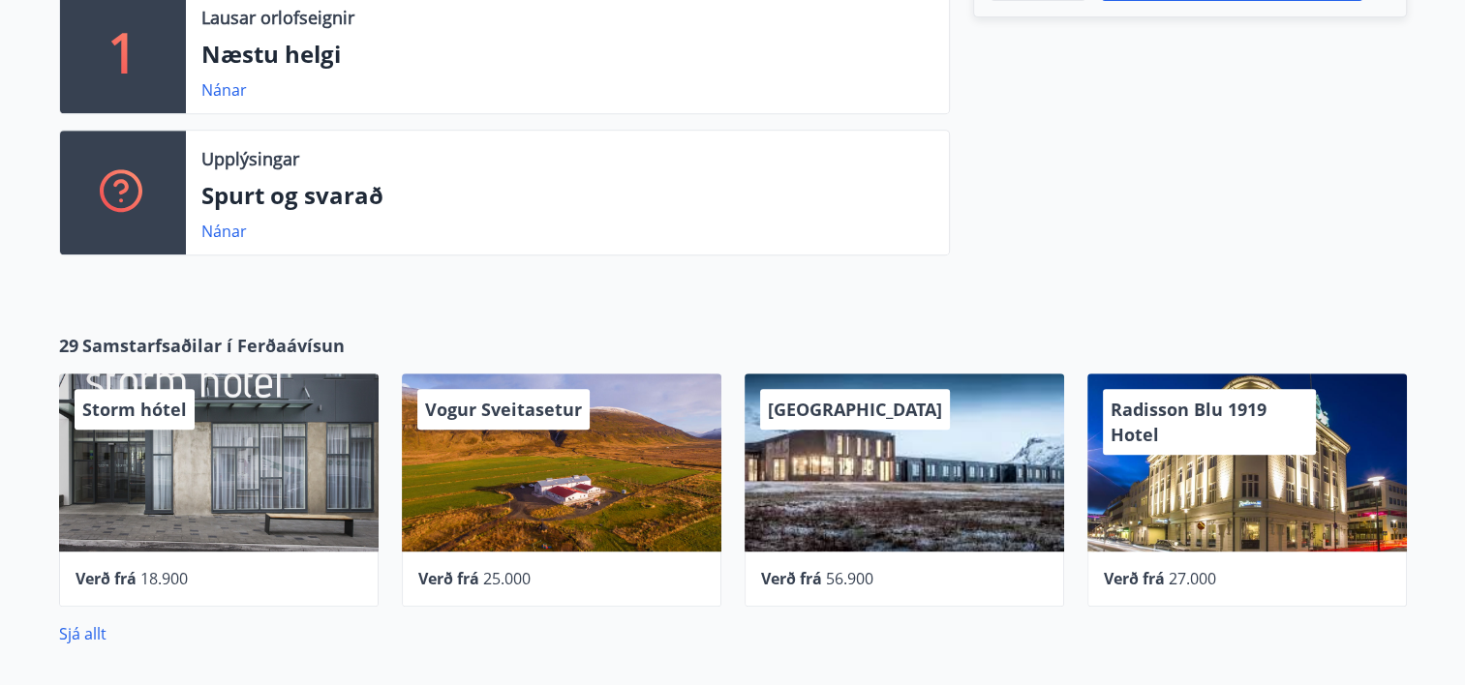
click at [73, 592] on div "Verð frá 18.900" at bounding box center [218, 579] width 319 height 55
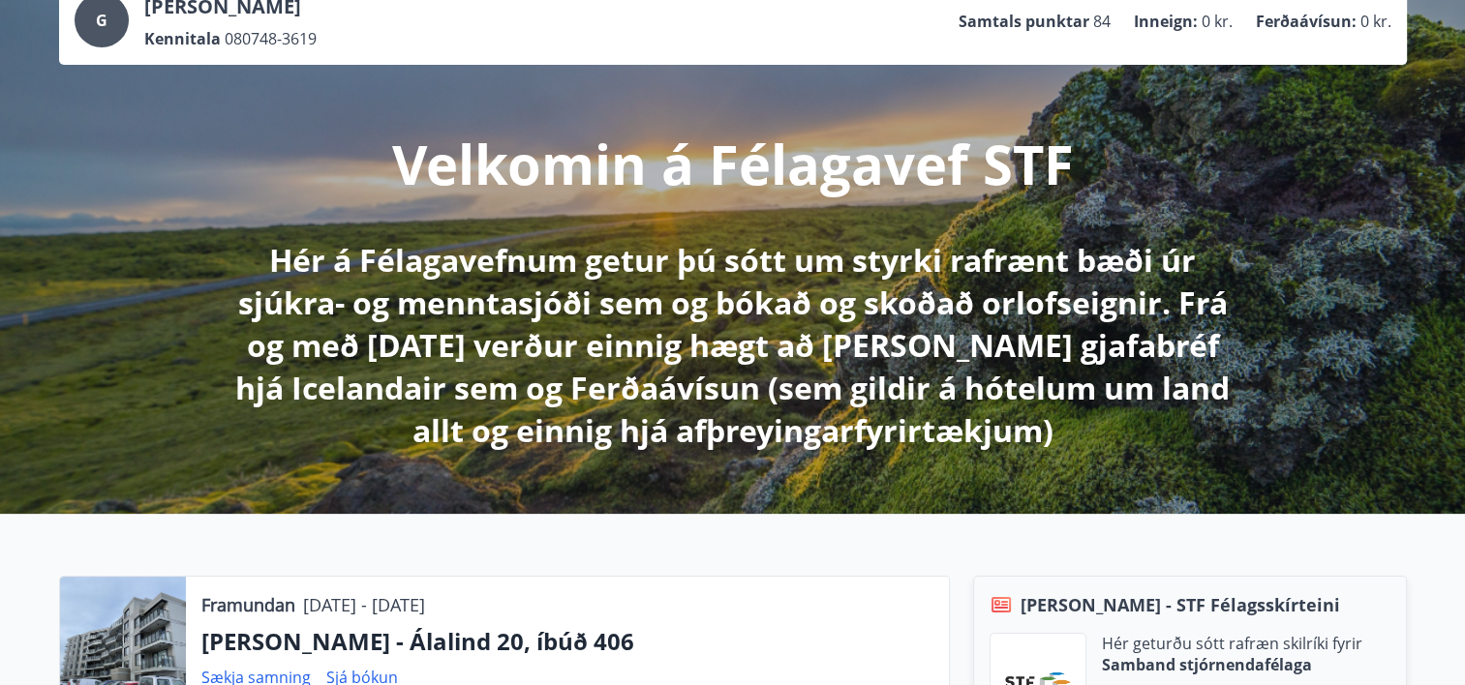
scroll to position [136, 0]
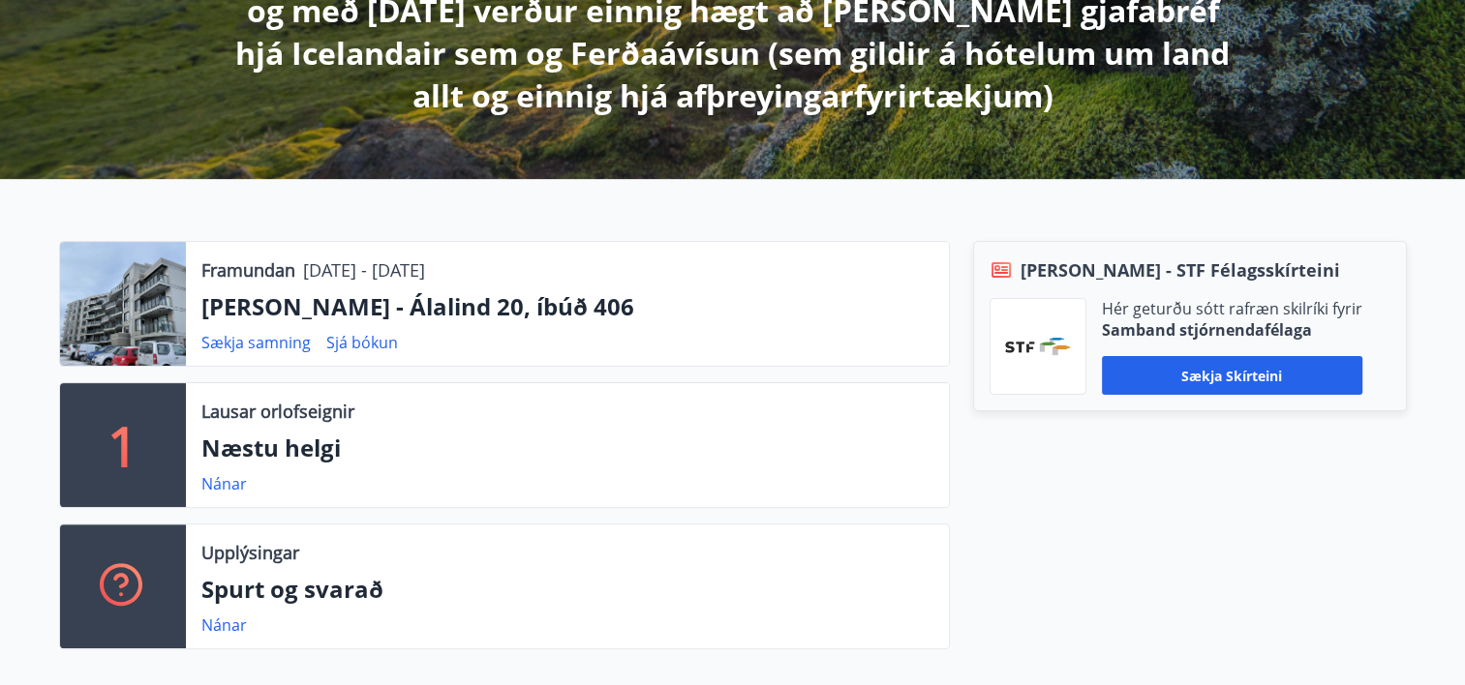
scroll to position [475, 0]
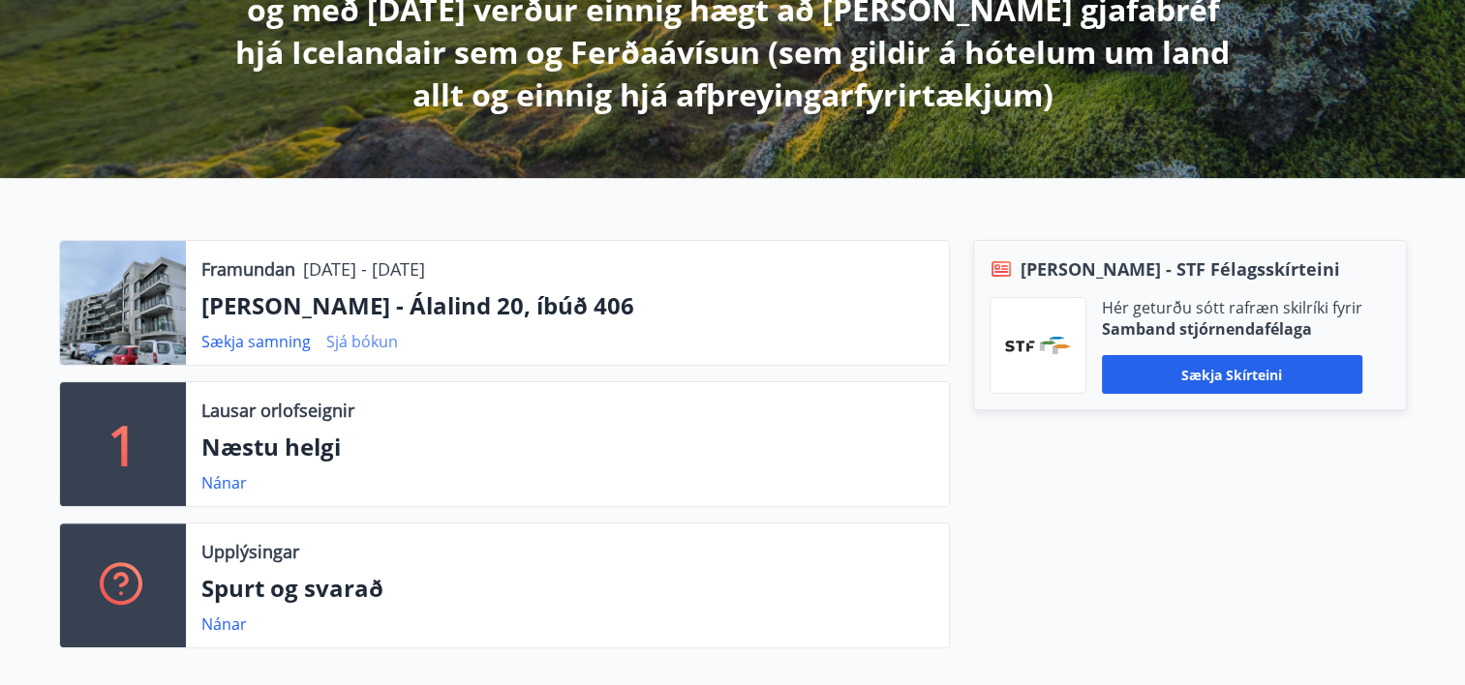
click at [356, 349] on link "Sjá bókun" at bounding box center [362, 341] width 72 height 21
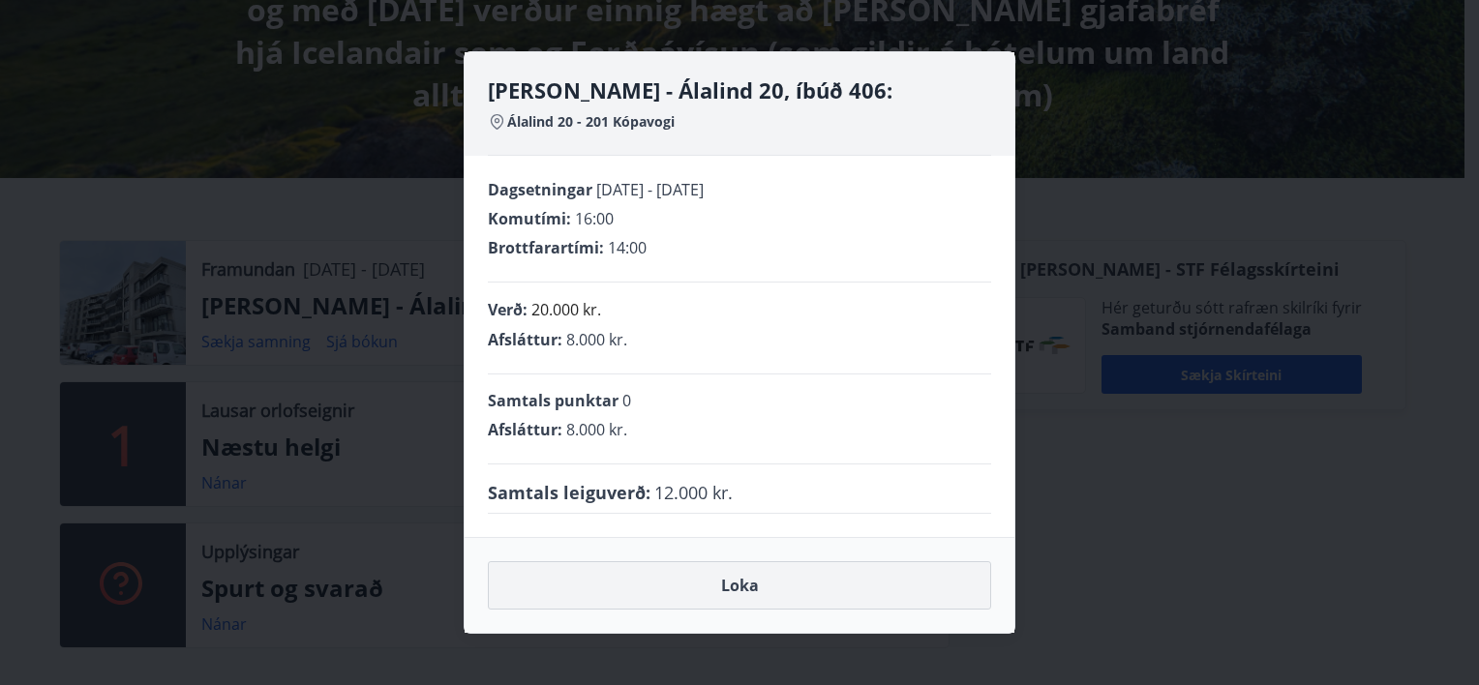
click at [750, 592] on button "Loka" at bounding box center [739, 585] width 503 height 48
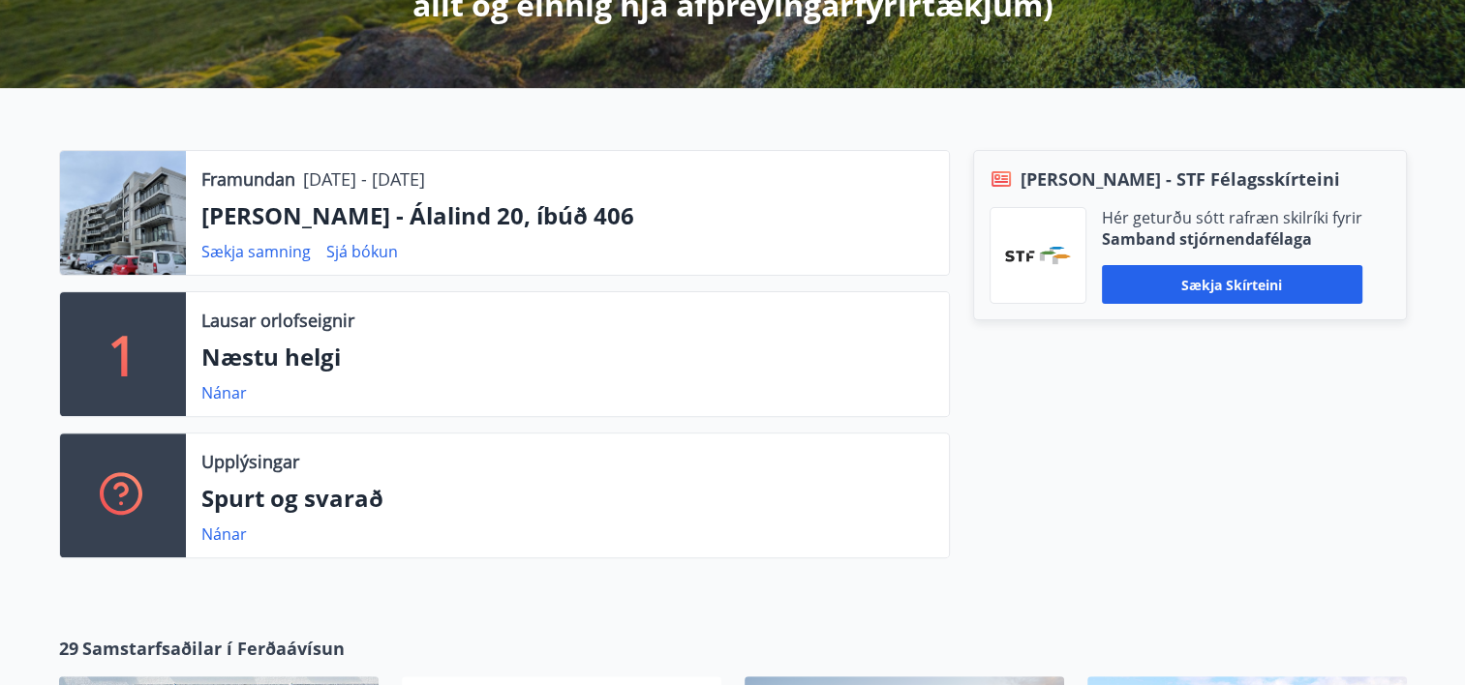
scroll to position [564, 0]
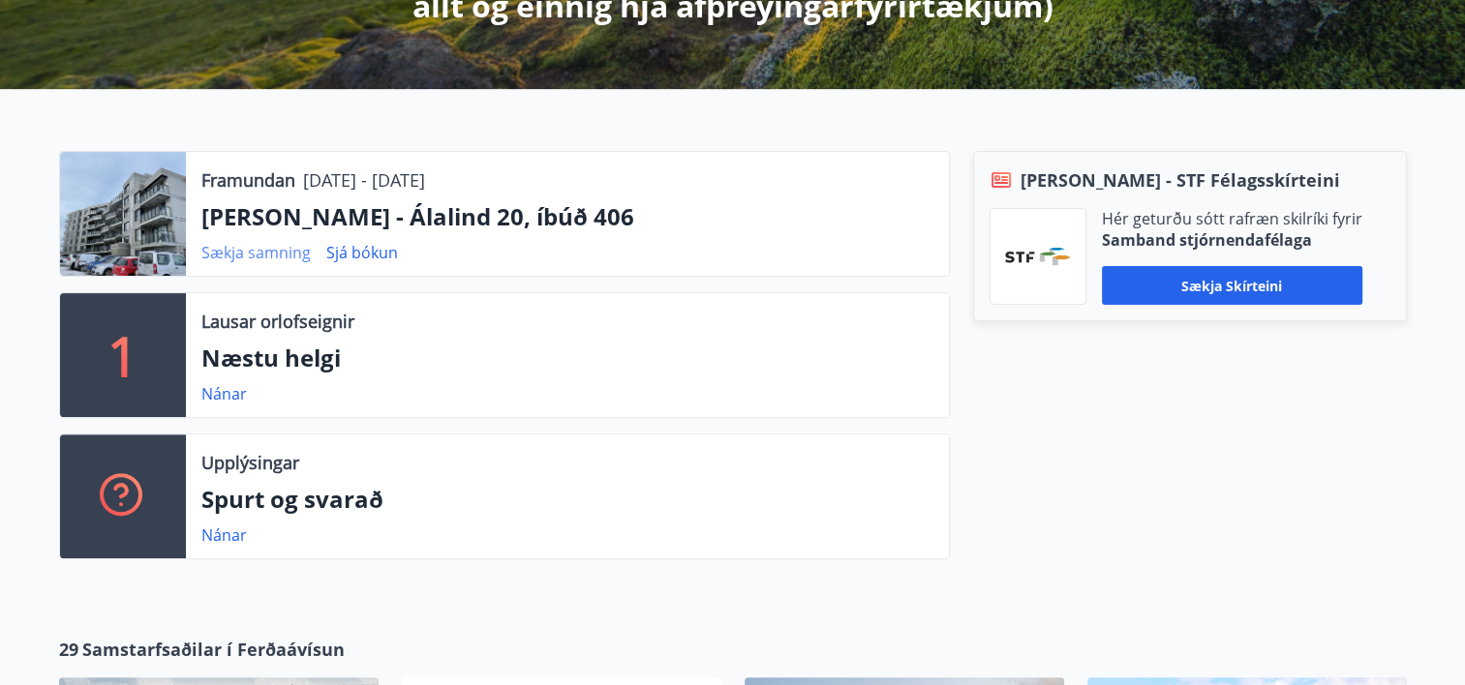
click at [236, 260] on link "Sækja samning" at bounding box center [255, 252] width 109 height 21
click at [259, 258] on link "Sækja samning" at bounding box center [255, 252] width 109 height 21
click at [258, 259] on link "Sækja samning" at bounding box center [255, 252] width 109 height 21
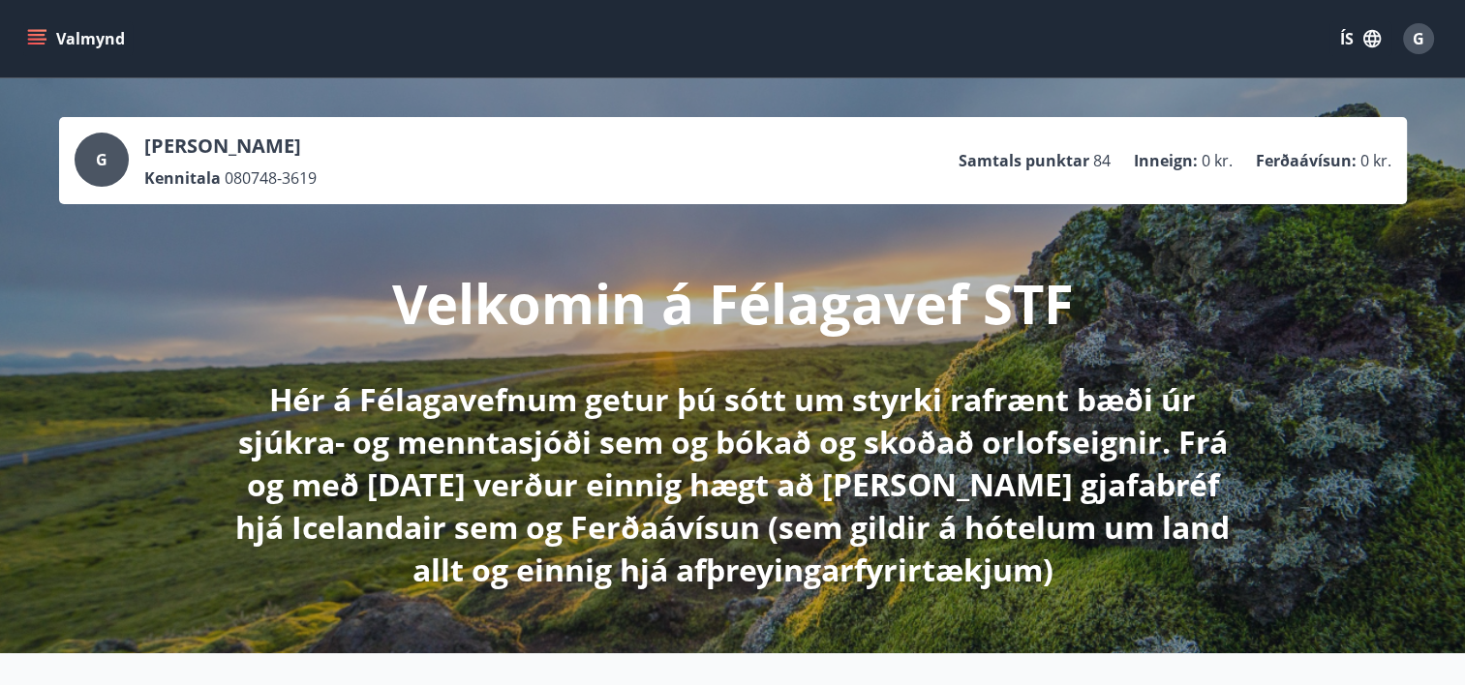
click at [128, 559] on div "G Gunnar Gunnarsson Kennitala 080748-3619 Samtals punktar 84 Inneign : 0 kr. Fe…" at bounding box center [732, 365] width 1465 height 575
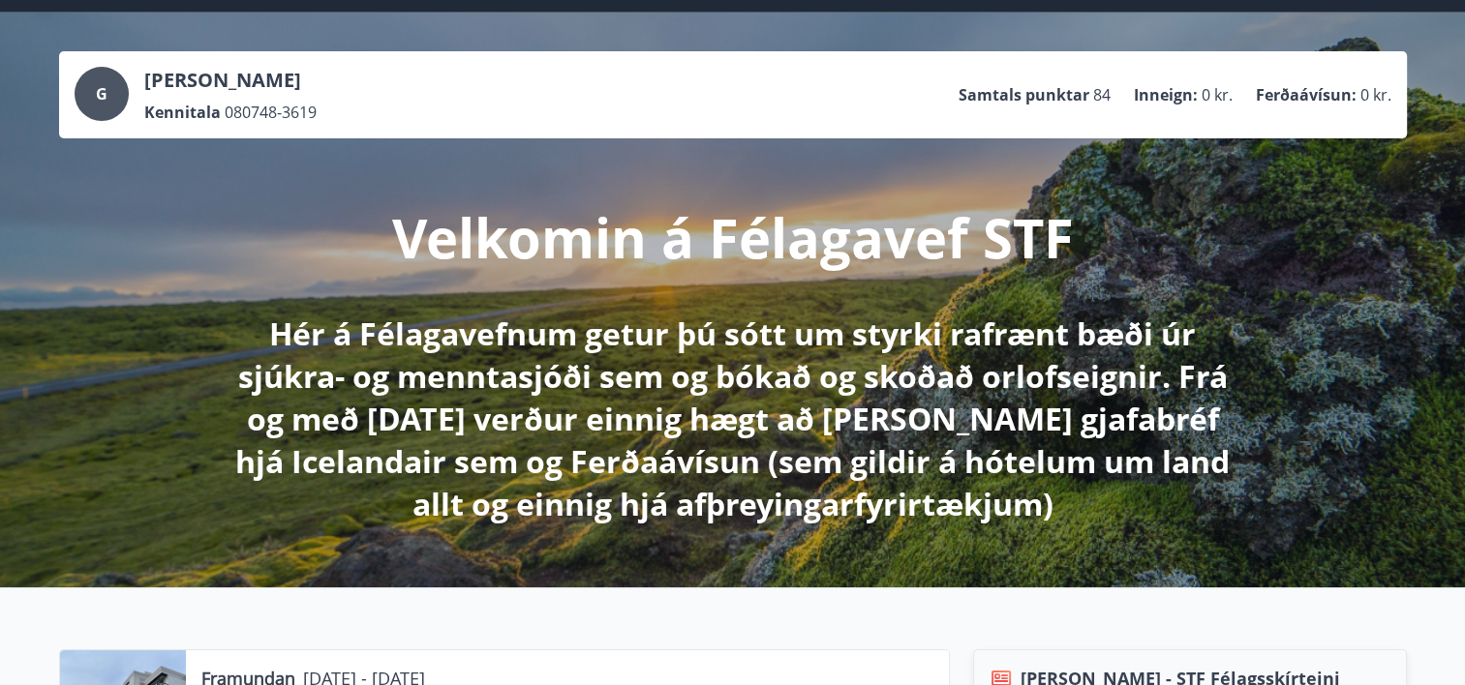
click at [116, 444] on div "G Gunnar Gunnarsson Kennitala 080748-3619 Samtals punktar 84 Inneign : 0 kr. Fe…" at bounding box center [732, 300] width 1465 height 575
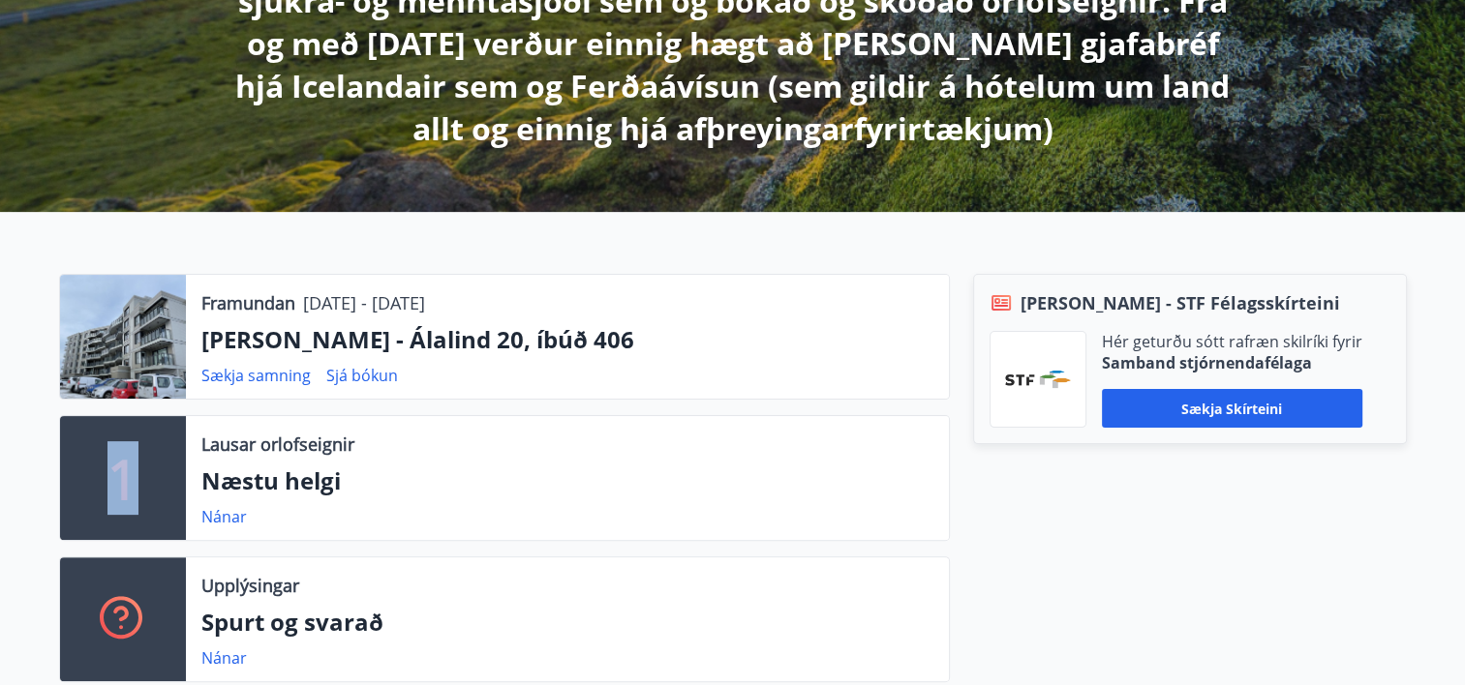
scroll to position [461, 0]
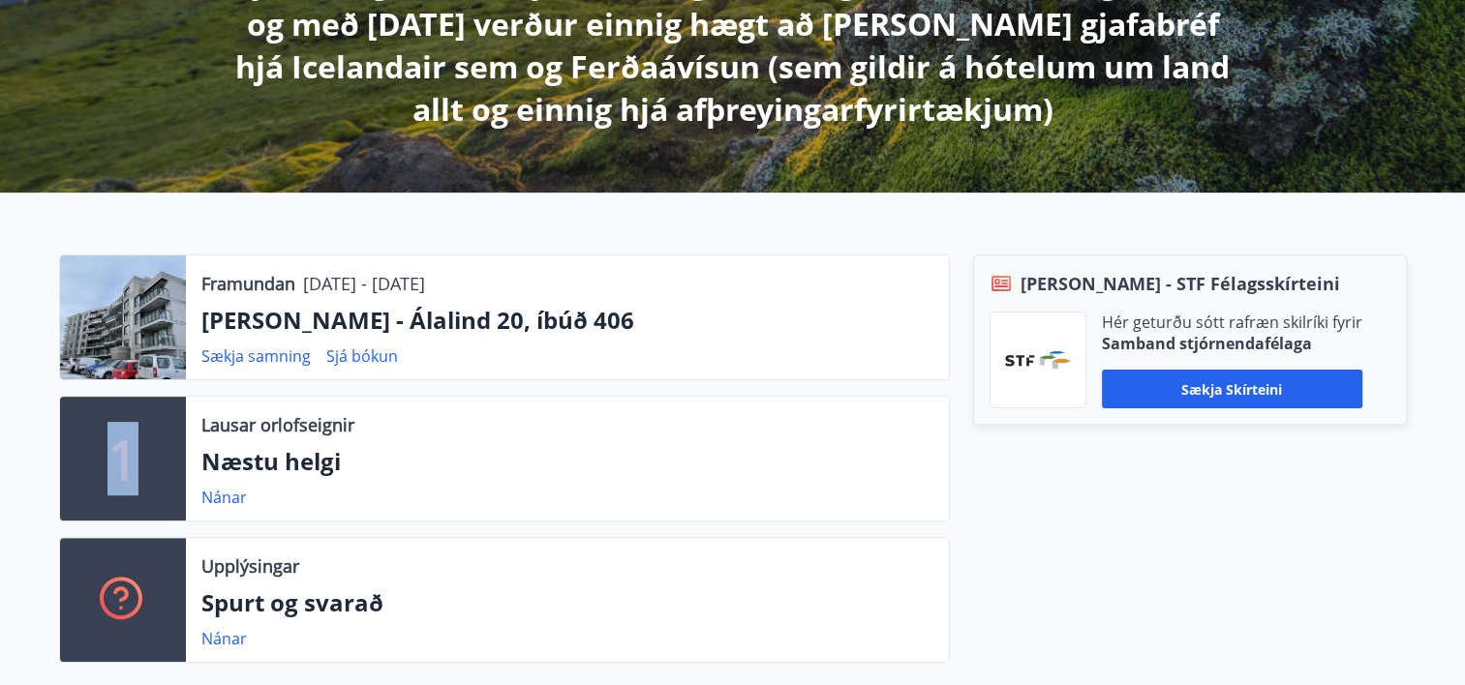
click at [461, 482] on div "Lausar orlofseignir Næstu helgi Nánar" at bounding box center [567, 459] width 763 height 124
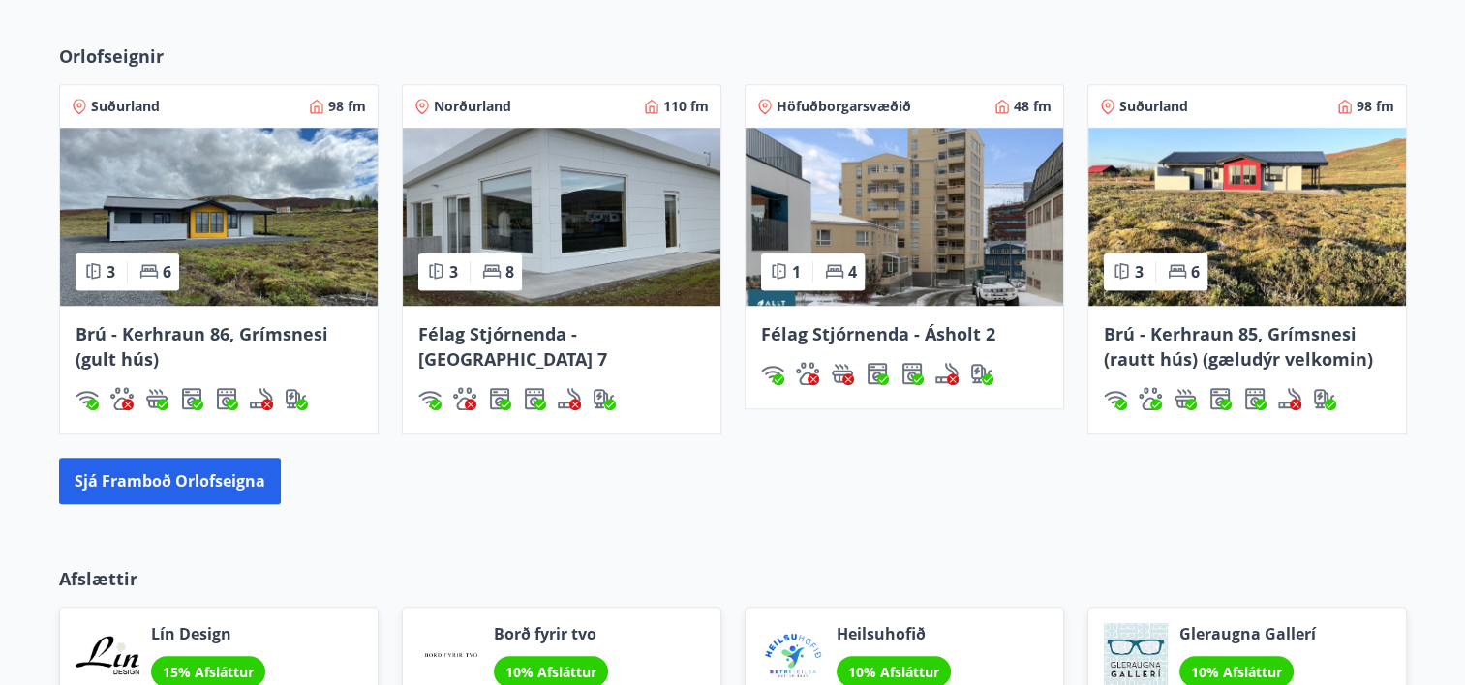
scroll to position [1527, 0]
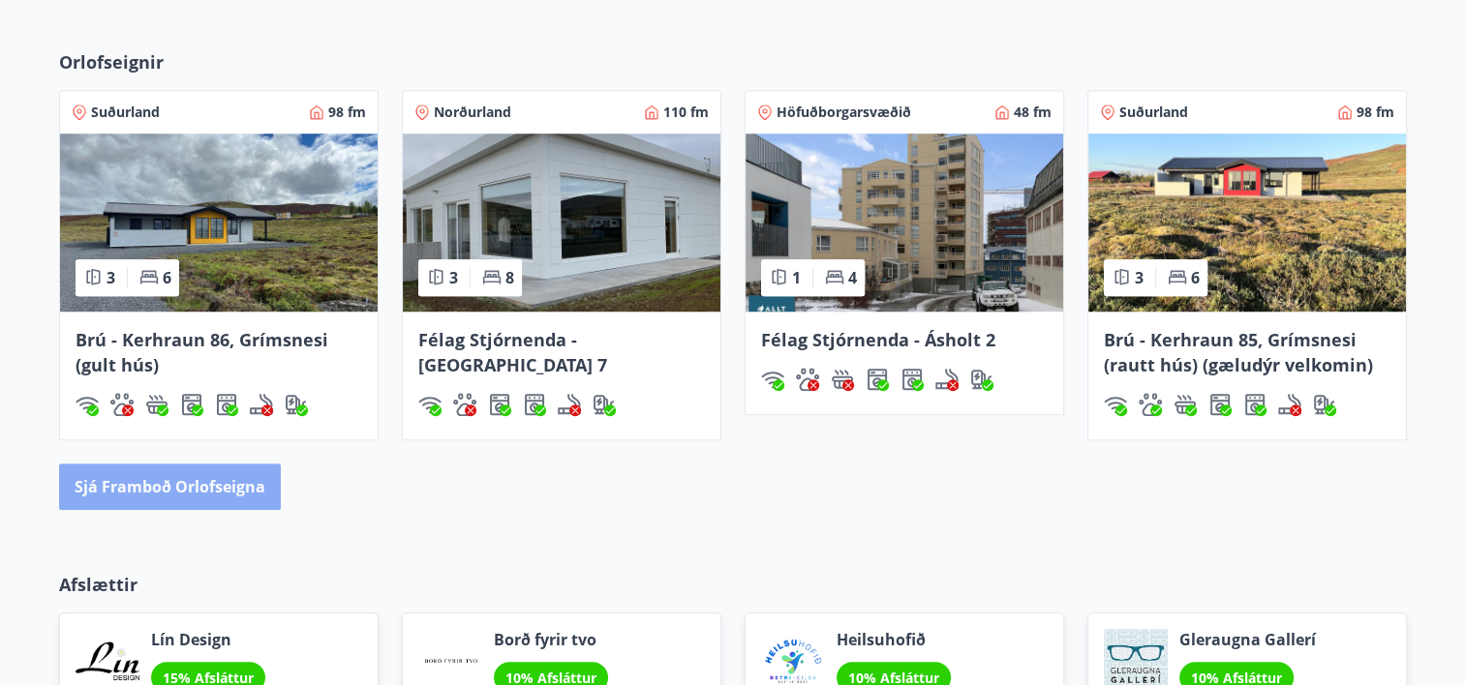
click at [169, 492] on button "Sjá framboð orlofseigna" at bounding box center [170, 487] width 222 height 46
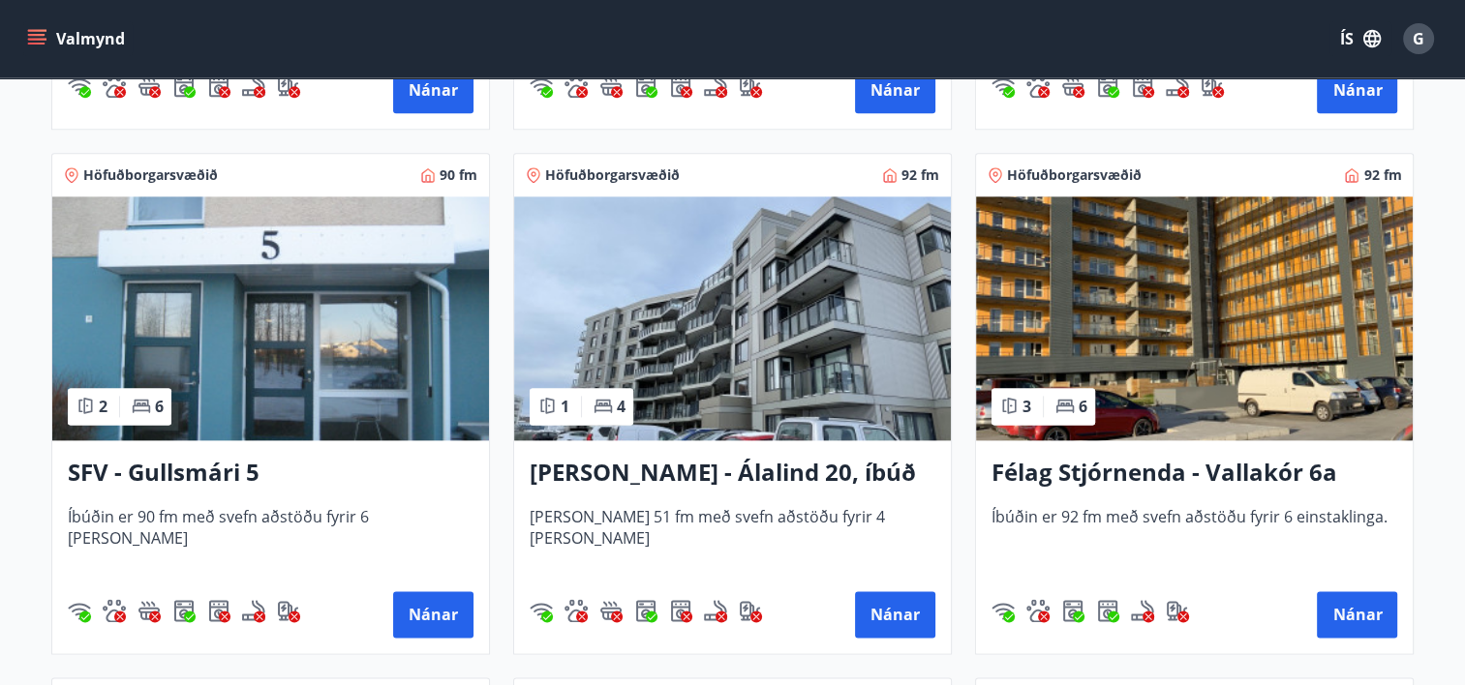
scroll to position [2388, 0]
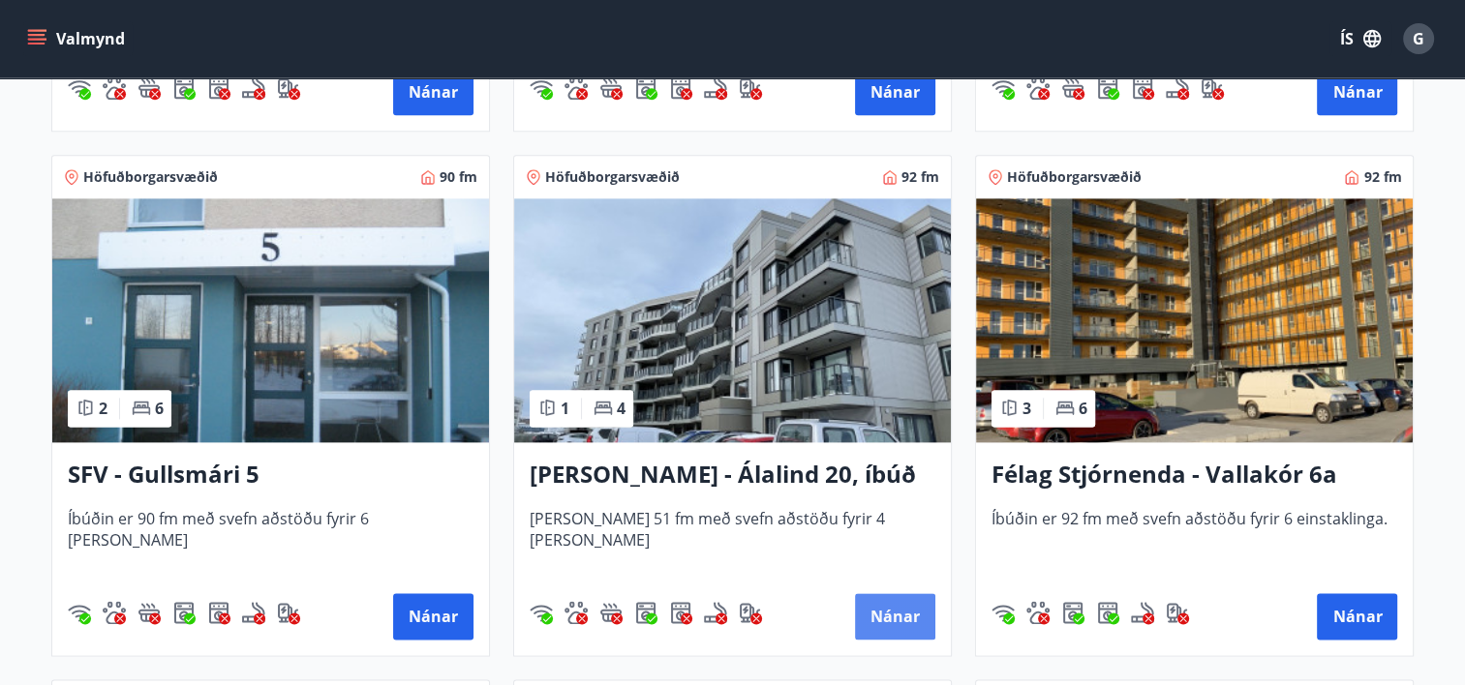
click at [898, 622] on button "Nánar" at bounding box center [895, 616] width 80 height 46
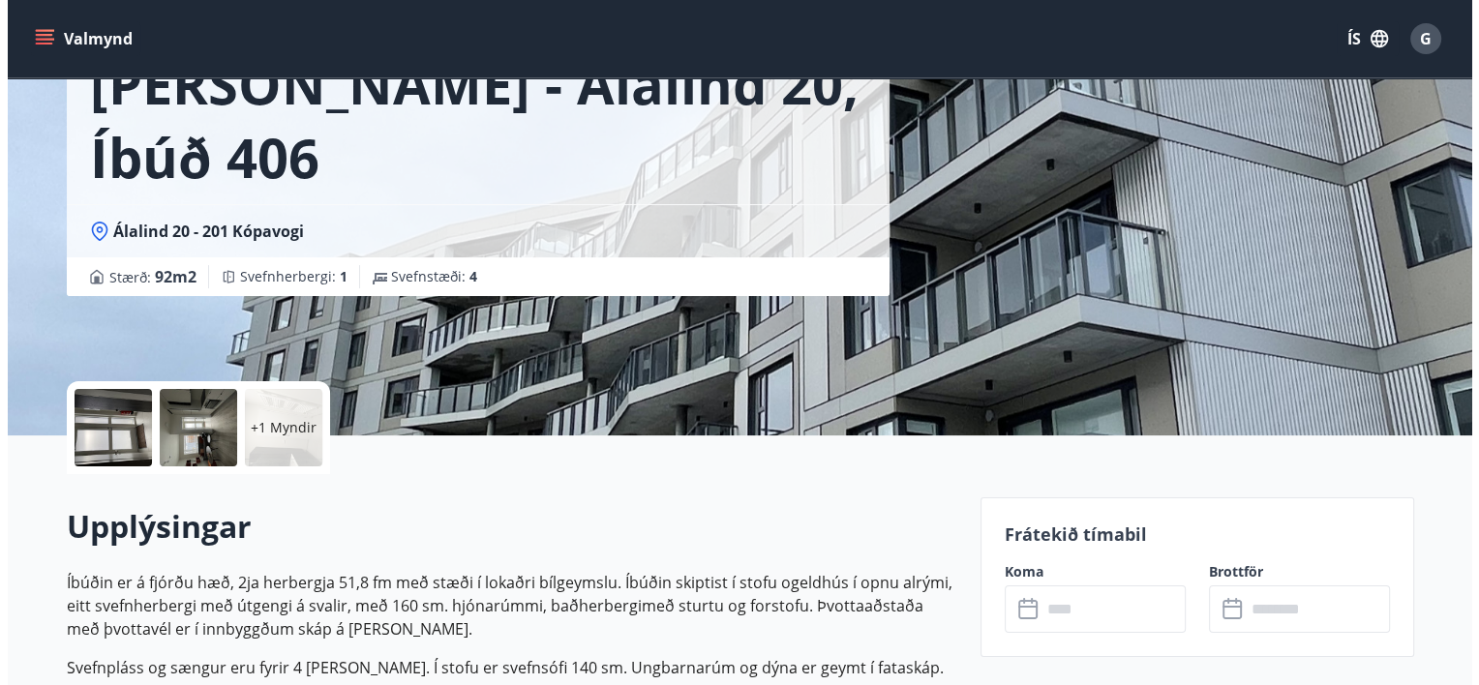
scroll to position [184, 0]
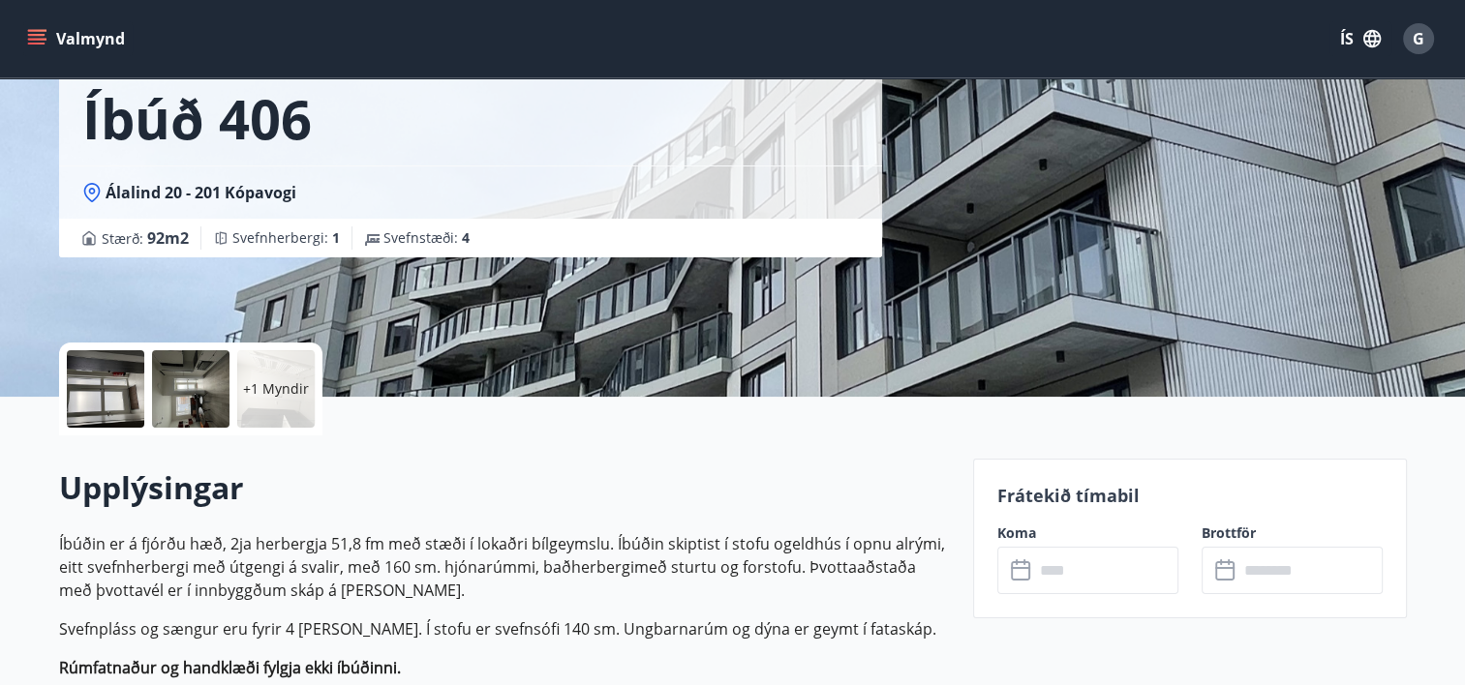
click at [107, 407] on div at bounding box center [105, 388] width 77 height 77
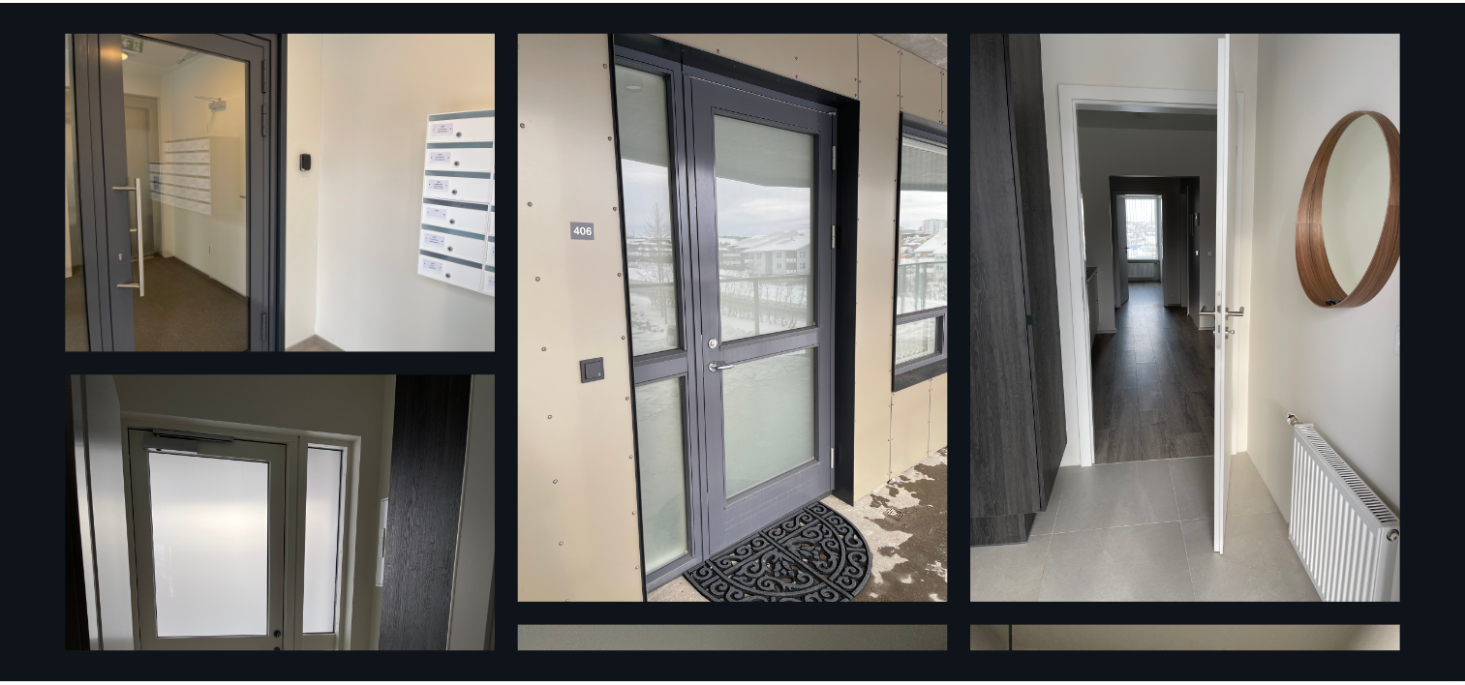
scroll to position [0, 0]
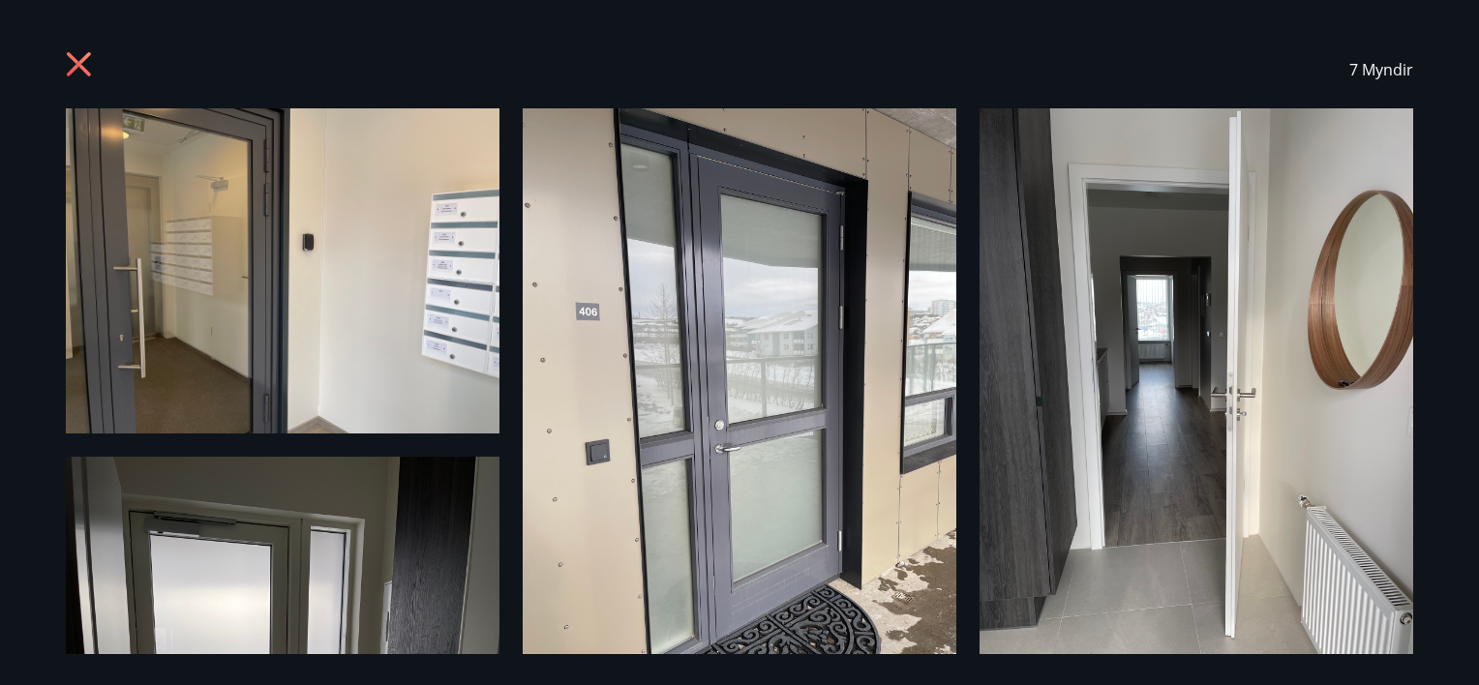
click at [80, 75] on icon at bounding box center [81, 66] width 31 height 31
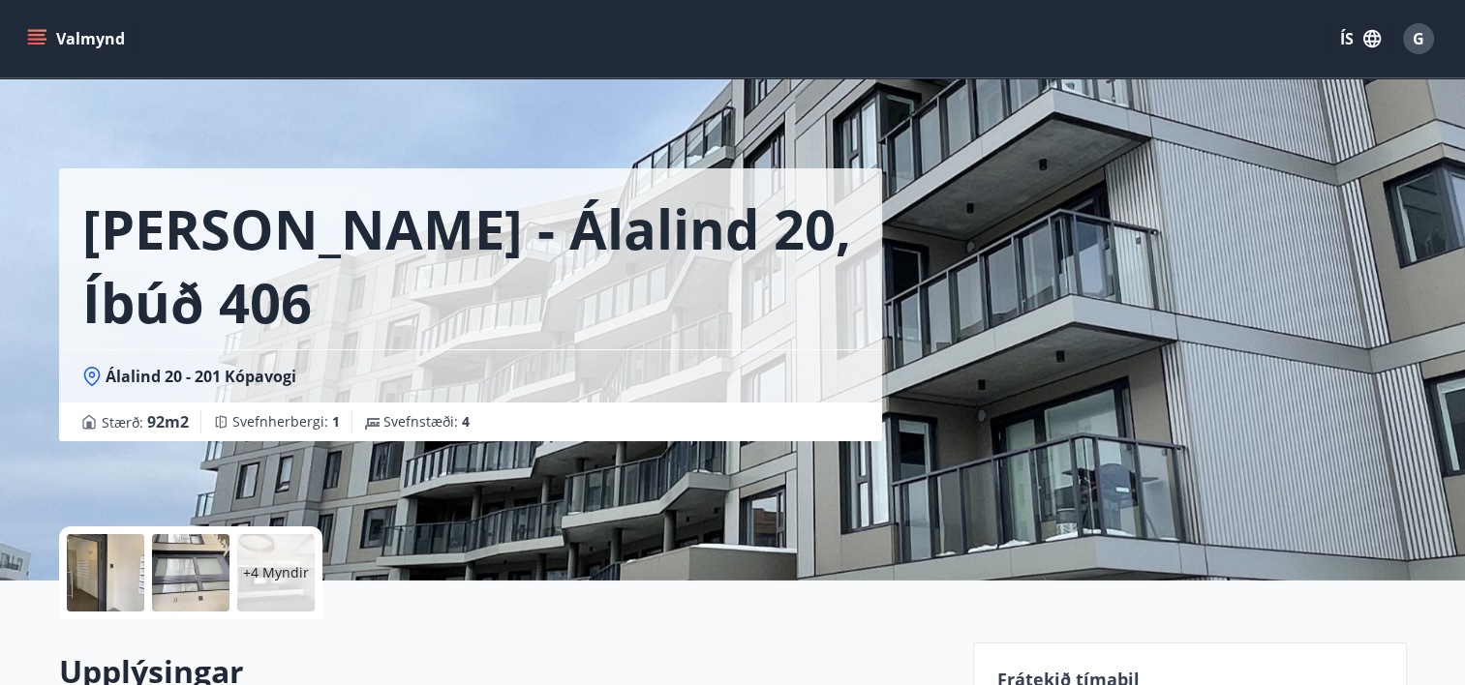
click at [143, 366] on span "Álalind 20 - 201 Kópavogi" at bounding box center [201, 376] width 191 height 21
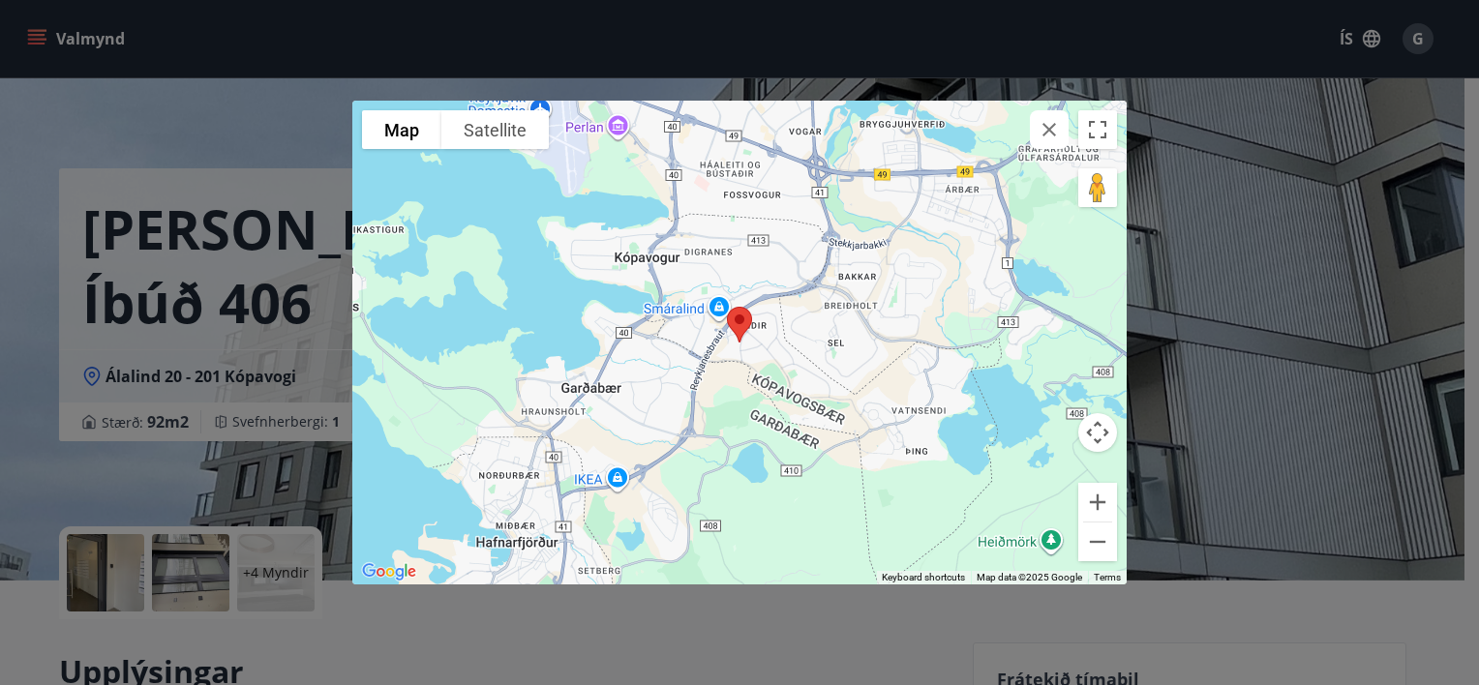
click at [1052, 139] on icon "button" at bounding box center [1049, 129] width 23 height 23
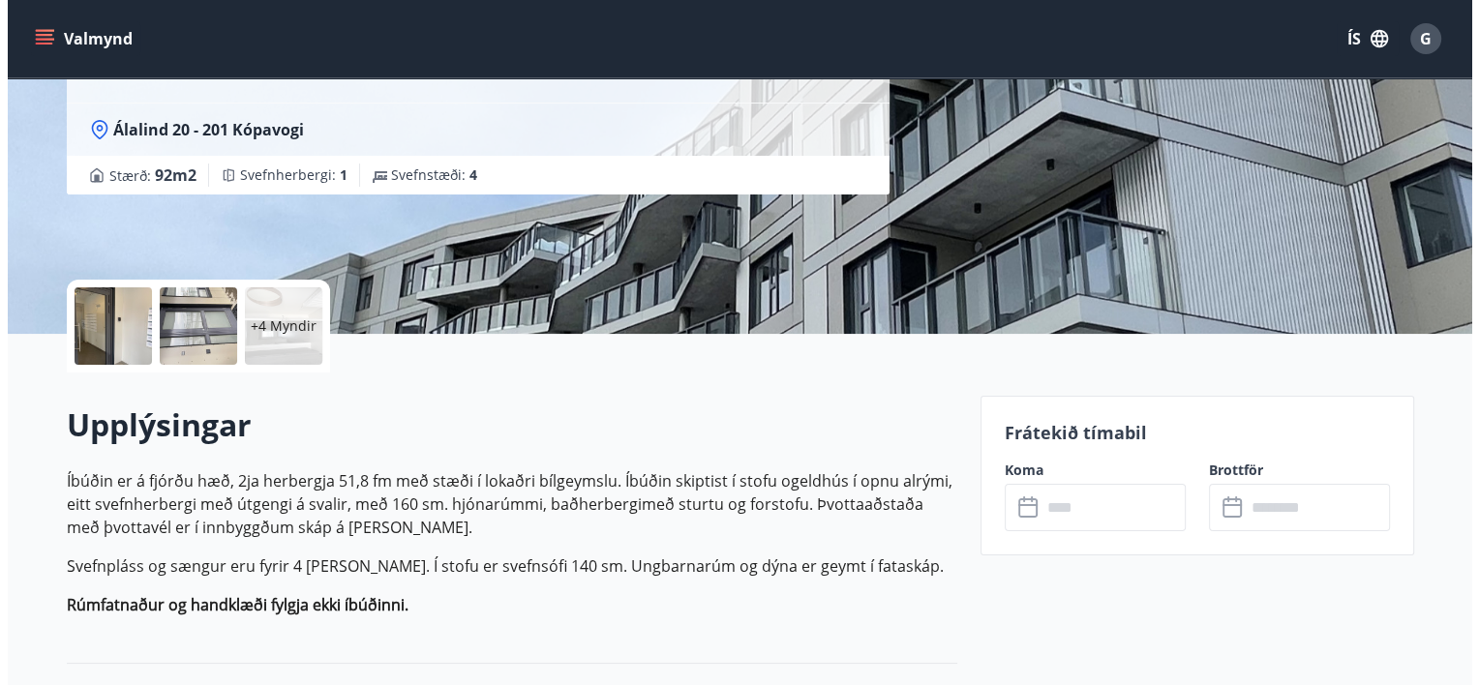
scroll to position [237, 0]
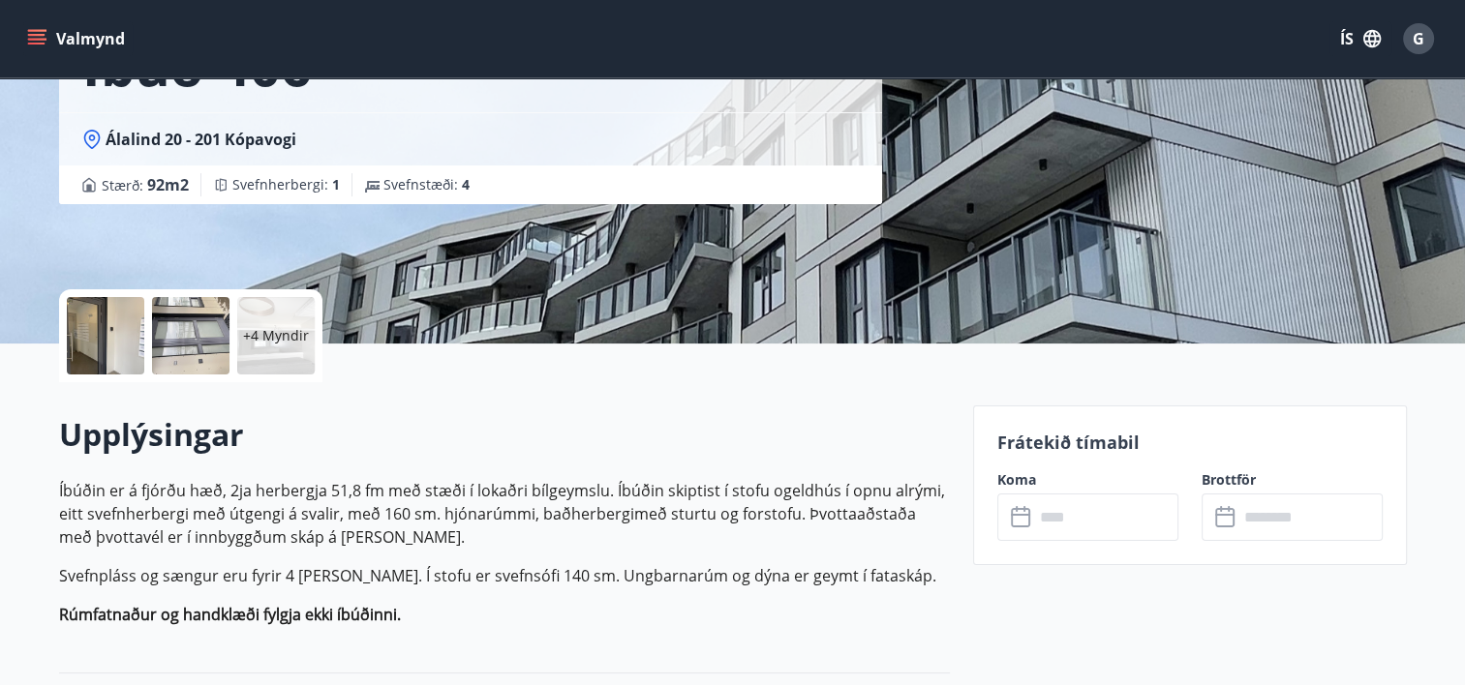
click at [79, 349] on div at bounding box center [105, 335] width 77 height 77
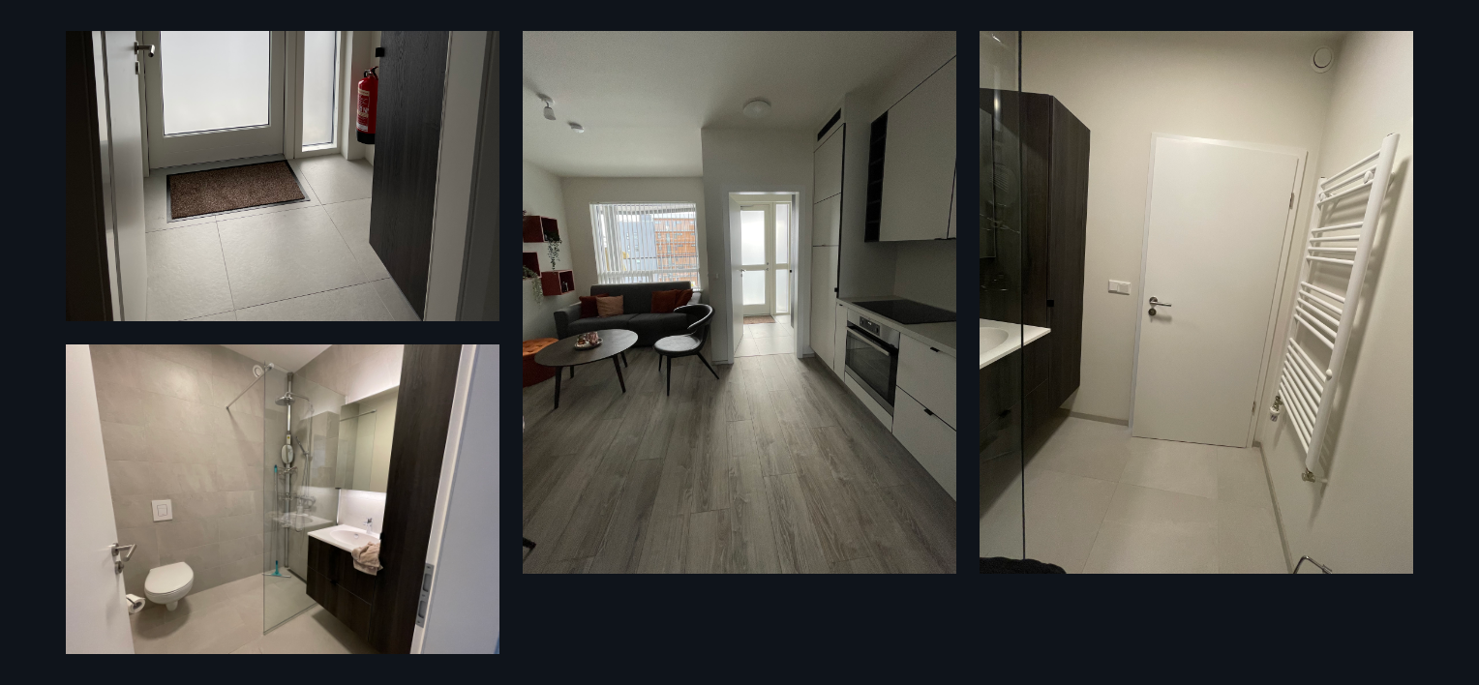
scroll to position [735, 0]
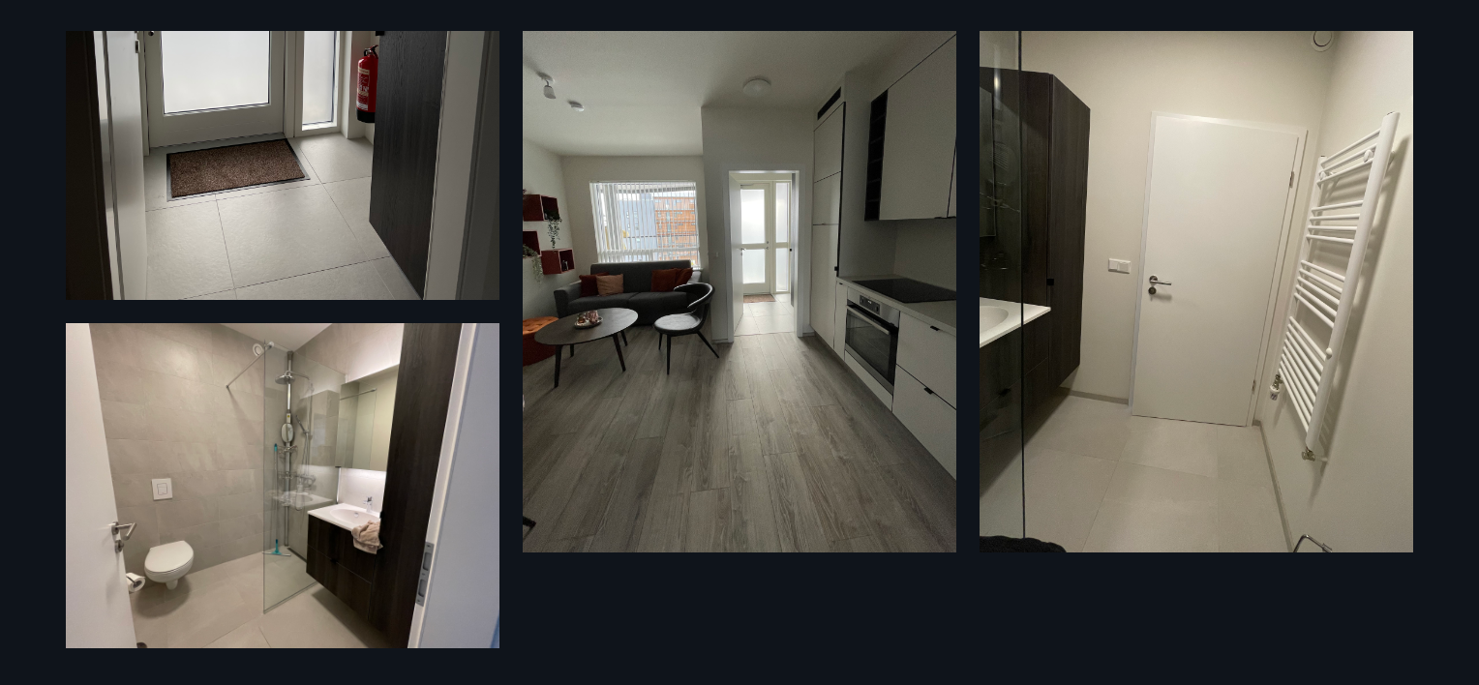
click at [124, 517] on img at bounding box center [283, 485] width 434 height 325
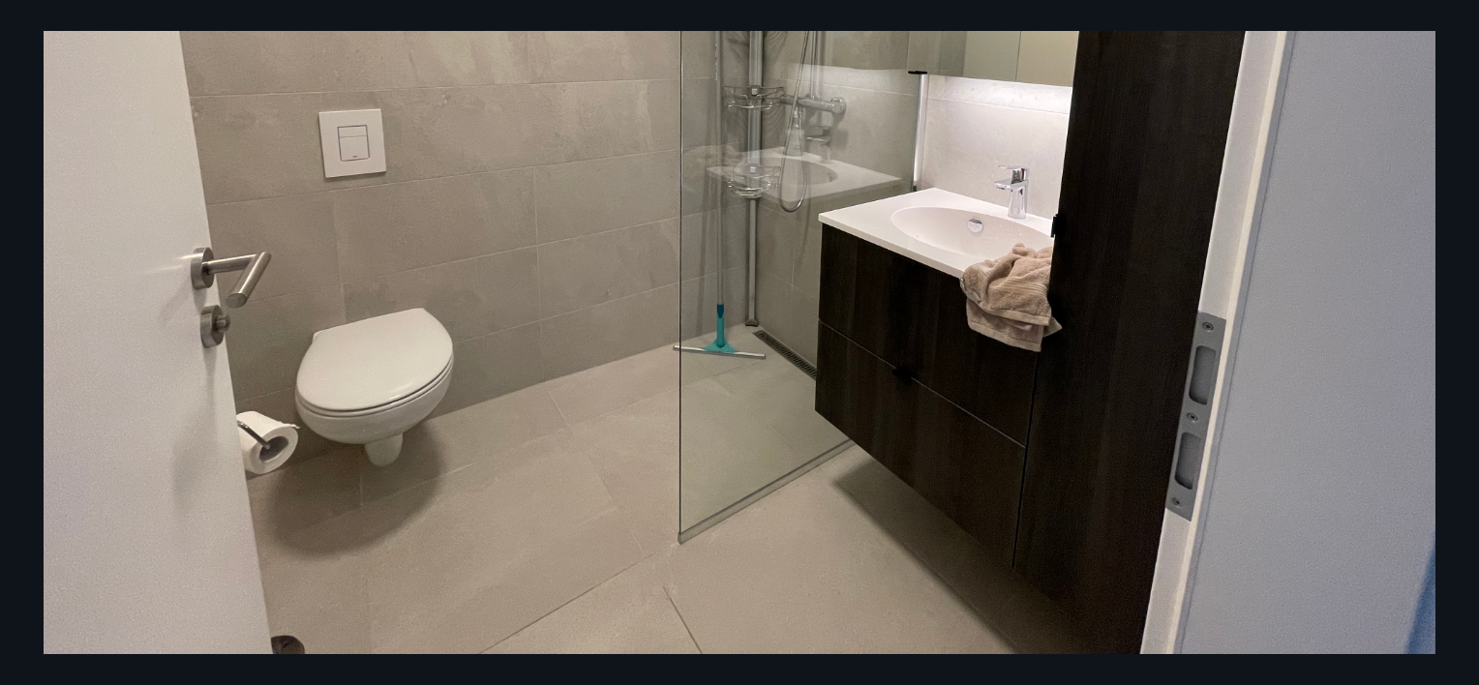
scroll to position [492, 0]
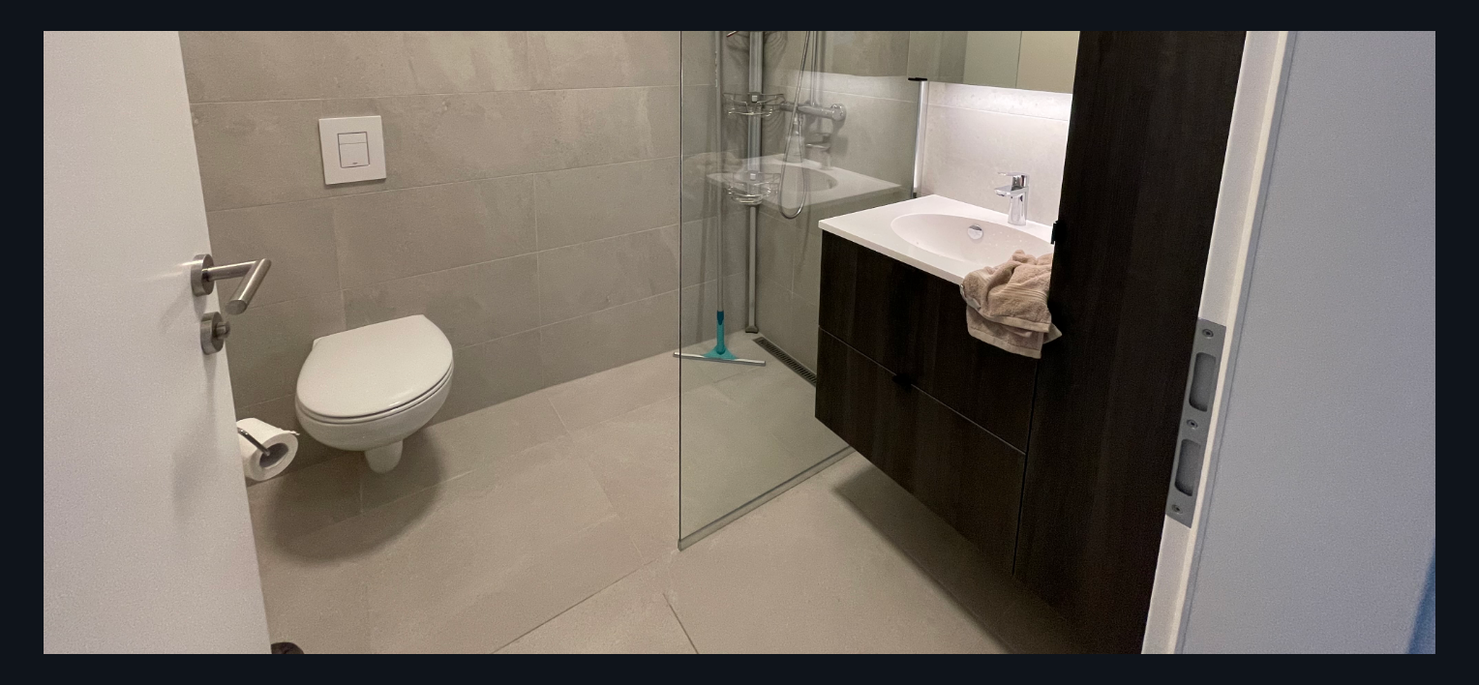
click at [1381, 296] on img at bounding box center [740, 139] width 1392 height 1045
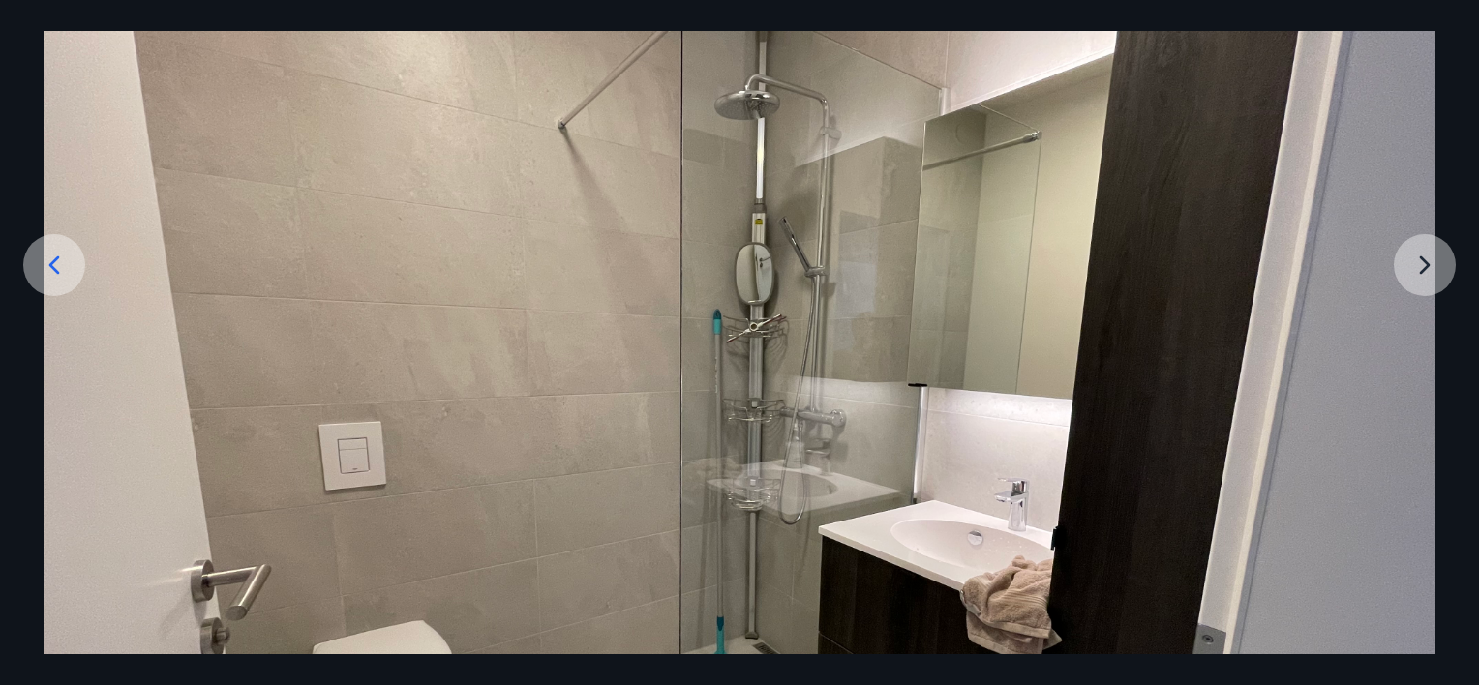
scroll to position [191, 0]
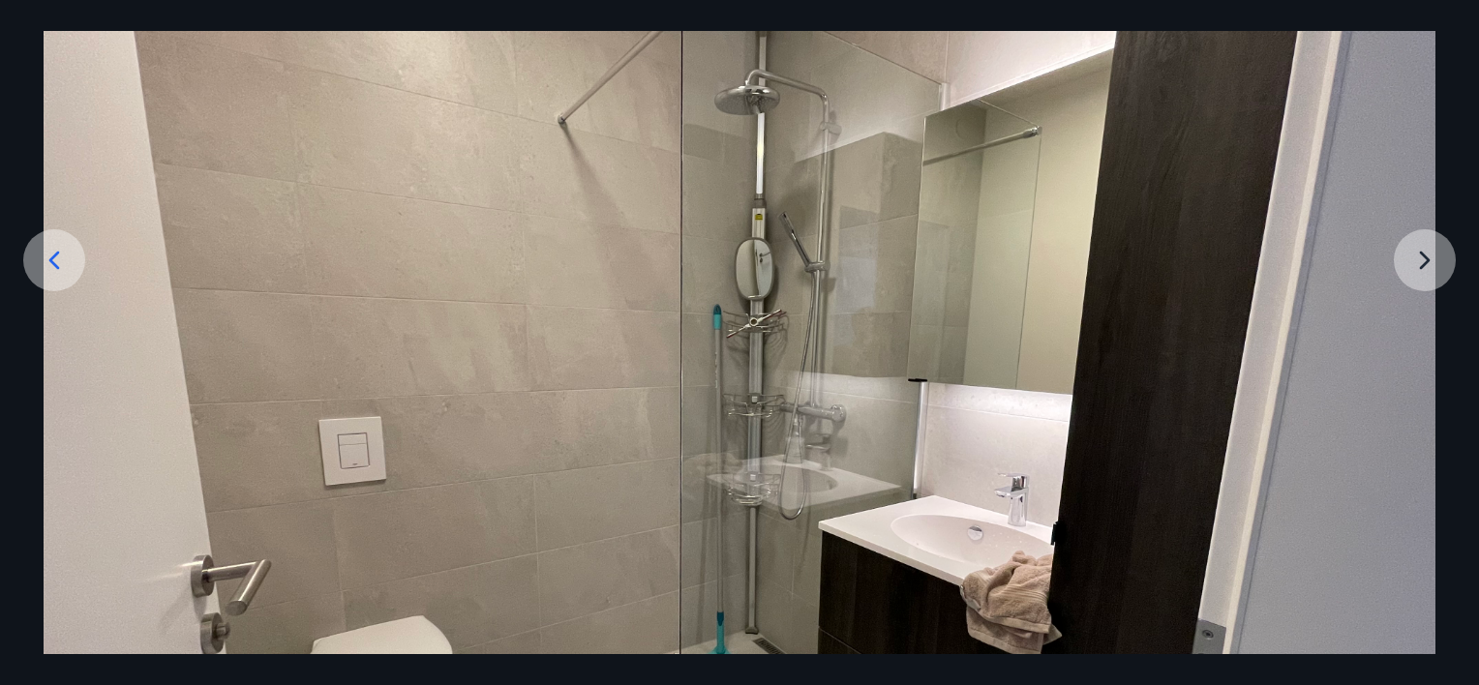
click at [1430, 260] on img at bounding box center [740, 440] width 1392 height 1045
click at [1432, 271] on img at bounding box center [740, 440] width 1392 height 1045
click at [1433, 268] on img at bounding box center [740, 440] width 1392 height 1045
click at [1433, 253] on img at bounding box center [740, 440] width 1392 height 1045
click at [54, 263] on icon at bounding box center [54, 261] width 11 height 18
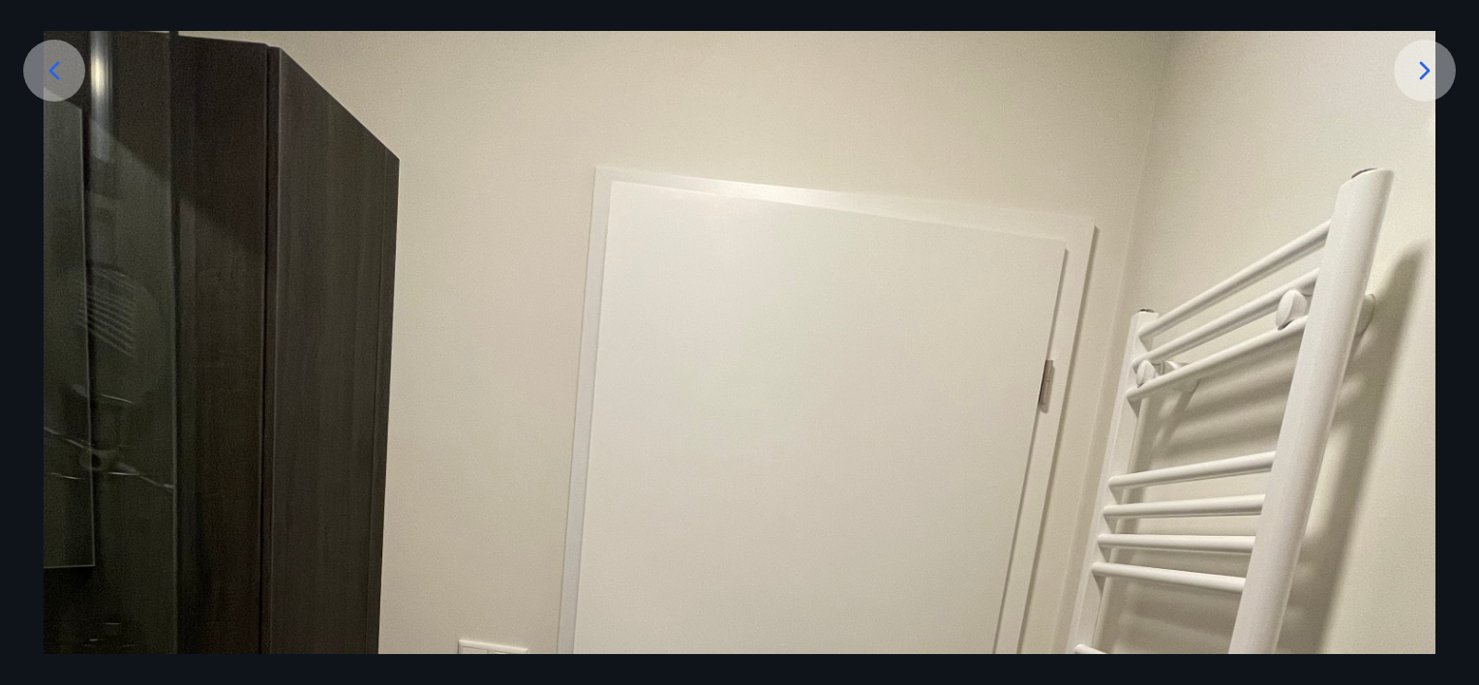
scroll to position [375, 0]
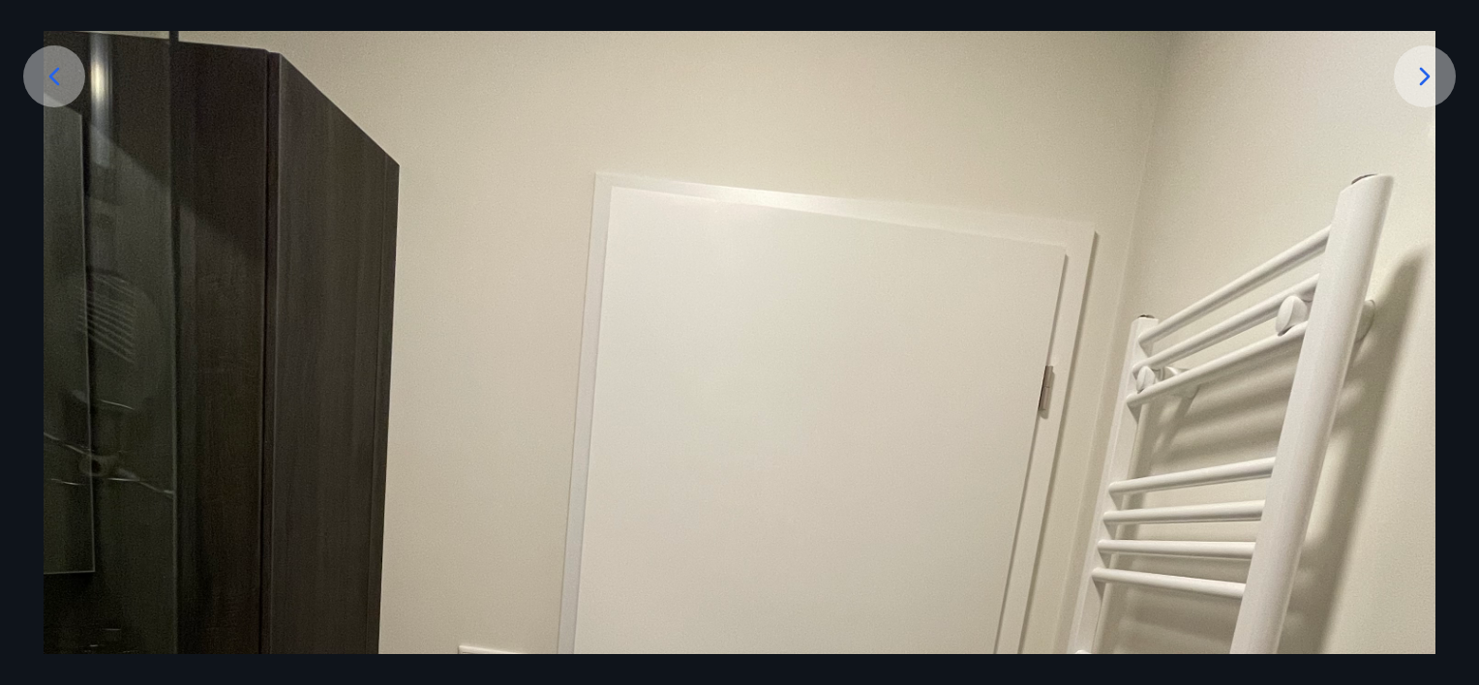
click at [50, 83] on icon at bounding box center [54, 76] width 31 height 31
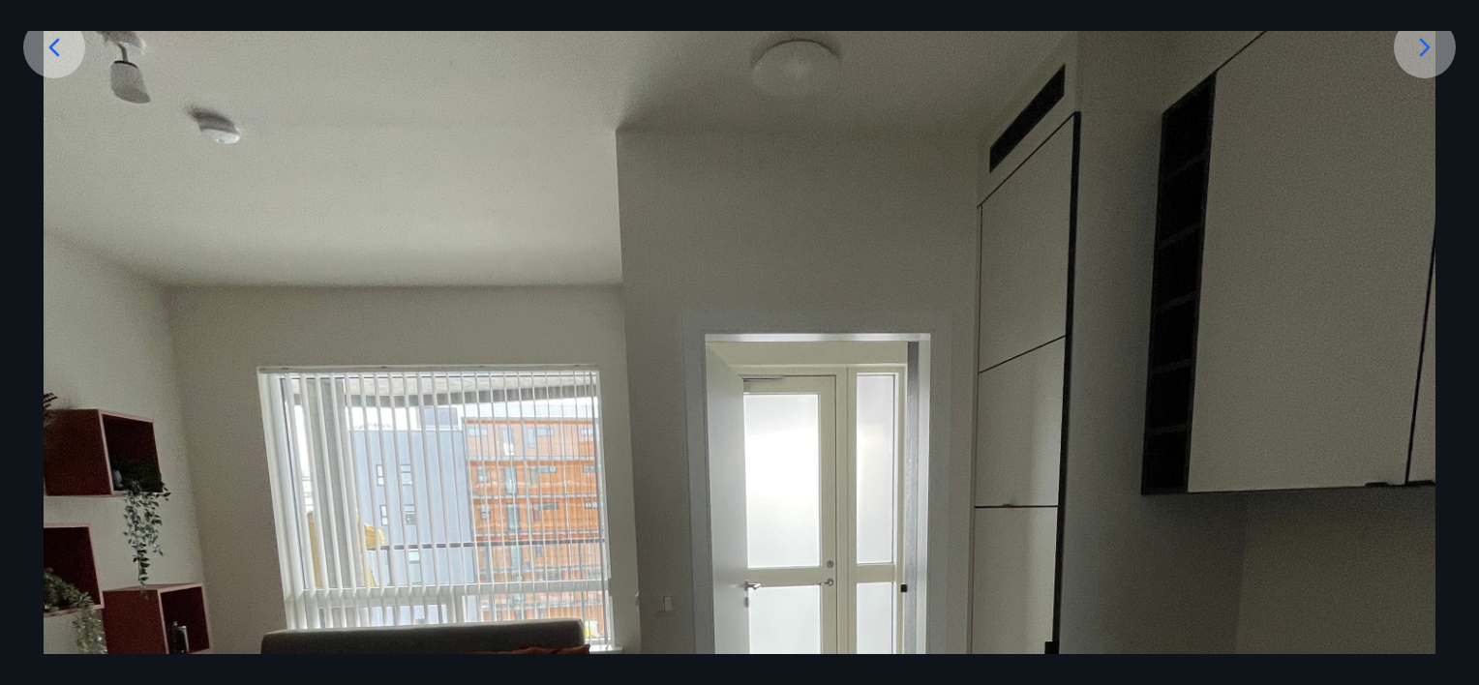
scroll to position [394, 0]
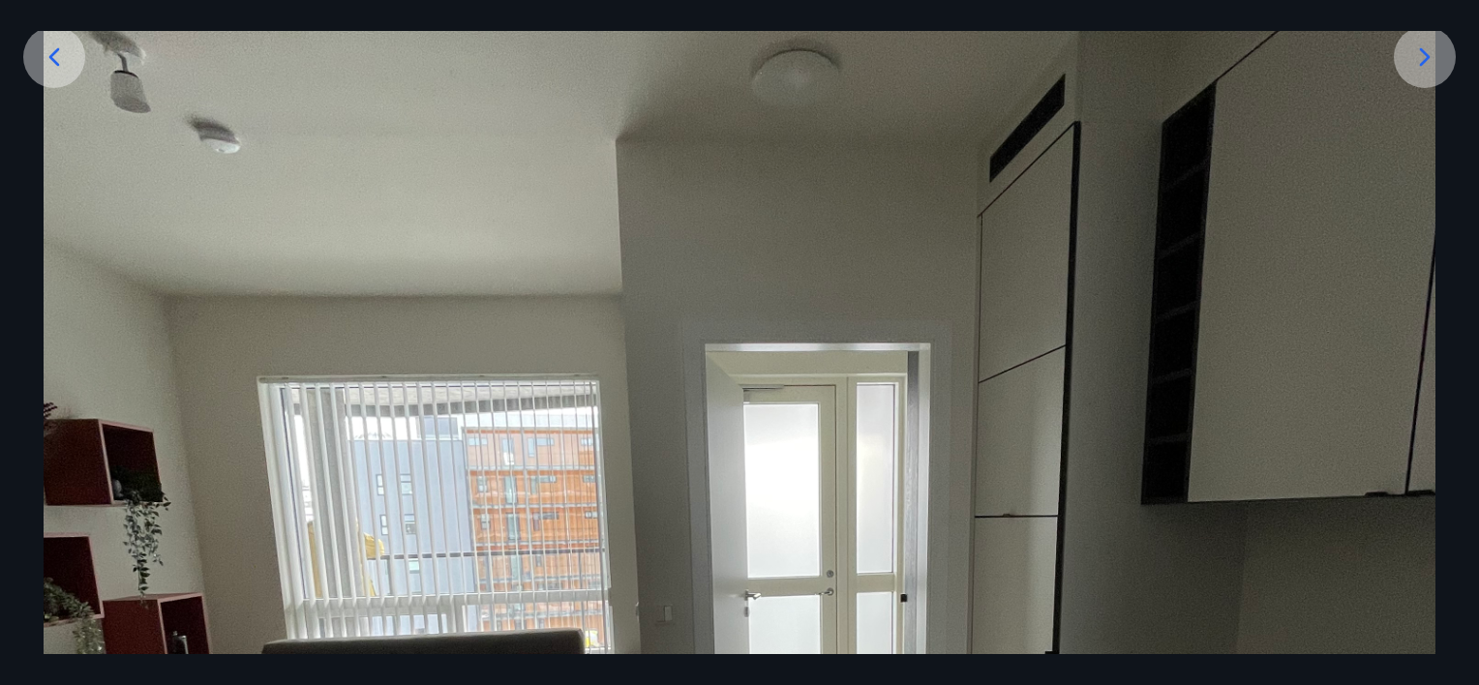
click at [62, 50] on icon at bounding box center [54, 57] width 31 height 31
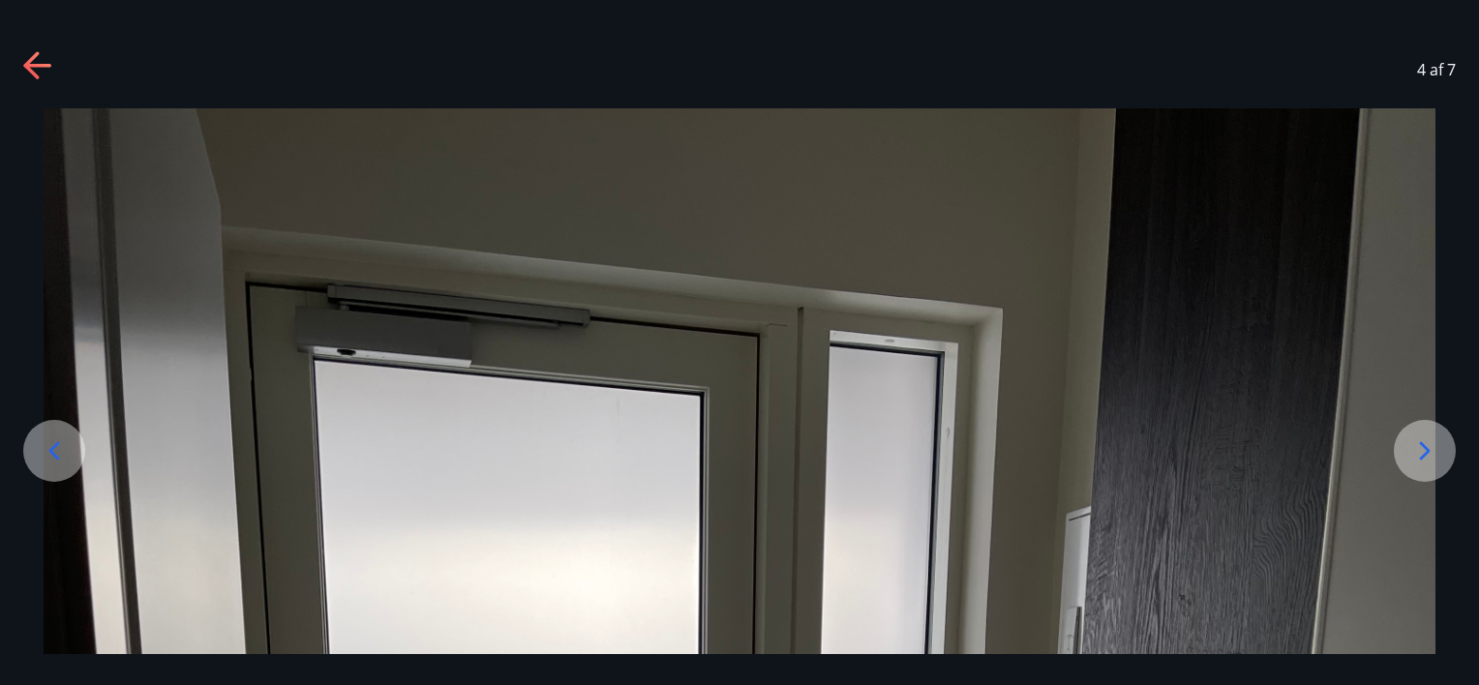
scroll to position [0, 0]
click at [54, 461] on icon at bounding box center [54, 451] width 31 height 31
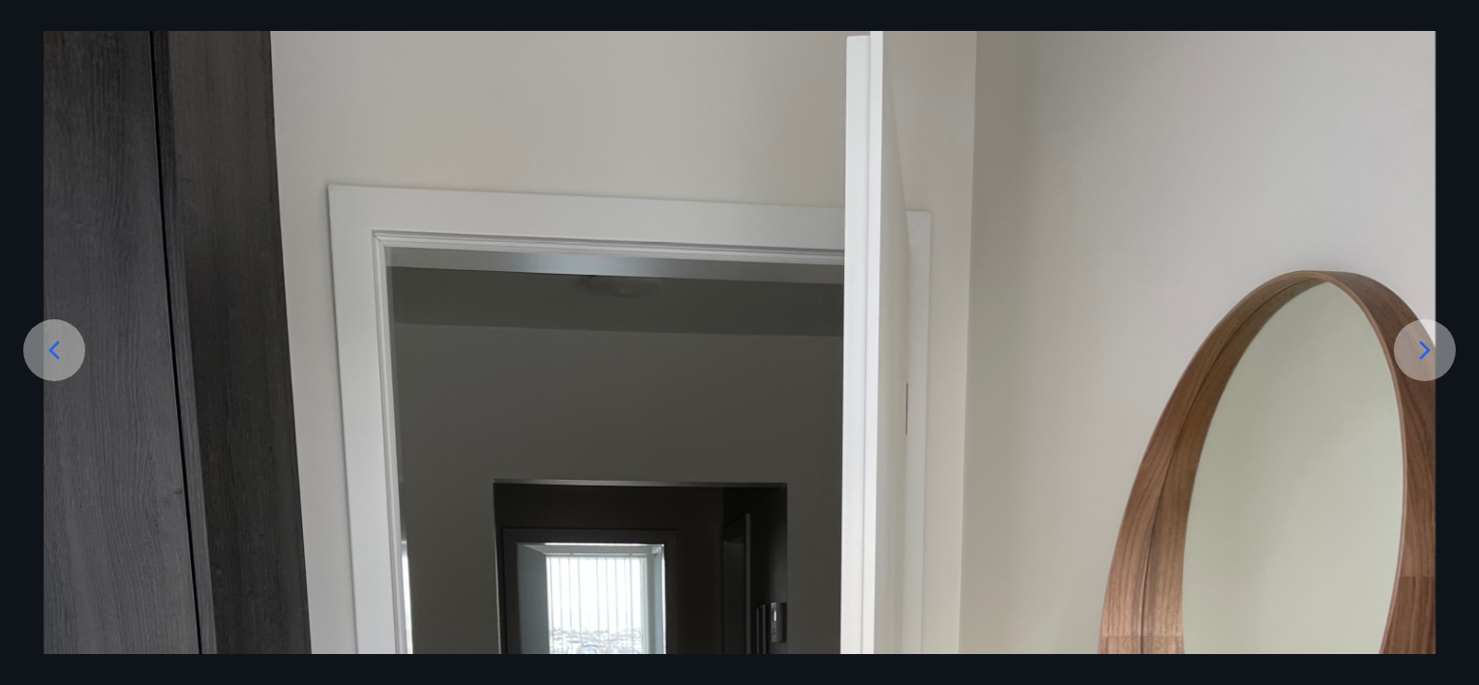
scroll to position [99, 0]
click at [50, 364] on icon at bounding box center [54, 352] width 31 height 31
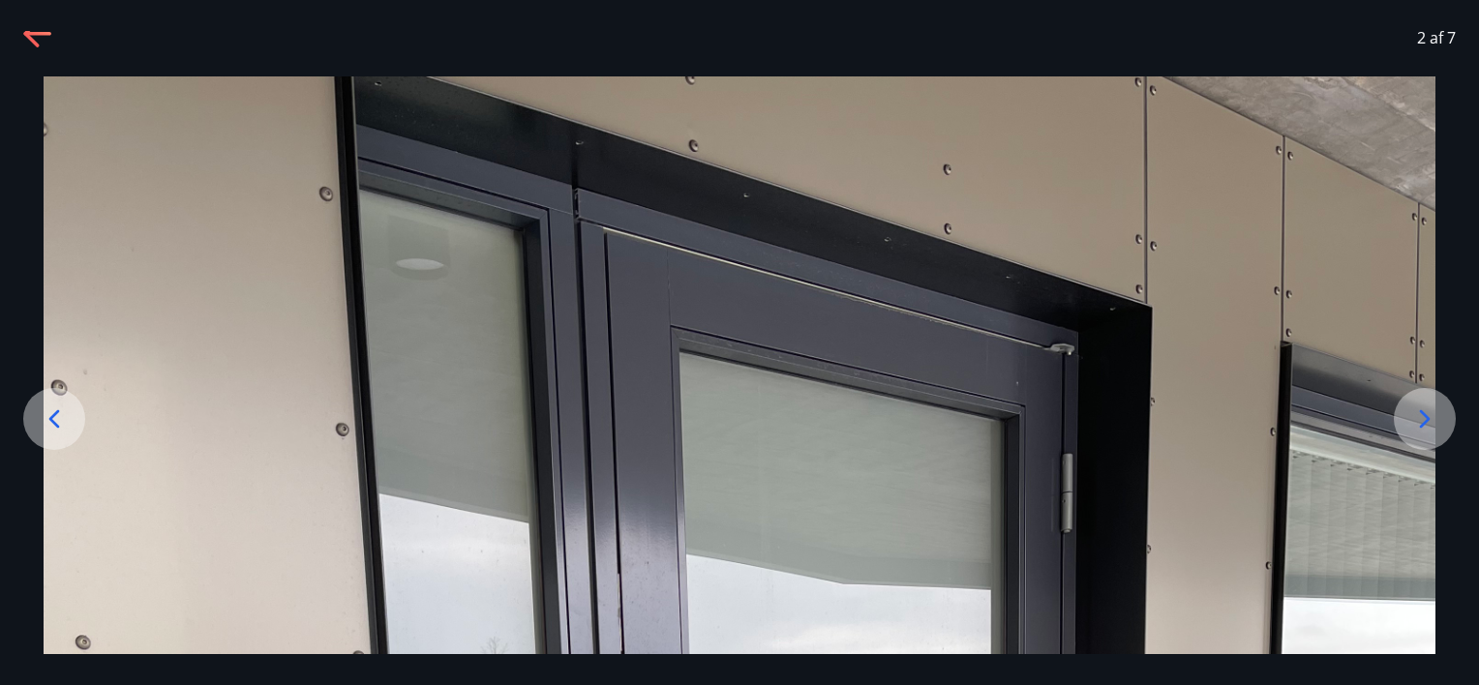
scroll to position [23, 0]
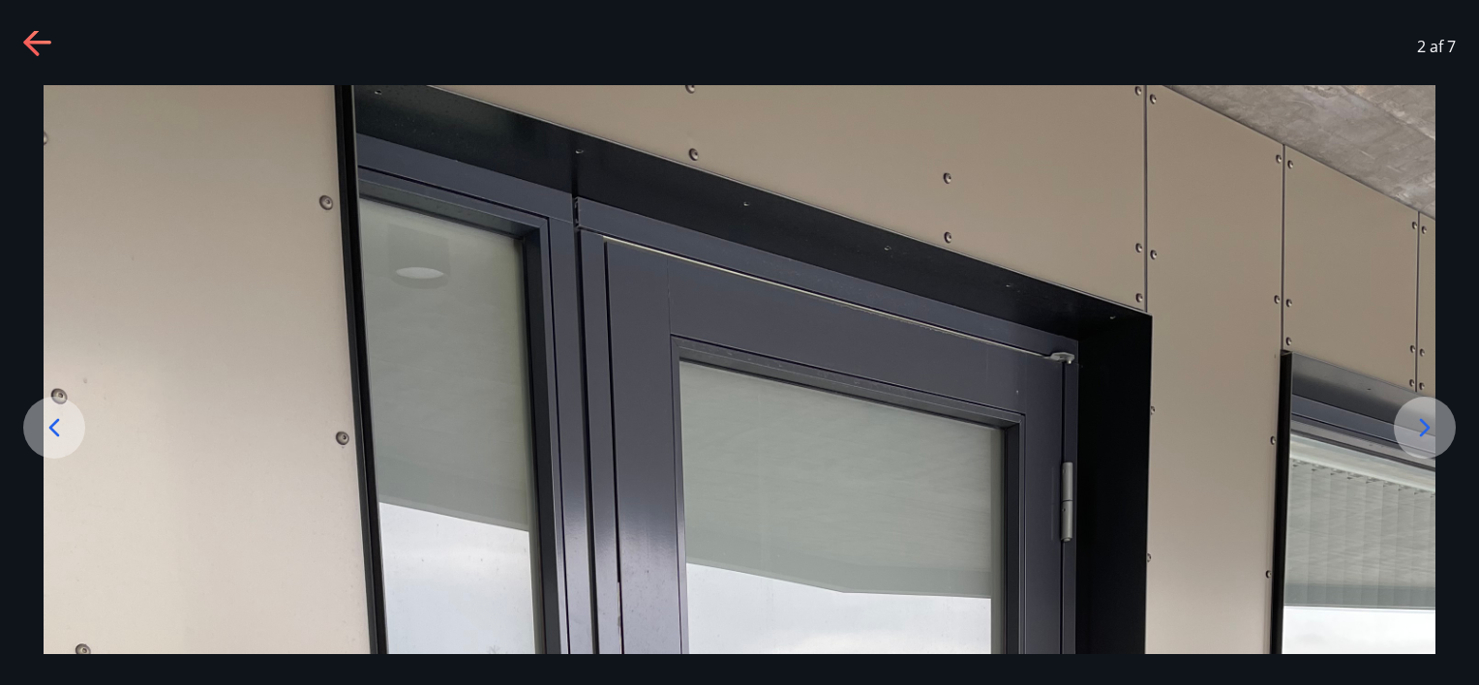
click at [47, 440] on icon at bounding box center [54, 427] width 31 height 31
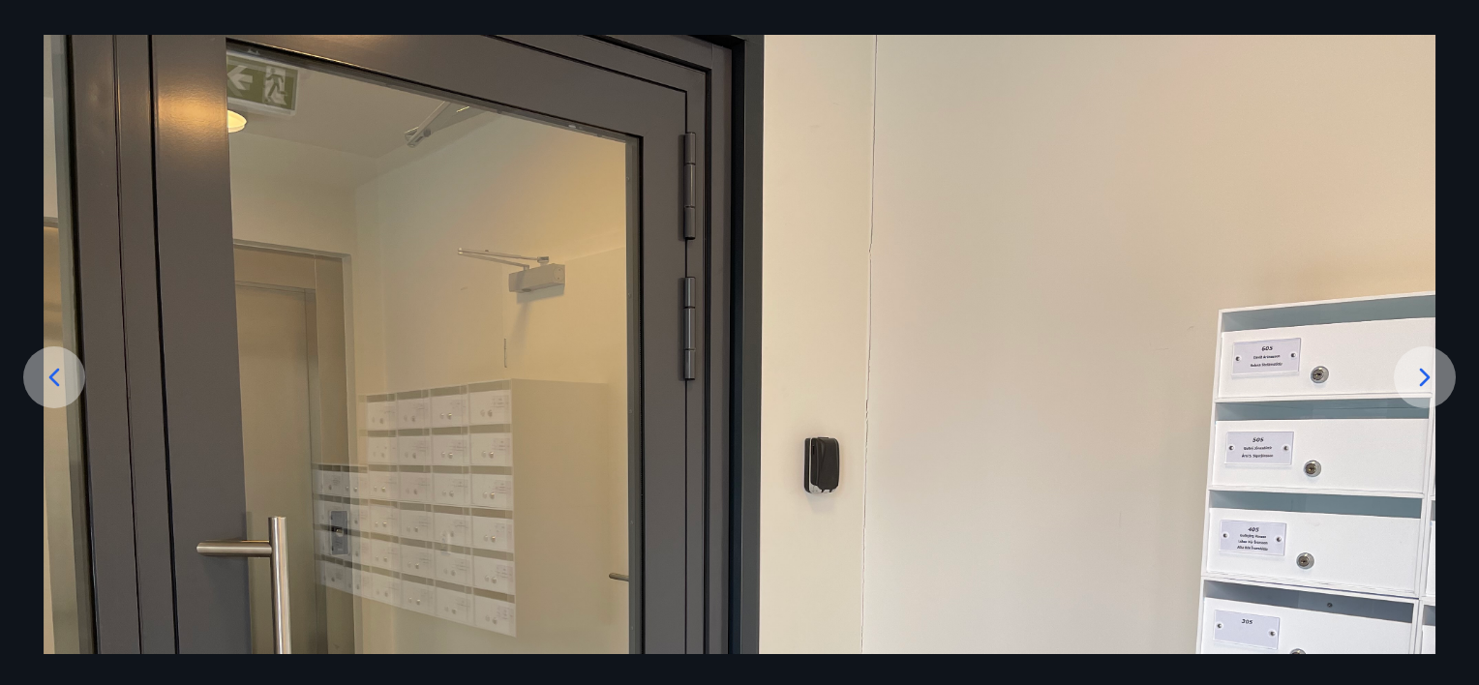
scroll to position [0, 0]
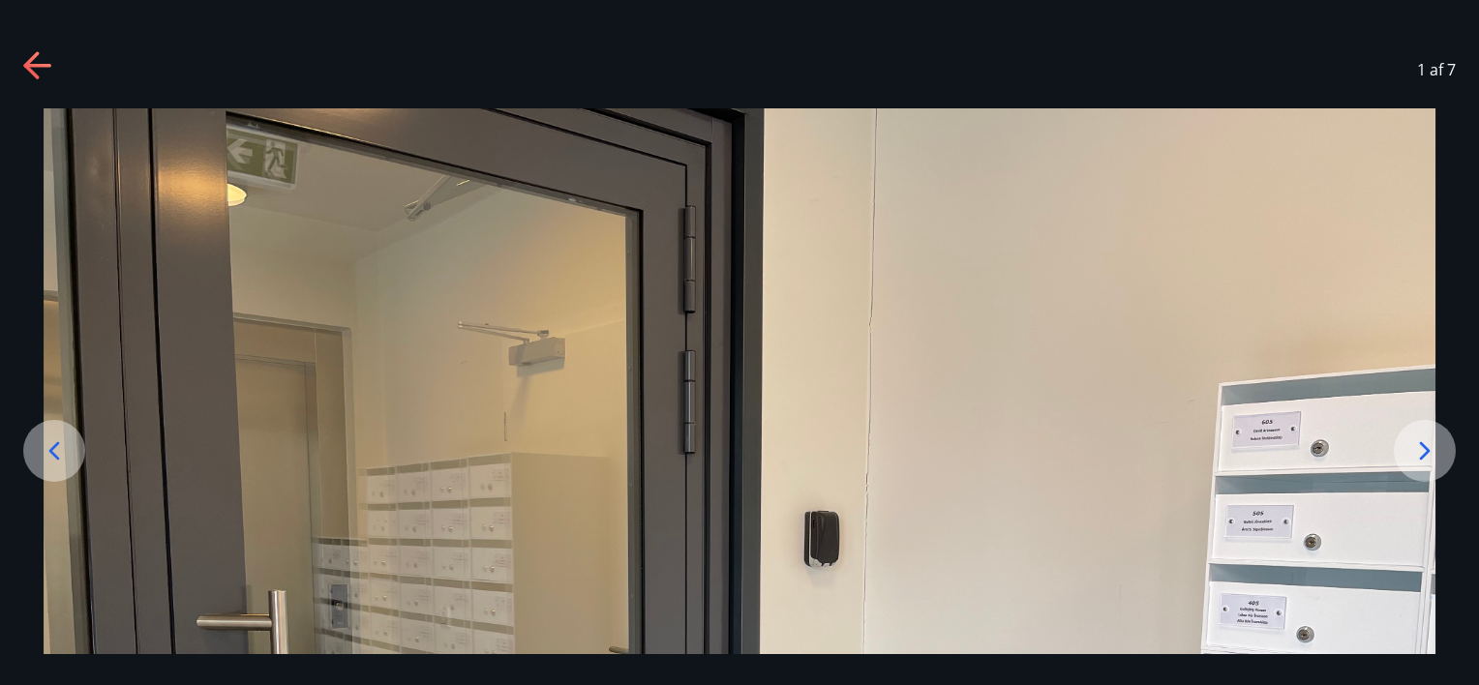
click at [61, 460] on icon at bounding box center [54, 451] width 31 height 31
click at [46, 458] on icon at bounding box center [54, 451] width 31 height 31
click at [31, 77] on icon at bounding box center [38, 66] width 31 height 31
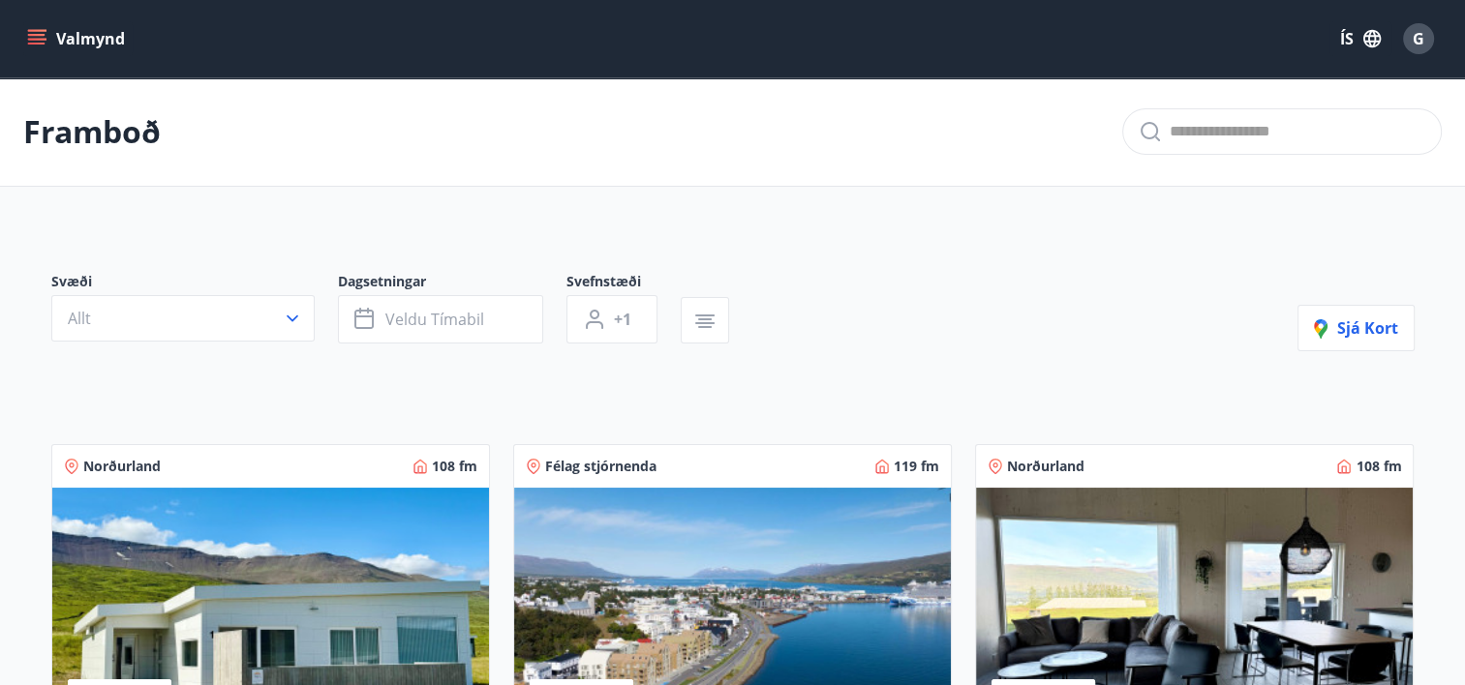
click at [39, 47] on icon "menu" at bounding box center [36, 38] width 19 height 19
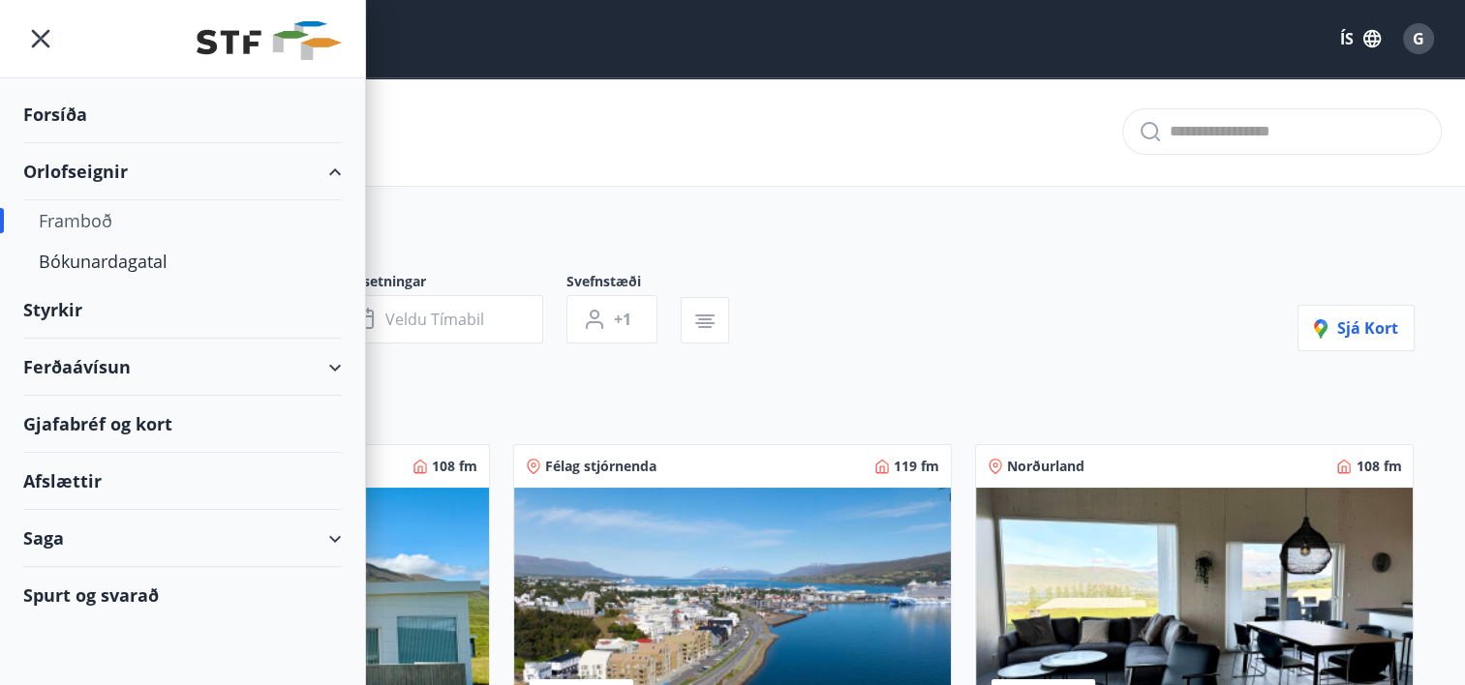
click at [79, 178] on div "Orlofseignir" at bounding box center [182, 171] width 319 height 57
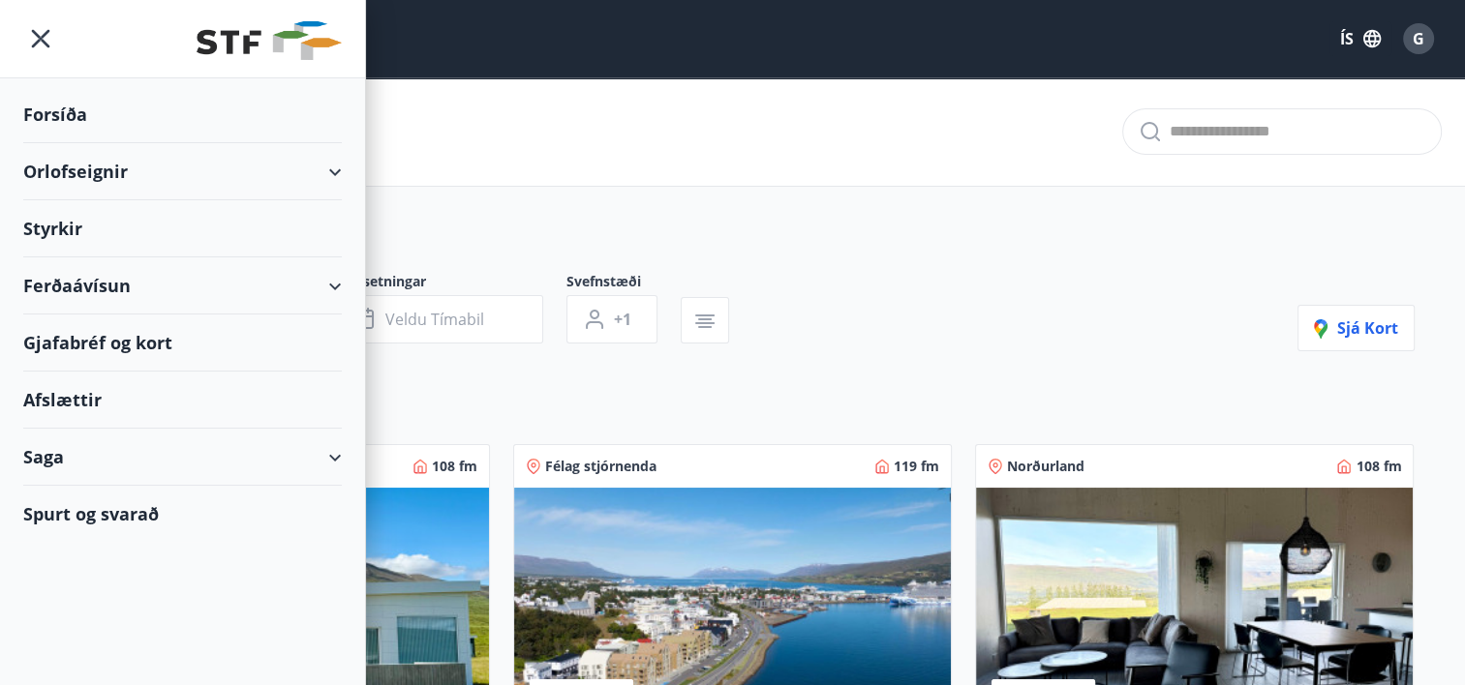
click at [326, 176] on div "Orlofseignir" at bounding box center [182, 171] width 319 height 57
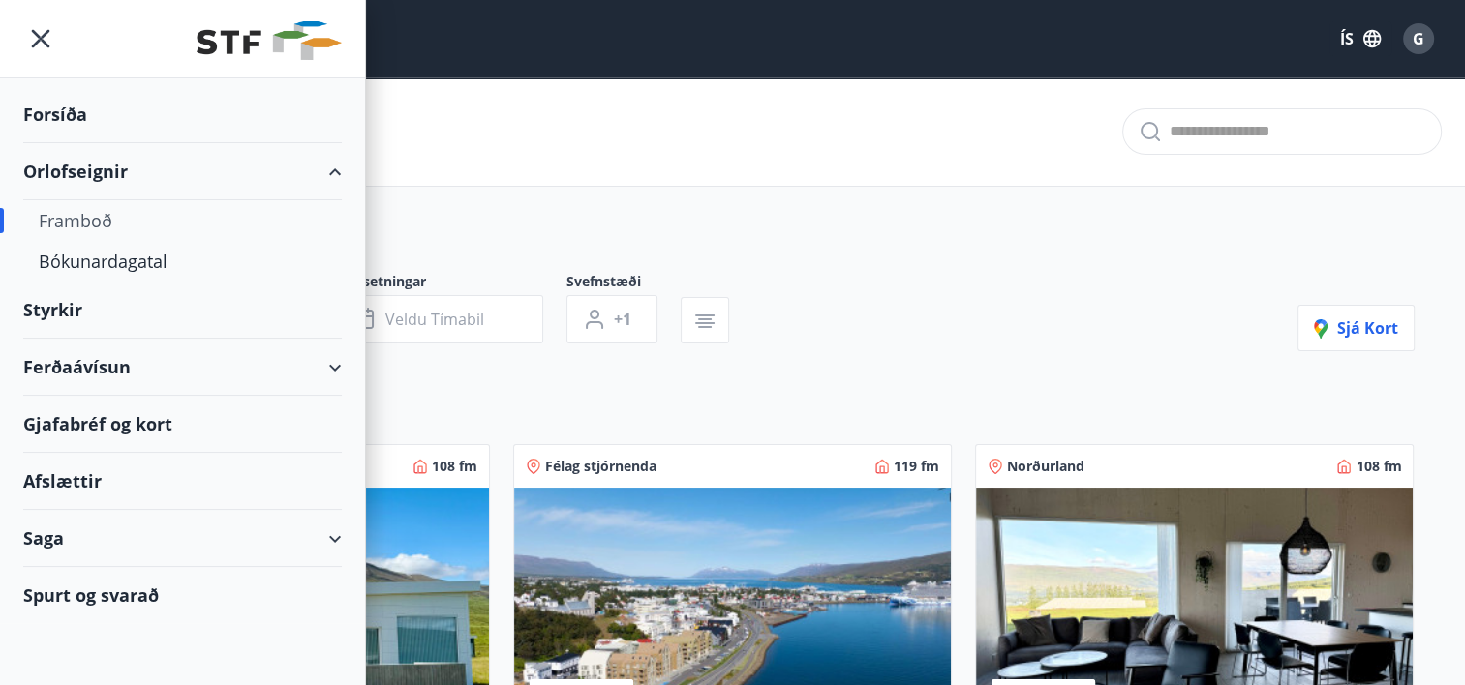
click at [77, 229] on div "Framboð" at bounding box center [183, 220] width 288 height 41
click at [78, 228] on div "Framboð" at bounding box center [183, 220] width 288 height 41
click at [39, 40] on icon "menu" at bounding box center [41, 39] width 18 height 18
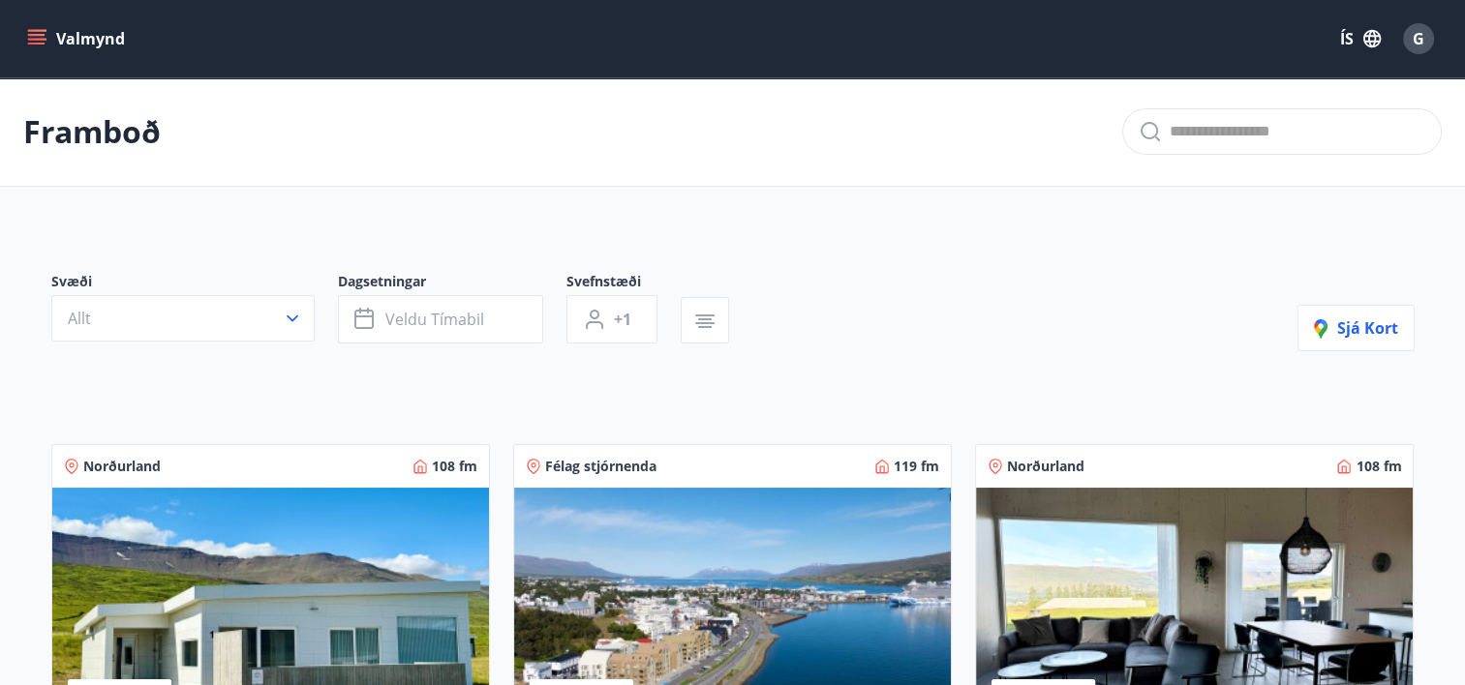
click at [1374, 615] on img at bounding box center [1194, 610] width 437 height 244
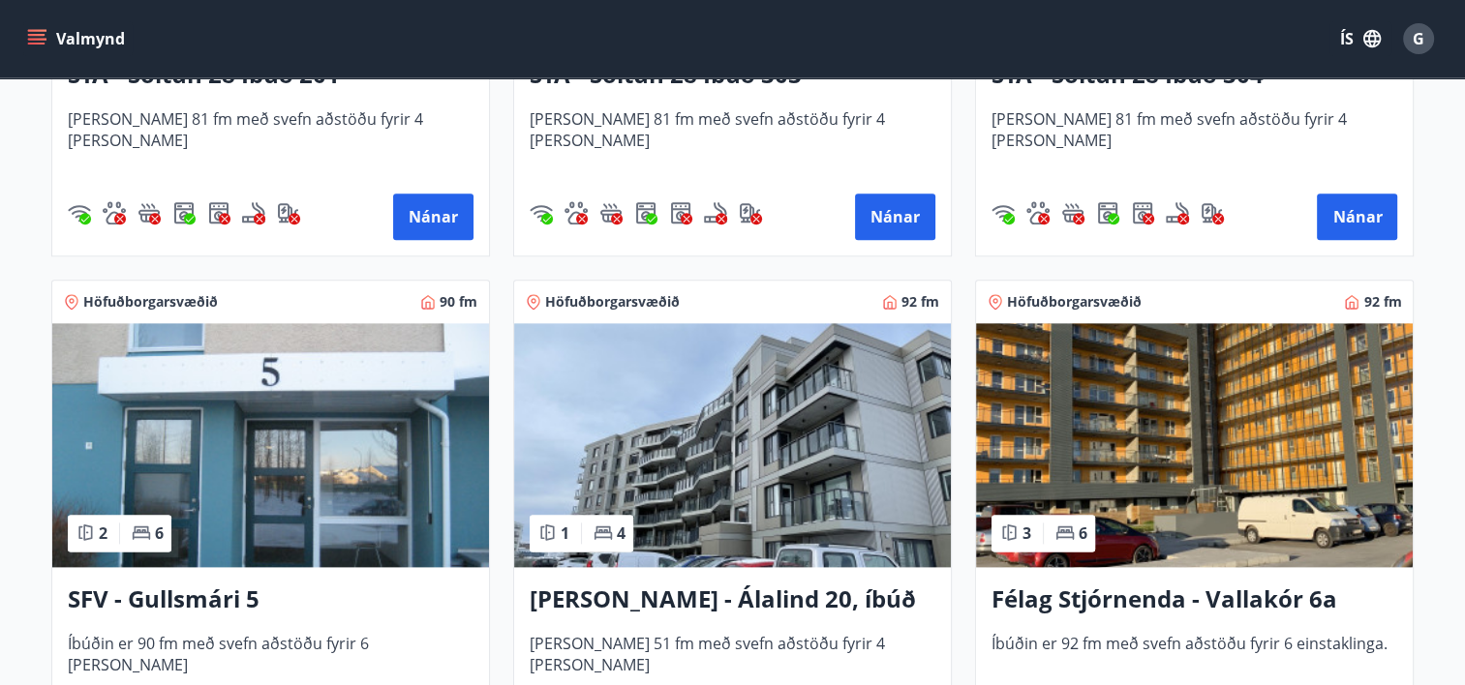
scroll to position [2266, 0]
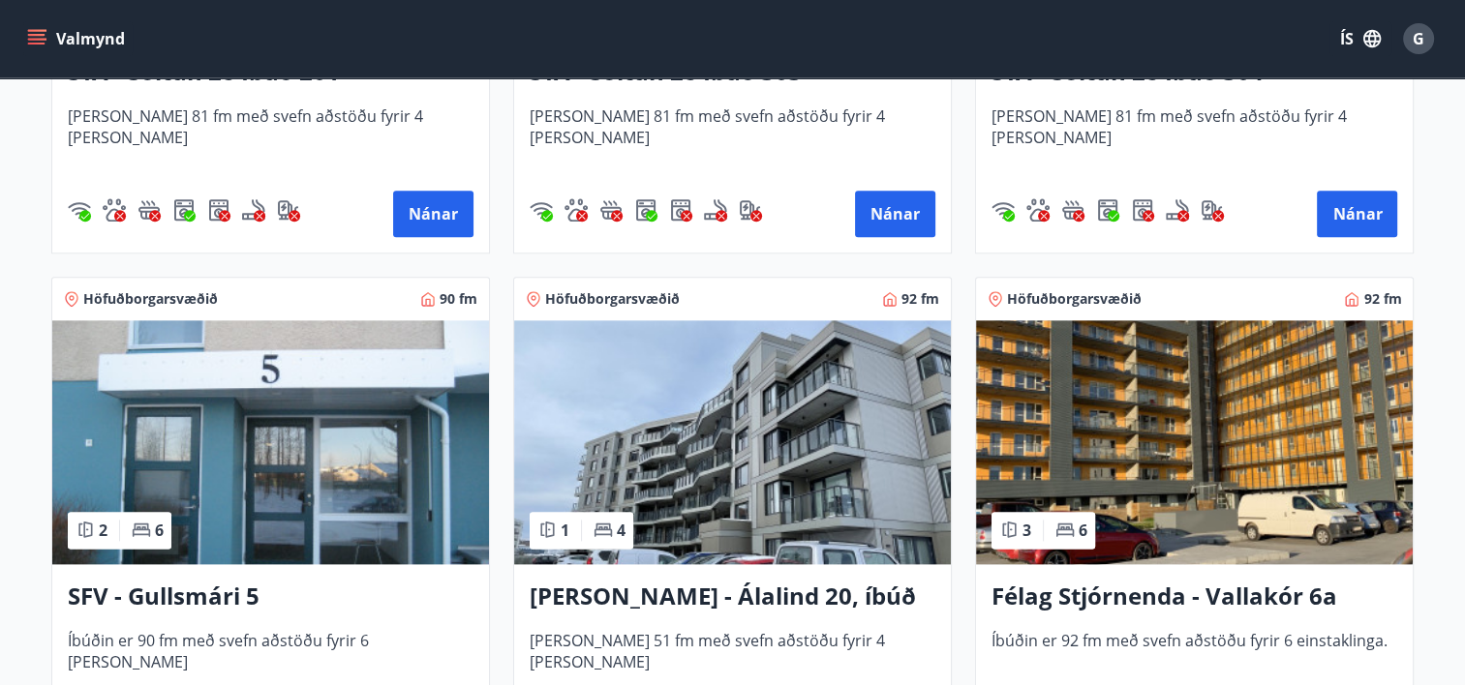
click at [570, 531] on div "1 4" at bounding box center [582, 530] width 104 height 37
